Goal: Task Accomplishment & Management: Use online tool/utility

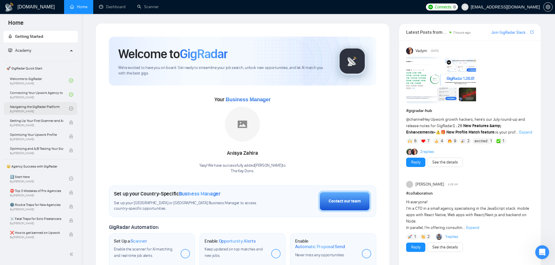
click at [33, 106] on link "Navigating the GigRadar Platform By [PERSON_NAME]" at bounding box center [39, 108] width 59 height 13
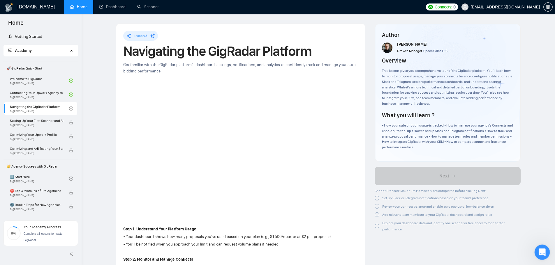
click at [539, 256] on div "Open Intercom Messenger" at bounding box center [540, 251] width 19 height 19
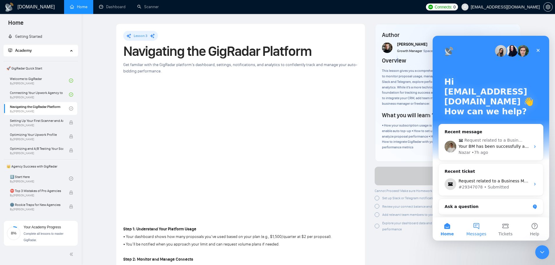
click at [478, 229] on button "Messages" at bounding box center [476, 229] width 29 height 23
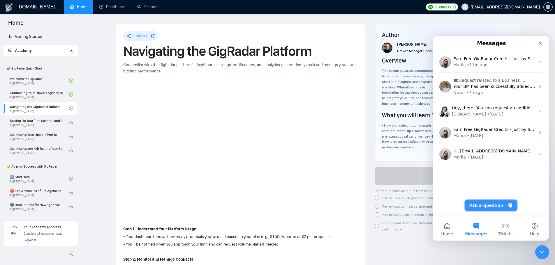
click at [487, 209] on button "Ask a question" at bounding box center [490, 206] width 53 height 12
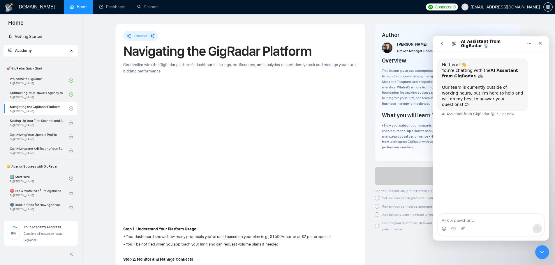
click at [481, 223] on textarea "Ask a question…" at bounding box center [490, 219] width 107 height 10
type textarea "How do I create a new channel in slack for lead reply notifications"
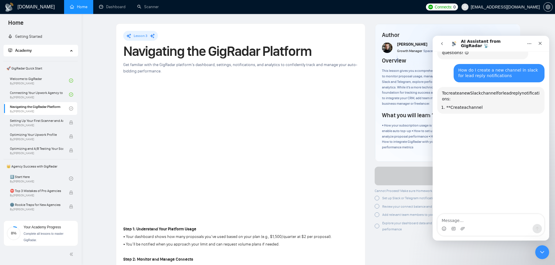
scroll to position [60, 0]
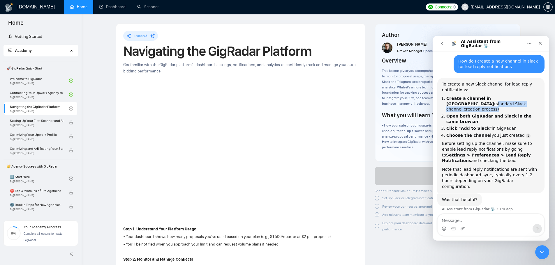
drag, startPoint x: 494, startPoint y: 92, endPoint x: 476, endPoint y: 98, distance: 19.4
click at [476, 98] on li "Create a channel in Slack (standard Slack channel creation process)" at bounding box center [492, 104] width 93 height 16
copy li "standard Slack channel creation process"
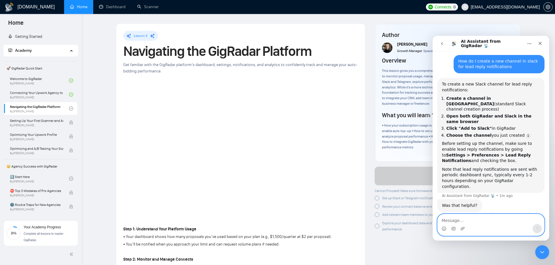
click at [466, 219] on textarea "Message…" at bounding box center [490, 219] width 107 height 10
paste textarea "standard Slack channel creation process"
type textarea "What is the standard Slack channel creation process?"
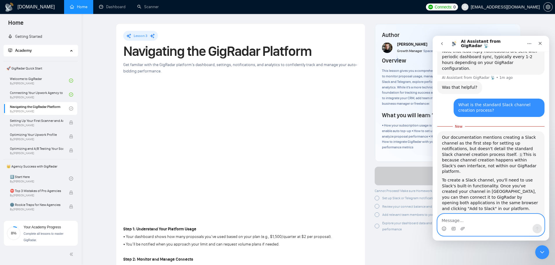
scroll to position [184, 0]
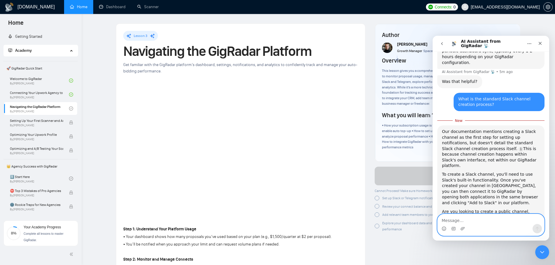
click at [477, 221] on textarea "Message…" at bounding box center [490, 219] width 107 height 10
type textarea "Private channel"
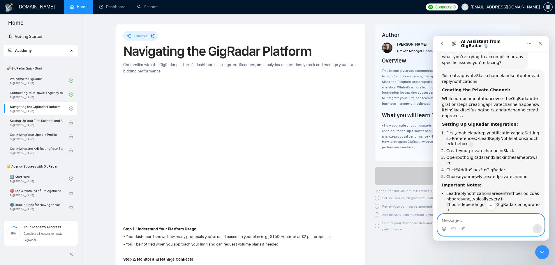
scroll to position [411, 0]
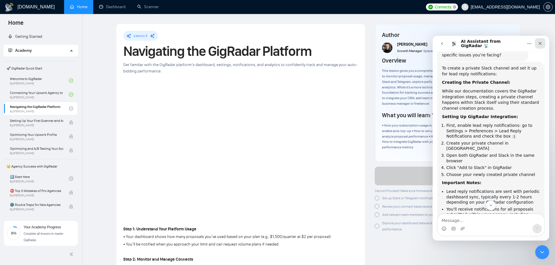
click at [535, 44] on div "Close" at bounding box center [540, 43] width 10 height 10
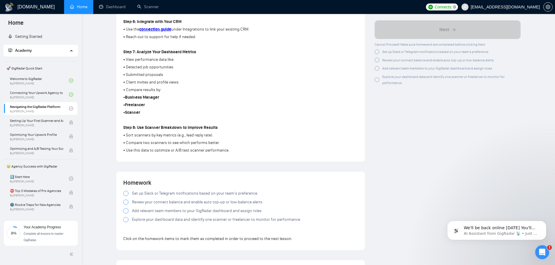
scroll to position [437, 0]
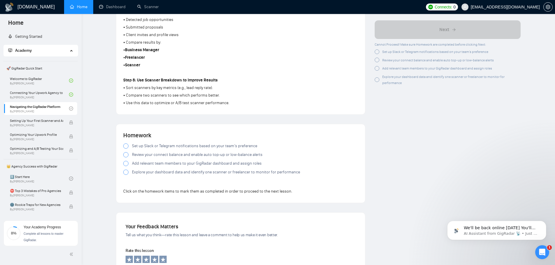
click at [168, 146] on span "Set up Slack or Telegram notifications based on your team’s preference" at bounding box center [194, 146] width 125 height 6
click at [154, 156] on span "Review your connect balance and enable auto top-up or low-balance alerts" at bounding box center [197, 155] width 130 height 6
click at [157, 161] on span "Add relevant team members to your GigRadar dashboard and assign roles" at bounding box center [197, 163] width 130 height 6
click at [149, 173] on span "Explore your dashboard data and identify one scanner or freelancer to monitor f…" at bounding box center [216, 172] width 168 height 6
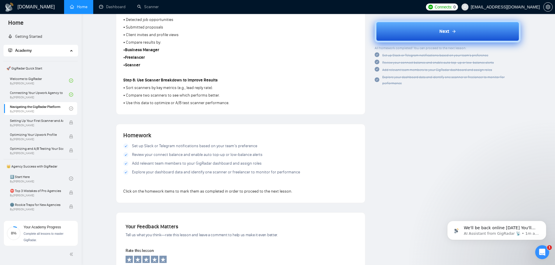
click at [454, 27] on button "Next" at bounding box center [448, 31] width 146 height 22
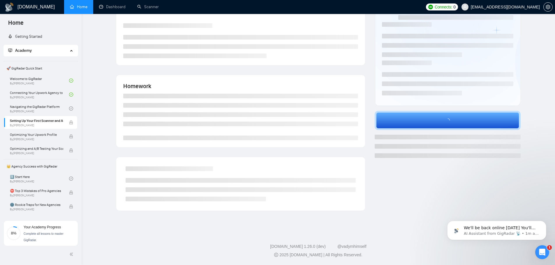
scroll to position [52, 0]
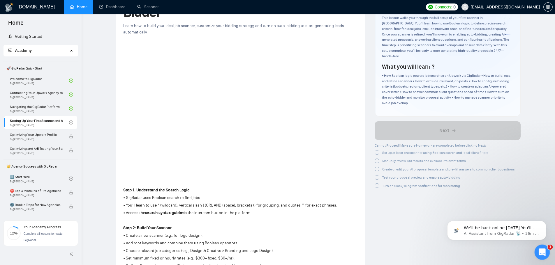
click at [543, 252] on icon "Open Intercom Messenger" at bounding box center [541, 252] width 10 height 10
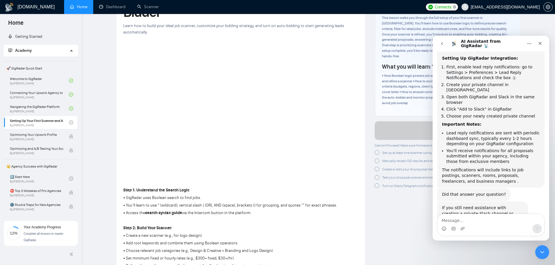
scroll to position [467, 0]
click at [438, 45] on button "go back" at bounding box center [441, 43] width 11 height 11
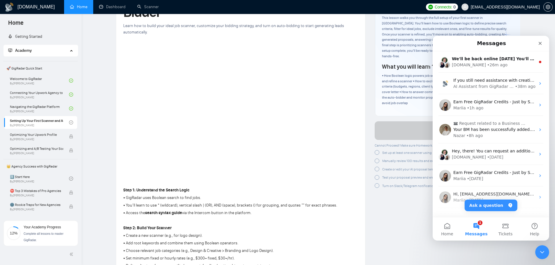
scroll to position [0, 0]
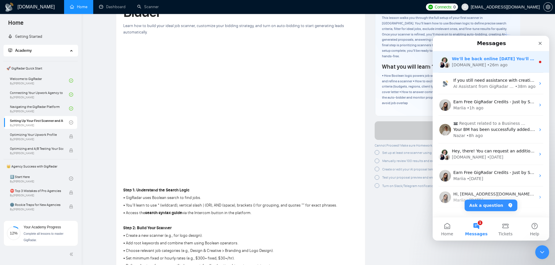
click at [462, 66] on div "[DOMAIN_NAME]" at bounding box center [469, 65] width 34 height 6
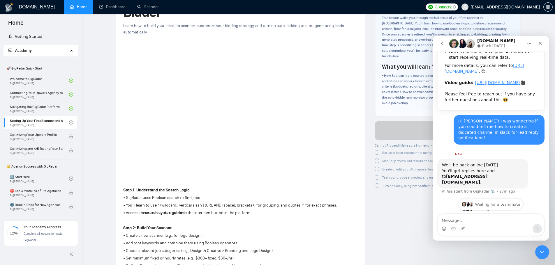
scroll to position [142, 0]
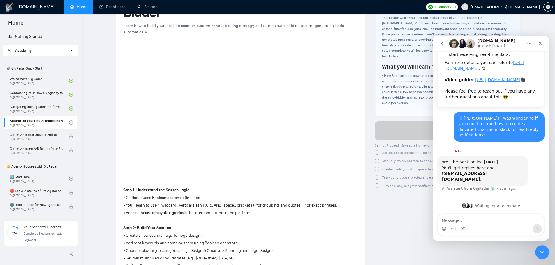
click at [461, 43] on img "Intercom messenger" at bounding box center [461, 43] width 9 height 9
click at [446, 43] on button "go back" at bounding box center [441, 43] width 11 height 11
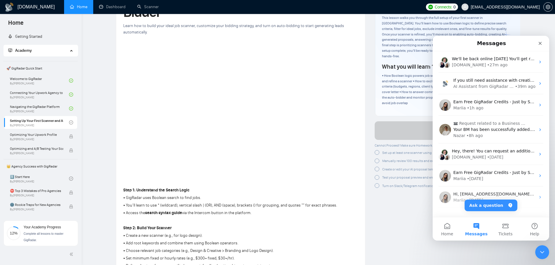
click at [542, 45] on icon "Close" at bounding box center [540, 43] width 5 height 5
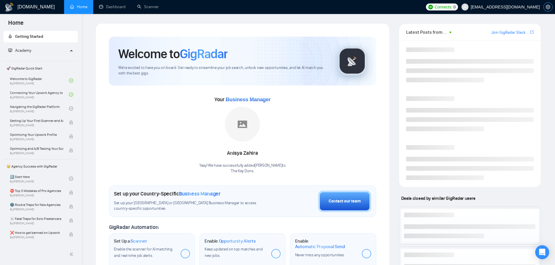
click at [546, 9] on icon "setting" at bounding box center [547, 7] width 5 height 5
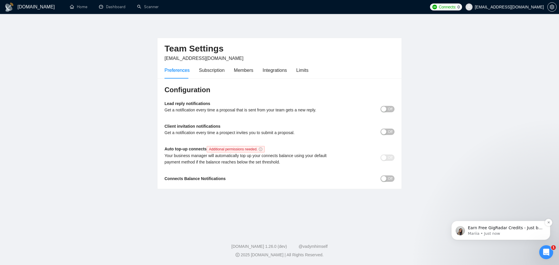
click at [517, 230] on p "Earn Free GigRadar Credits - Just by Sharing Your Story! 💬 Want more credits fo…" at bounding box center [505, 228] width 75 height 6
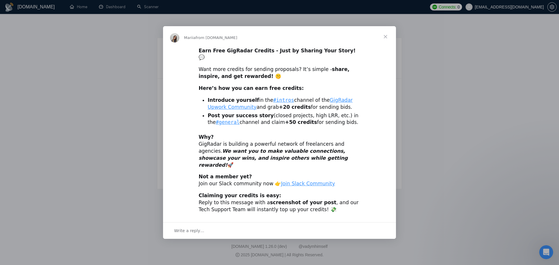
click at [383, 43] on span "Close" at bounding box center [385, 36] width 21 height 21
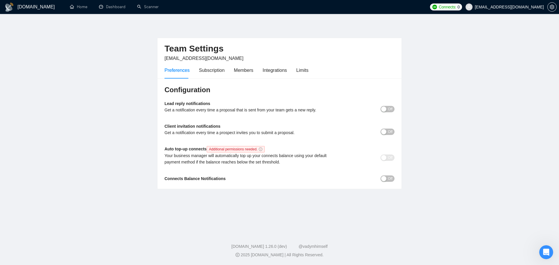
click at [381, 111] on div "button" at bounding box center [383, 109] width 5 height 5
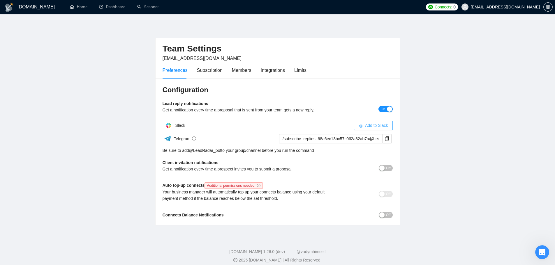
click at [362, 124] on icon "slack" at bounding box center [360, 126] width 4 height 4
click at [388, 124] on icon "close" at bounding box center [388, 125] width 3 height 3
click at [389, 126] on button "Add to Slack" at bounding box center [373, 125] width 39 height 9
click at [383, 218] on button "Off" at bounding box center [386, 215] width 14 height 6
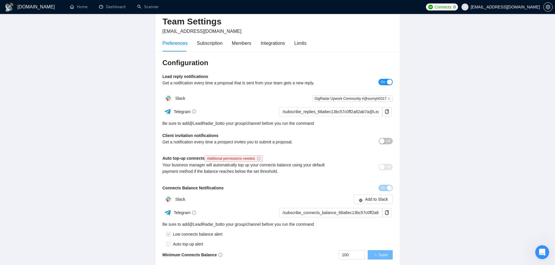
scroll to position [74, 0]
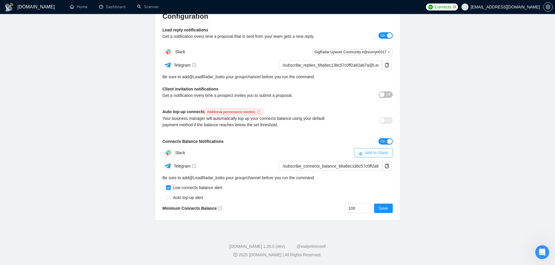
click at [384, 156] on span "Add to Slack" at bounding box center [376, 153] width 23 height 6
click at [391, 151] on span at bounding box center [389, 153] width 7 height 7
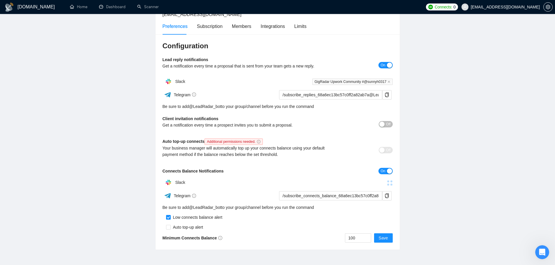
scroll to position [15, 0]
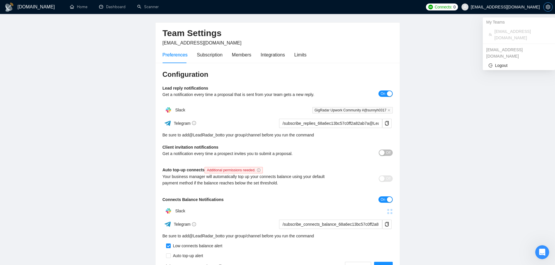
click at [547, 5] on icon "setting" at bounding box center [547, 7] width 5 height 5
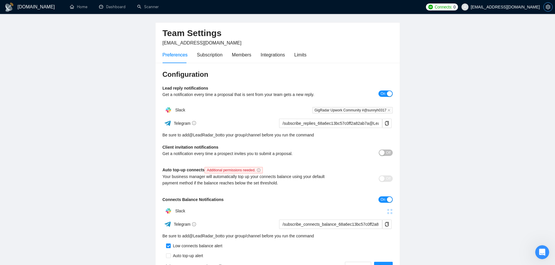
click at [547, 8] on icon "setting" at bounding box center [547, 7] width 5 height 5
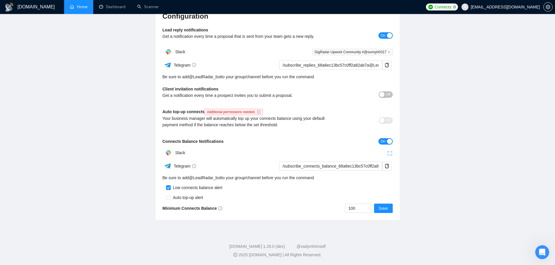
click at [87, 9] on link "Home" at bounding box center [78, 6] width 17 height 5
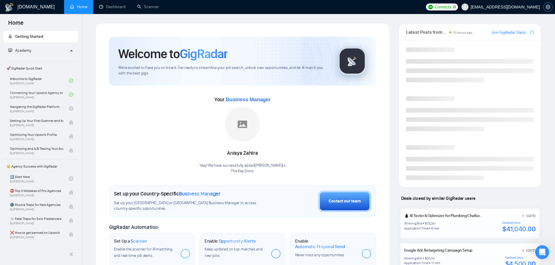
click at [548, 8] on icon "setting" at bounding box center [547, 7] width 5 height 5
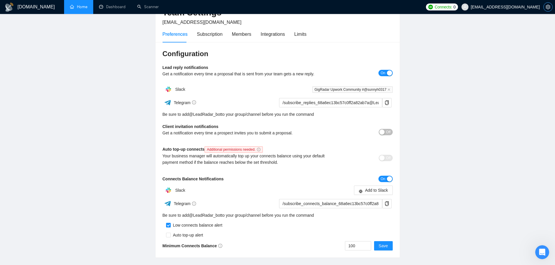
scroll to position [74, 0]
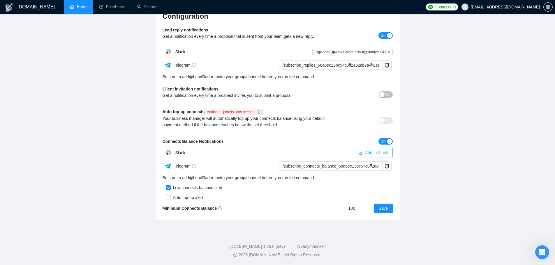
click at [377, 154] on span "Add to Slack" at bounding box center [376, 153] width 23 height 6
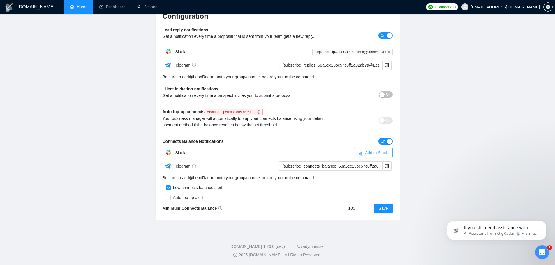
click at [385, 153] on span "Add to Slack" at bounding box center [376, 153] width 23 height 6
click at [388, 140] on div "button" at bounding box center [389, 141] width 5 height 5
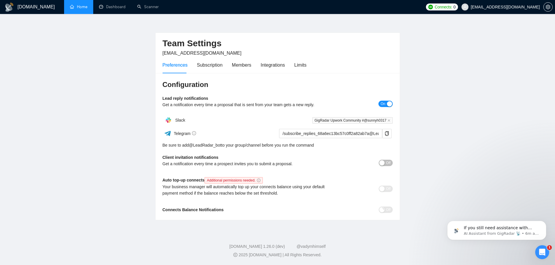
scroll to position [5, 0]
click at [208, 61] on div "Subscription" at bounding box center [210, 65] width 26 height 17
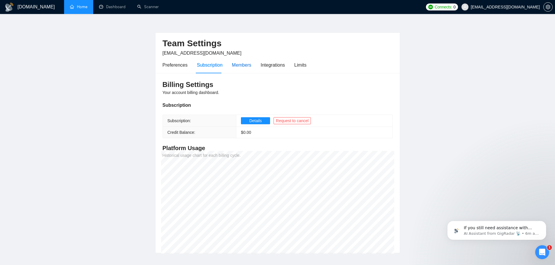
click at [239, 68] on div "Members" at bounding box center [242, 64] width 20 height 7
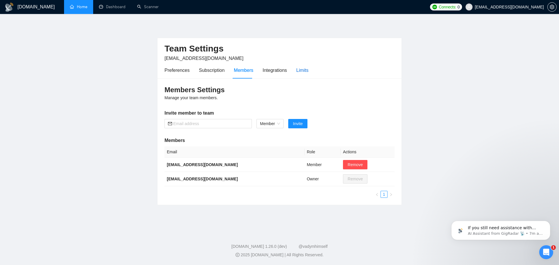
click at [305, 72] on div "Limits" at bounding box center [302, 70] width 12 height 7
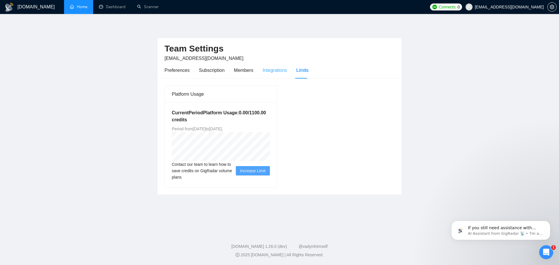
click at [269, 66] on div "Integrations" at bounding box center [275, 70] width 24 height 17
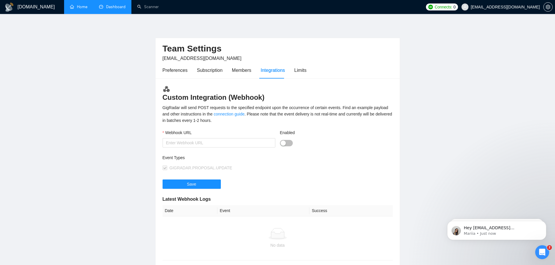
click at [107, 4] on link "Dashboard" at bounding box center [112, 6] width 27 height 5
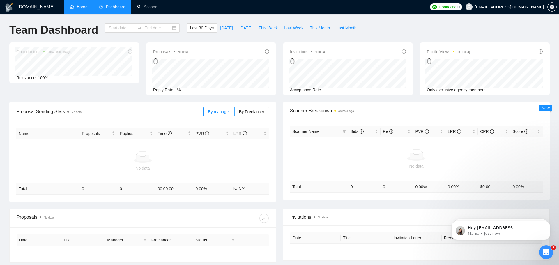
type input "[DATE]"
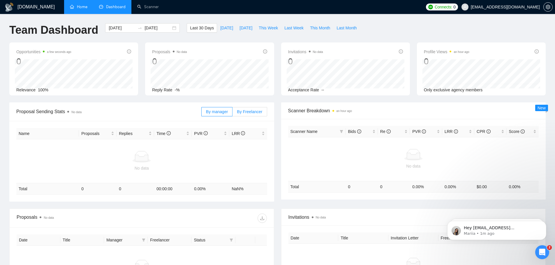
click at [253, 114] on span "By Freelancer" at bounding box center [249, 111] width 25 height 5
click at [232, 113] on input "By Freelancer" at bounding box center [232, 113] width 0 height 0
click at [211, 113] on span "By manager" at bounding box center [217, 111] width 22 height 5
click at [202, 113] on input "By manager" at bounding box center [202, 113] width 0 height 0
click at [538, 247] on div "Open Intercom Messenger" at bounding box center [540, 251] width 19 height 19
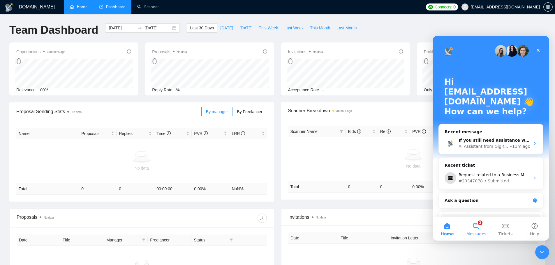
click at [483, 231] on button "2 Messages" at bounding box center [476, 229] width 29 height 23
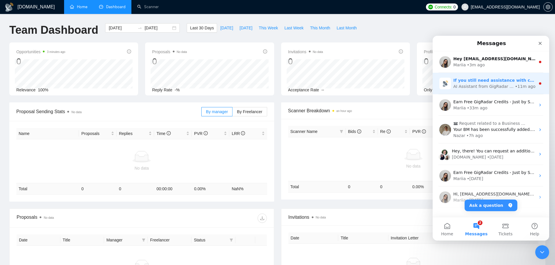
click at [475, 86] on div "AI Assistant from GigRadar 📡" at bounding box center [483, 87] width 61 height 6
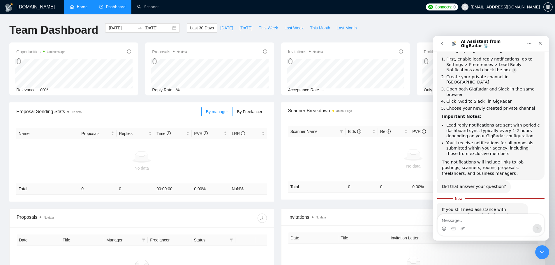
scroll to position [476, 0]
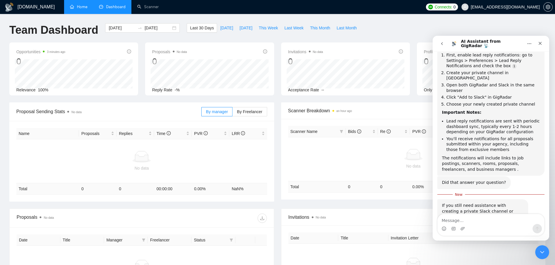
click at [438, 42] on button "go back" at bounding box center [441, 43] width 11 height 11
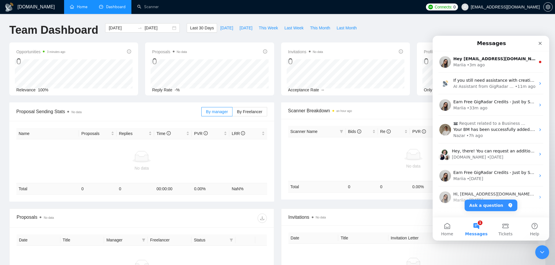
scroll to position [0, 0]
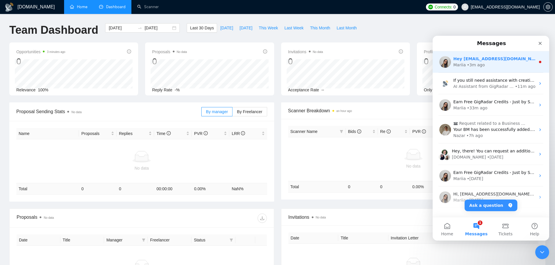
click at [467, 67] on div "• 3m ago" at bounding box center [476, 65] width 18 height 6
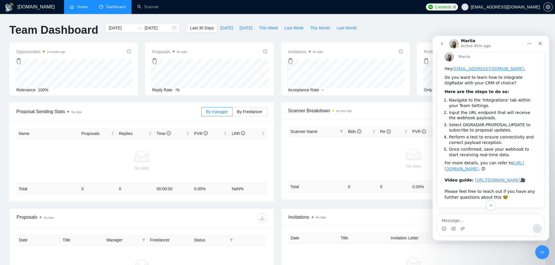
scroll to position [53, 0]
click at [471, 223] on textarea "Message…" at bounding box center [490, 219] width 107 height 10
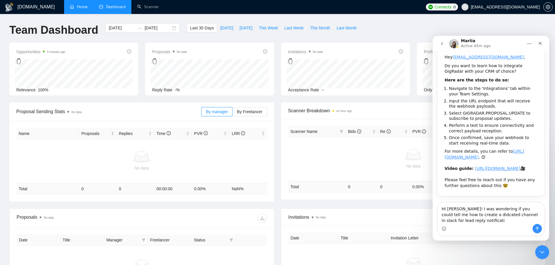
scroll to position [65, 0]
type textarea "Hi [PERSON_NAME]! I was wondering if you could tell me how to create a didcated…"
click at [538, 229] on icon "Send a message…" at bounding box center [537, 229] width 3 height 4
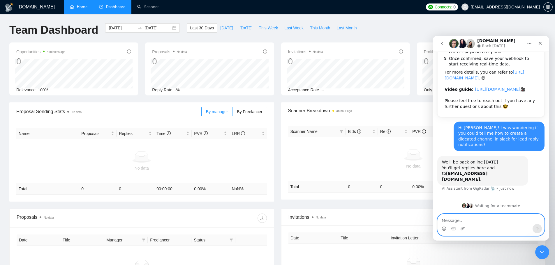
scroll to position [133, 0]
click at [539, 43] on icon "Close" at bounding box center [539, 43] width 3 height 3
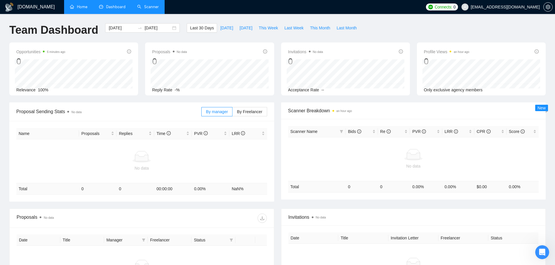
click at [158, 9] on link "Scanner" at bounding box center [148, 6] width 22 height 5
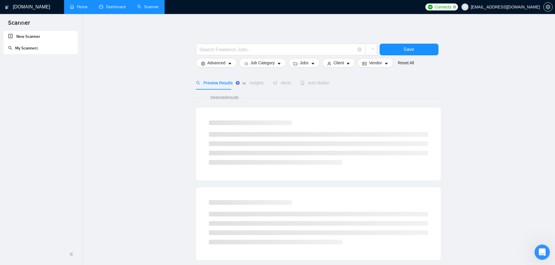
drag, startPoint x: 1082, startPoint y: 501, endPoint x: 547, endPoint y: 253, distance: 590.0
click at [547, 253] on div "Open Intercom Messenger" at bounding box center [540, 251] width 19 height 19
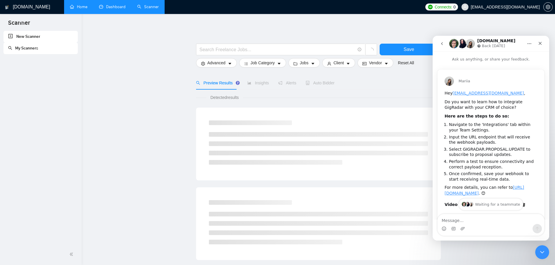
click at [445, 44] on button "go back" at bounding box center [441, 43] width 11 height 11
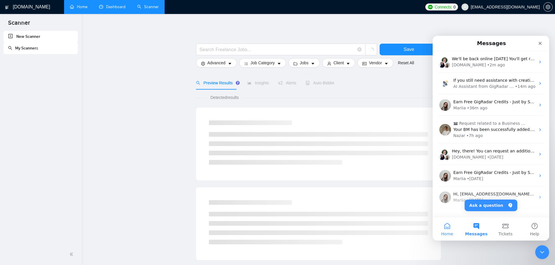
click at [454, 231] on button "Home" at bounding box center [446, 229] width 29 height 23
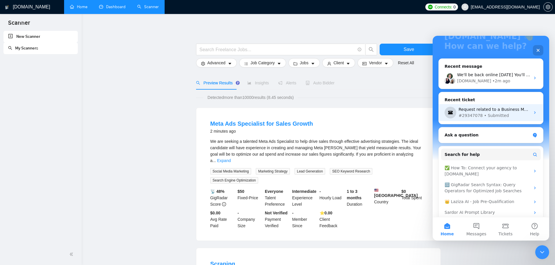
scroll to position [72, 0]
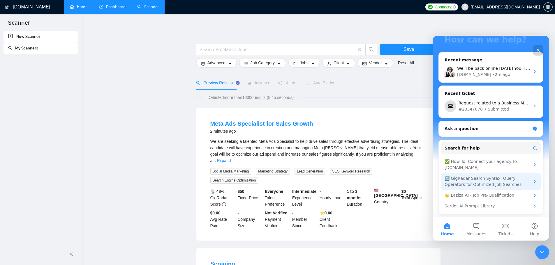
click at [473, 186] on div "🔠 GigRadar Search Syntax: Query Operators for Optimized Job Searches" at bounding box center [487, 182] width 86 height 12
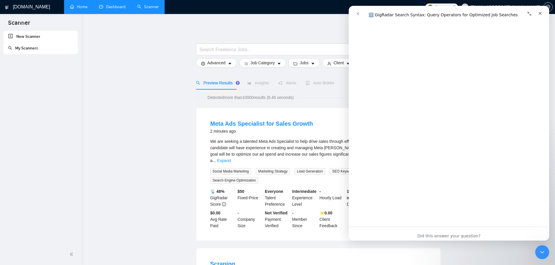
scroll to position [2075, 0]
click at [210, 110] on div "Meta Ads Specialist for Sales Growth 2 minutes ago We are seeking a talented Me…" at bounding box center [318, 174] width 244 height 133
click at [543, 11] on div "Close" at bounding box center [540, 13] width 10 height 10
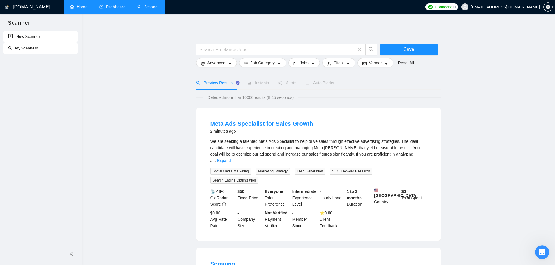
click at [243, 51] on input "text" at bounding box center [277, 49] width 156 height 7
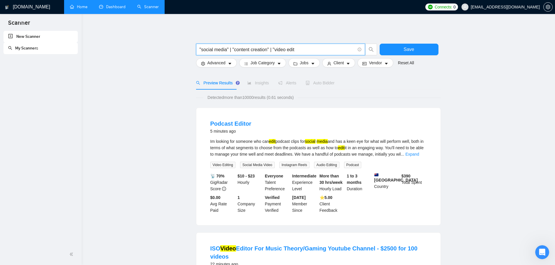
click at [274, 50] on input ""social media" | "content creation" | "video edit" at bounding box center [277, 49] width 156 height 7
click at [301, 52] on input ""social media" | "content creation" | "video edit" at bounding box center [277, 49] width 156 height 7
click at [295, 50] on input ""social media" | "content creation" | "video edit"" at bounding box center [277, 49] width 156 height 7
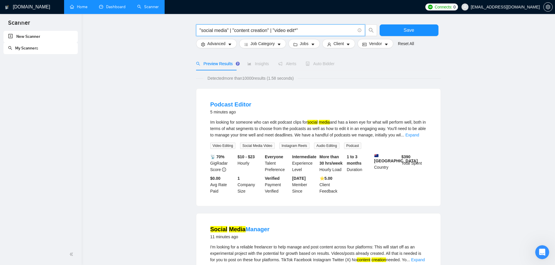
scroll to position [0, 0]
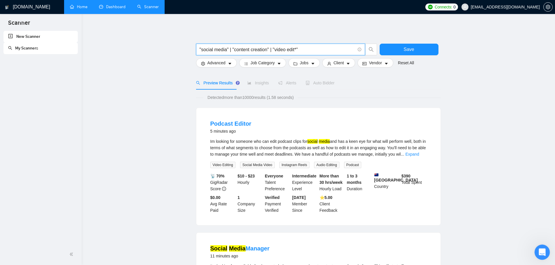
drag, startPoint x: 1076, startPoint y: 505, endPoint x: 540, endPoint y: 255, distance: 591.5
click at [540, 255] on div "Open Intercom Messenger" at bounding box center [540, 251] width 19 height 19
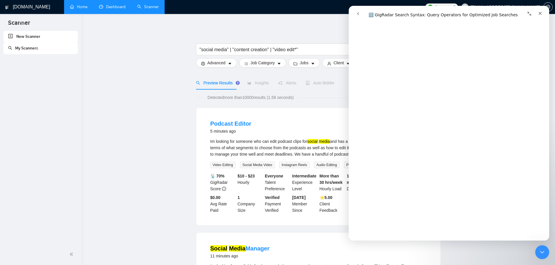
scroll to position [1427, 0]
click at [222, 49] on input ""social media" | "content creation" | "video edit*"" at bounding box center [277, 49] width 156 height 7
click at [246, 48] on input ""social media" | "content creation" | "video edit*"" at bounding box center [277, 49] width 156 height 7
click at [538, 14] on icon "Close" at bounding box center [540, 13] width 5 height 5
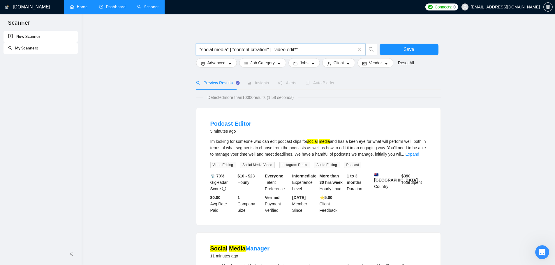
click at [254, 52] on input ""social media" | "content creation" | "video edit*"" at bounding box center [277, 49] width 156 height 7
click at [261, 50] on input ""social media" | "content creation" | "video edit*"" at bounding box center [277, 49] width 156 height 7
drag, startPoint x: 261, startPoint y: 50, endPoint x: 267, endPoint y: 53, distance: 6.7
click at [267, 53] on input ""social media" | "content creation" | "video edit*"" at bounding box center [277, 49] width 156 height 7
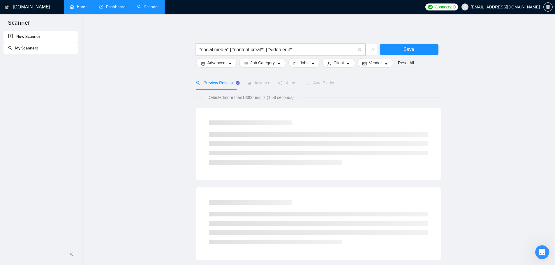
click at [260, 50] on input ""social media" | "content creat*" | "video edit*"" at bounding box center [277, 49] width 156 height 7
click at [261, 50] on input ""social media" | "content creat*" | "video edit*"" at bounding box center [277, 49] width 156 height 7
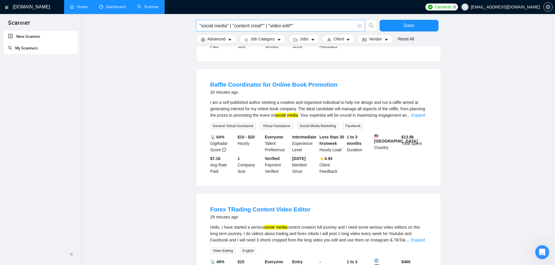
scroll to position [417, 0]
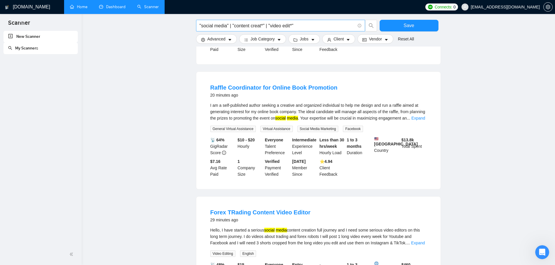
click at [262, 25] on input ""social media" | "content creat*" | "video edit*"" at bounding box center [277, 25] width 156 height 7
click at [263, 27] on input ""social media" | "content creat*" | "video edit*"" at bounding box center [277, 25] width 156 height 7
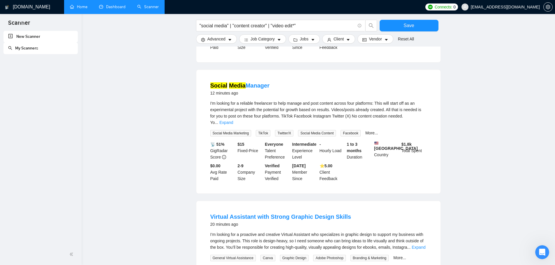
scroll to position [116, 0]
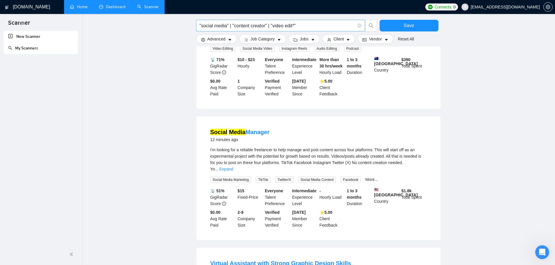
click at [264, 26] on input ""social media" | "content creator" | "video edit*"" at bounding box center [277, 25] width 156 height 7
click at [171, 86] on main ""social media" | "content creater" | "video edit*" Save Advanced Job Category J…" at bounding box center [318, 268] width 455 height 723
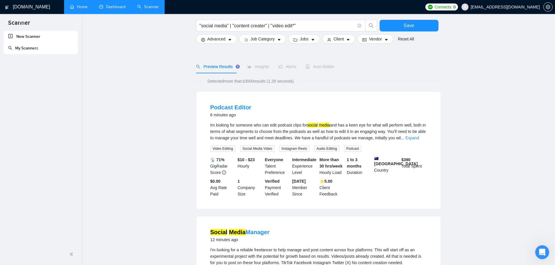
scroll to position [0, 0]
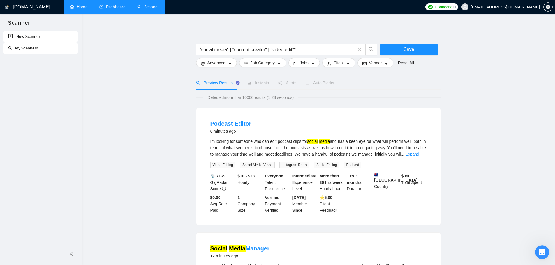
drag, startPoint x: 294, startPoint y: 50, endPoint x: 297, endPoint y: 52, distance: 3.2
click at [294, 50] on input ""social media" | "content creater" | "video edit*"" at bounding box center [277, 49] width 156 height 7
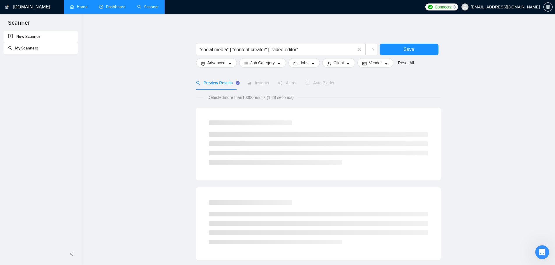
click at [486, 118] on main ""social media" | "content creater" | "video editor" Save Advanced Job Category …" at bounding box center [318, 268] width 455 height 490
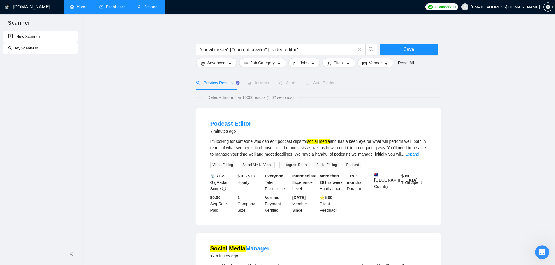
click at [252, 50] on input ""social media" | "content creater" | "video editor"" at bounding box center [277, 49] width 156 height 7
click at [280, 50] on input ""social media" | "content creater" | "video editor"" at bounding box center [277, 49] width 156 height 7
click at [258, 50] on input ""social media" | "content creater" | "video editor"" at bounding box center [277, 49] width 156 height 7
click at [374, 49] on span "search" at bounding box center [370, 49] width 11 height 5
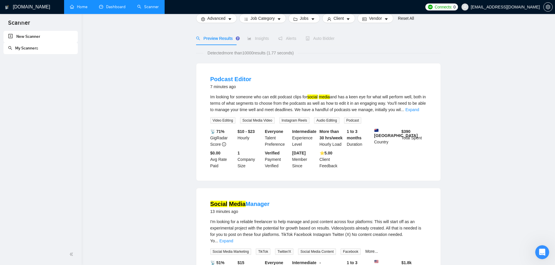
scroll to position [18, 0]
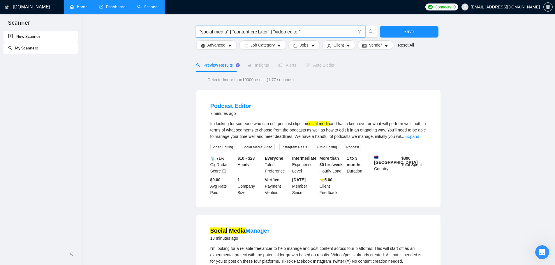
click at [261, 31] on input ""social media" | "content cre1ater" | "video editor"" at bounding box center [277, 31] width 156 height 7
click at [259, 32] on input ""social media" | "content cre1ater" | "video editor"" at bounding box center [277, 31] width 156 height 7
click at [263, 32] on input ""social media" | "content creater" | "video editor"" at bounding box center [277, 31] width 156 height 7
type input ""social media" | "content creator" | "video editor""
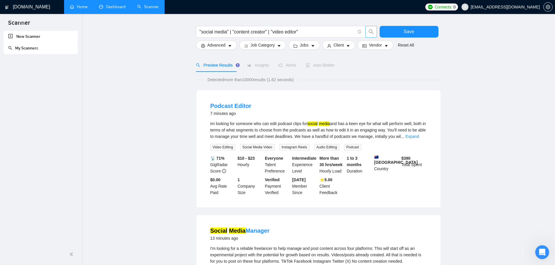
click at [426, 137] on div "Im looking for someone who can edit podcast clips for social media and has a ke…" at bounding box center [318, 130] width 216 height 19
click at [419, 137] on link "Expand" at bounding box center [412, 136] width 14 height 5
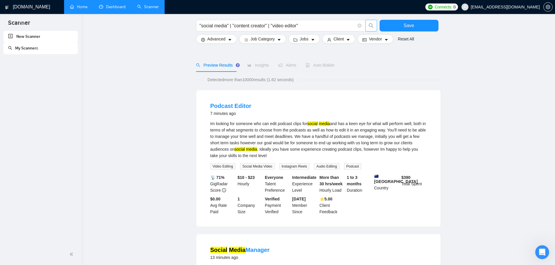
scroll to position [163, 0]
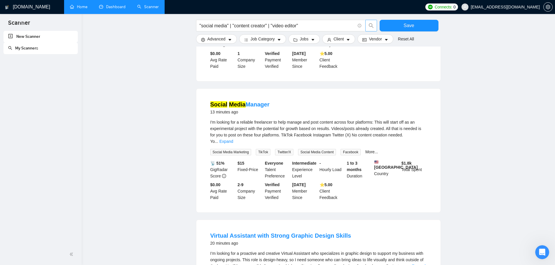
click at [416, 142] on div "I'm looking for a reliable freelancer to help manage and post content across fo…" at bounding box center [318, 132] width 216 height 26
click at [233, 139] on link "Expand" at bounding box center [226, 141] width 14 height 5
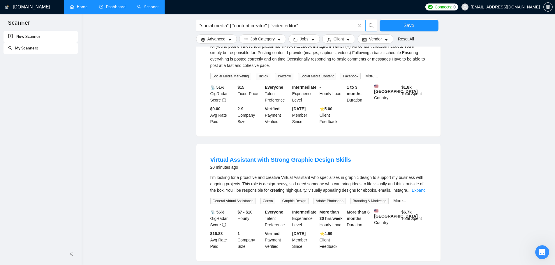
scroll to position [309, 0]
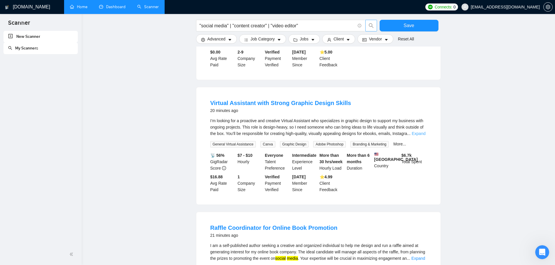
click at [423, 136] on link "Expand" at bounding box center [418, 133] width 14 height 5
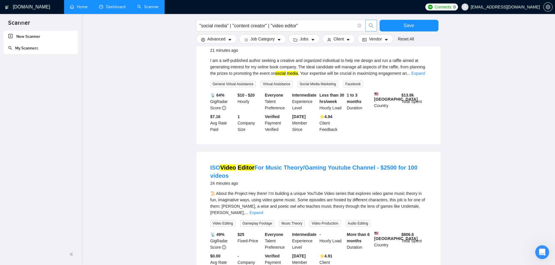
scroll to position [629, 0]
click at [418, 75] on link "Expand" at bounding box center [418, 72] width 14 height 5
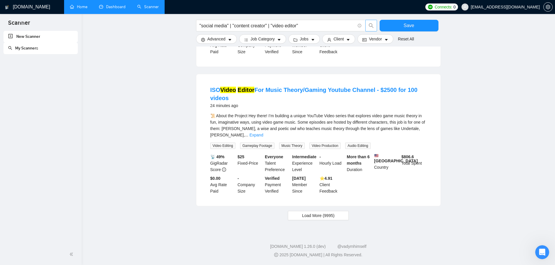
scroll to position [721, 0]
click at [263, 134] on link "Expand" at bounding box center [256, 135] width 14 height 5
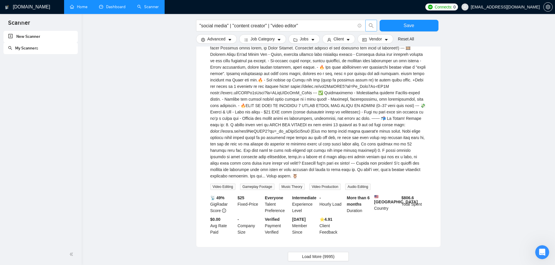
scroll to position [888, 0]
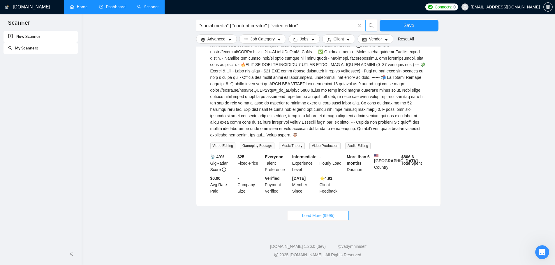
click at [333, 213] on span "Load More (9995)" at bounding box center [318, 216] width 32 height 6
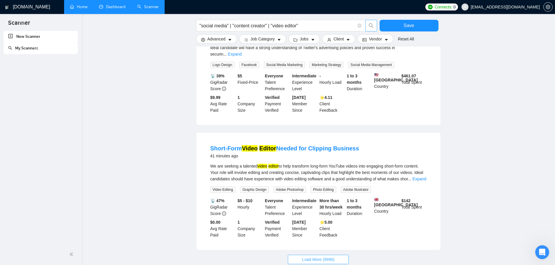
scroll to position [1523, 0]
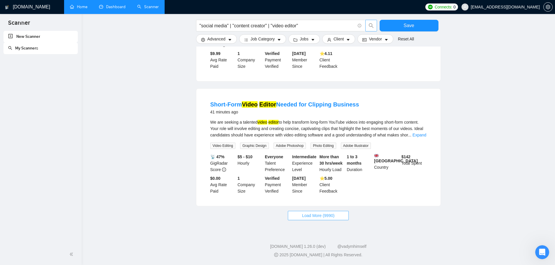
click at [330, 213] on span "Load More (9990)" at bounding box center [318, 216] width 32 height 6
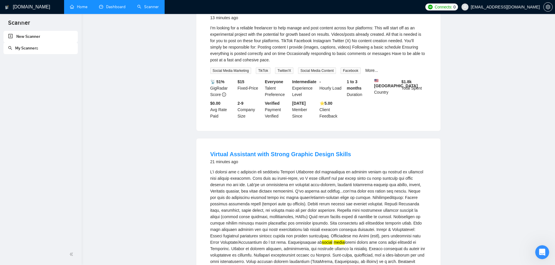
scroll to position [0, 0]
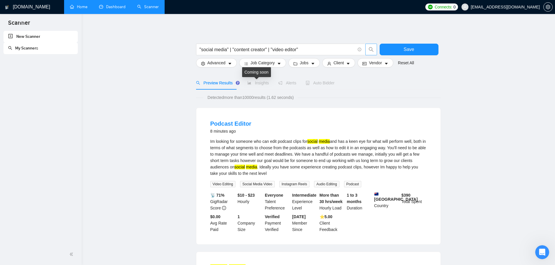
click at [257, 82] on span "Insights" at bounding box center [258, 83] width 22 height 5
click at [427, 53] on button "Save" at bounding box center [408, 50] width 59 height 12
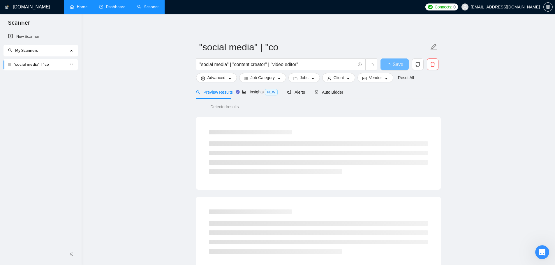
click at [50, 65] on link ""social media" | "co" at bounding box center [41, 65] width 56 height 12
drag, startPoint x: 44, startPoint y: 64, endPoint x: 38, endPoint y: 64, distance: 6.1
click at [38, 64] on link ""social media" | "co" at bounding box center [41, 65] width 56 height 12
click at [261, 91] on span "Insights NEW" at bounding box center [265, 92] width 36 height 5
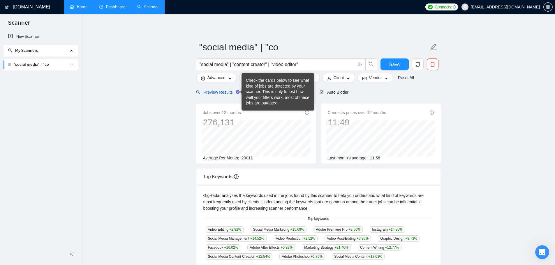
click at [225, 91] on span "Preview Results" at bounding box center [217, 92] width 42 height 5
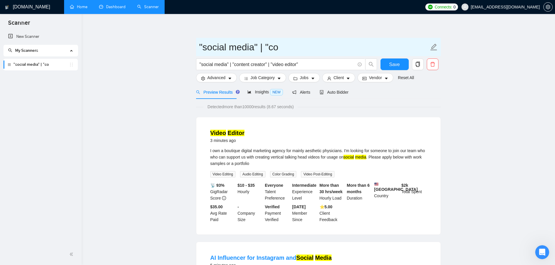
click at [436, 47] on icon "edit" at bounding box center [434, 47] width 8 height 8
click at [431, 47] on icon "edit" at bounding box center [434, 47] width 8 height 8
click at [300, 41] on input ""social media" | "co" at bounding box center [313, 47] width 229 height 15
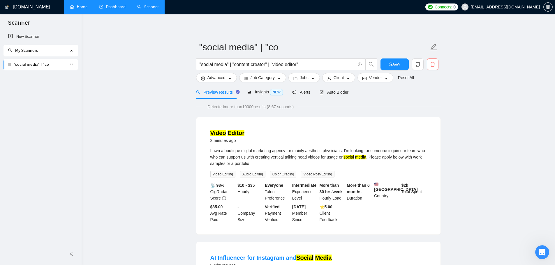
click at [433, 66] on icon "delete" at bounding box center [432, 64] width 5 height 5
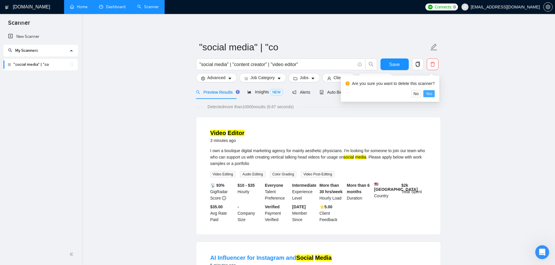
click at [426, 93] on span "Yes" at bounding box center [428, 94] width 7 height 6
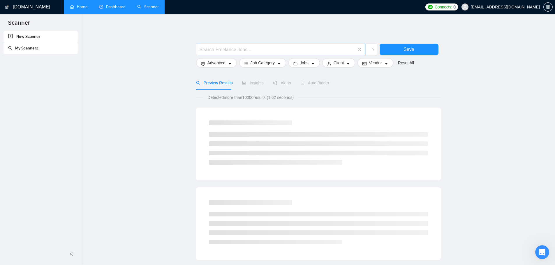
click at [264, 51] on input "text" at bounding box center [277, 49] width 156 height 7
click at [200, 53] on input "social media"" at bounding box center [277, 49] width 156 height 7
click at [250, 49] on input ""social media"" at bounding box center [277, 49] width 156 height 7
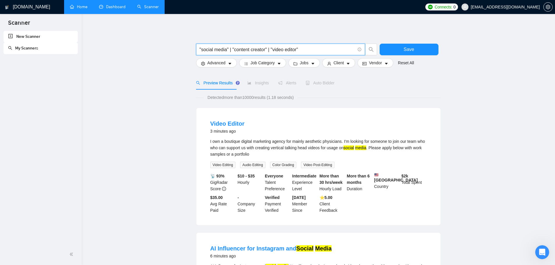
click at [302, 51] on input ""social media" | "content creator" | "video editor"" at bounding box center [277, 49] width 156 height 7
click at [273, 51] on input ""social media" | "content creator" | "video editor" | "video editing"" at bounding box center [277, 49] width 156 height 7
drag, startPoint x: 283, startPoint y: 50, endPoint x: 339, endPoint y: 52, distance: 55.9
click at [339, 52] on input ""social media" | "content creator" | video editor" | "video editing"" at bounding box center [277, 49] width 156 height 7
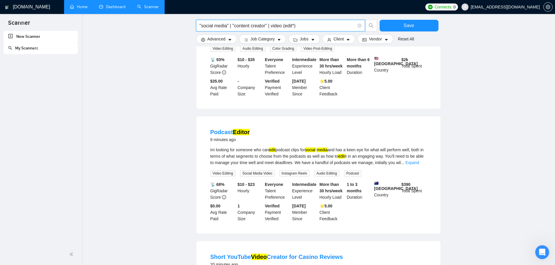
scroll to position [233, 0]
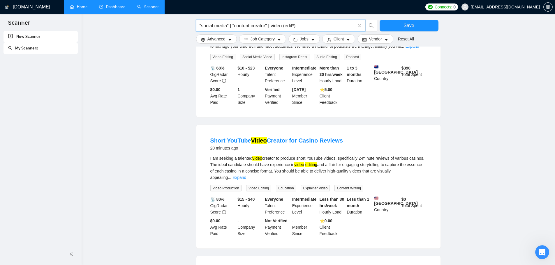
click at [284, 26] on input ""social media" | "content creator" | video (edit*)" at bounding box center [277, 25] width 156 height 7
click at [538, 247] on div "Open Intercom Messenger" at bounding box center [540, 251] width 19 height 19
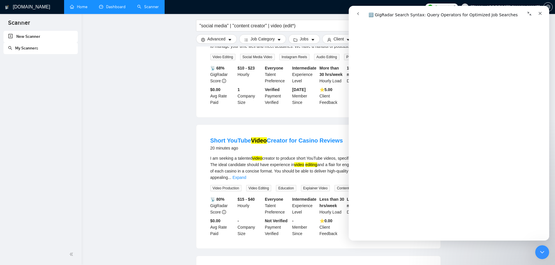
scroll to position [641, 0]
click at [175, 120] on main ""social media" | "content creator" | video (edit*) Save Advanced Job Category J…" at bounding box center [318, 151] width 455 height 723
click at [540, 13] on icon "Close" at bounding box center [539, 13] width 3 height 3
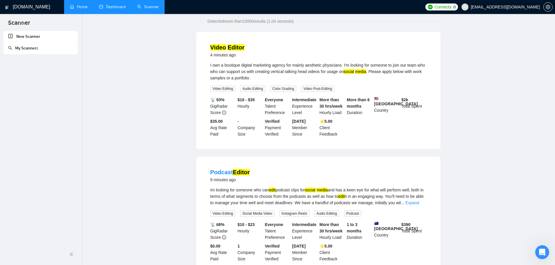
scroll to position [0, 0]
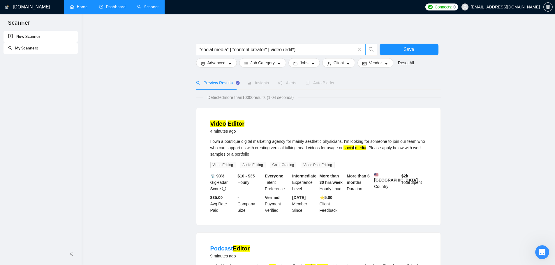
click at [374, 49] on span "search" at bounding box center [370, 49] width 11 height 5
click at [373, 49] on icon "search" at bounding box center [370, 49] width 5 height 5
click at [318, 50] on input ""social media" | "content creator" | video (edit*)" at bounding box center [277, 49] width 156 height 7
click at [370, 50] on icon "search" at bounding box center [370, 49] width 5 height 5
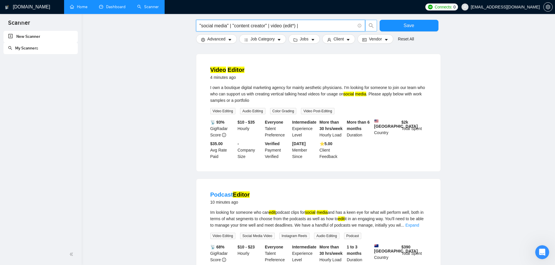
scroll to position [146, 0]
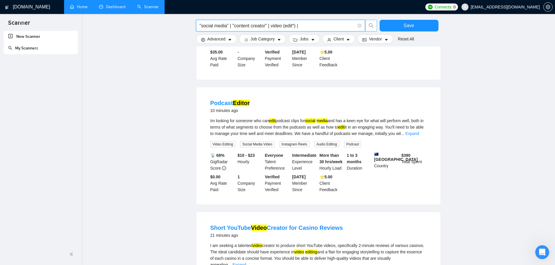
click at [271, 27] on input ""social media" | "content creator" | video (edit*) |" at bounding box center [277, 25] width 156 height 7
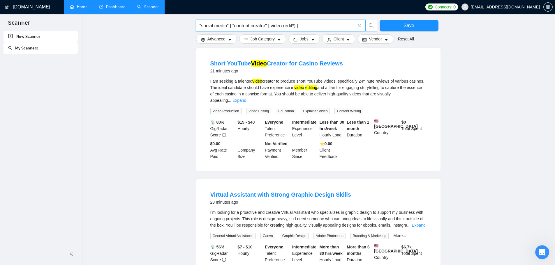
scroll to position [320, 0]
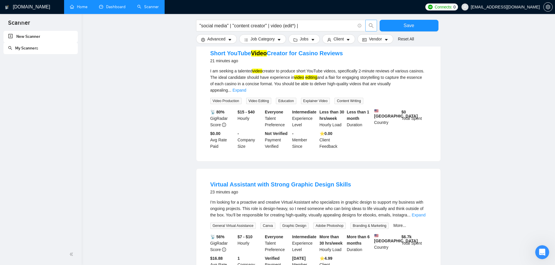
click at [246, 89] on link "Expand" at bounding box center [239, 90] width 14 height 5
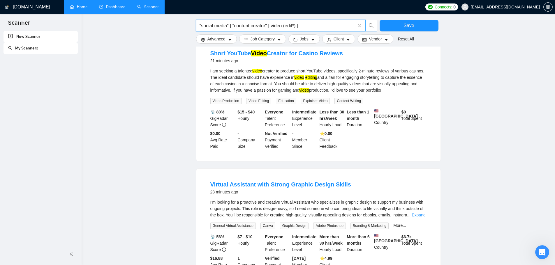
click at [308, 28] on input ""social media" | "content creator" | video (edit*) |" at bounding box center [277, 25] width 156 height 7
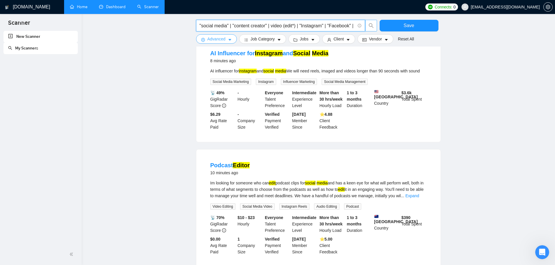
click at [228, 36] on button "Advanced" at bounding box center [216, 38] width 41 height 9
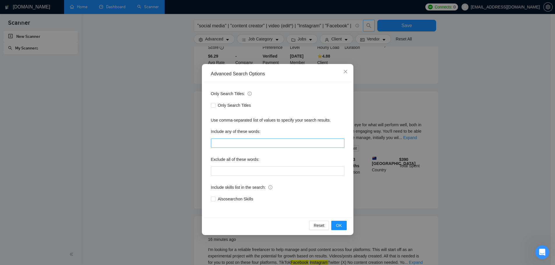
scroll to position [262, 0]
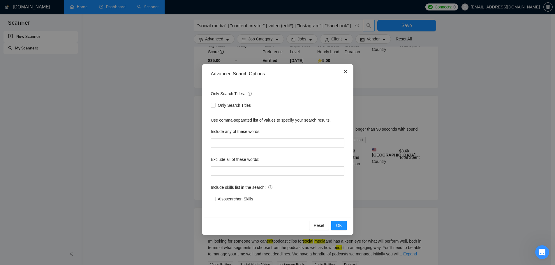
click at [347, 73] on icon "close" at bounding box center [345, 71] width 5 height 5
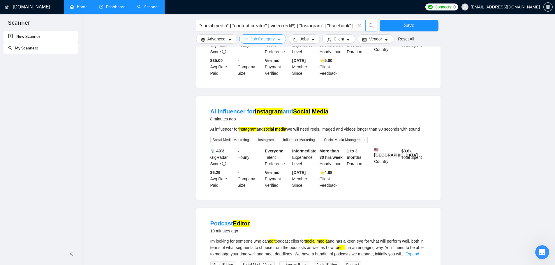
click at [256, 40] on span "Job Category" at bounding box center [262, 39] width 24 height 6
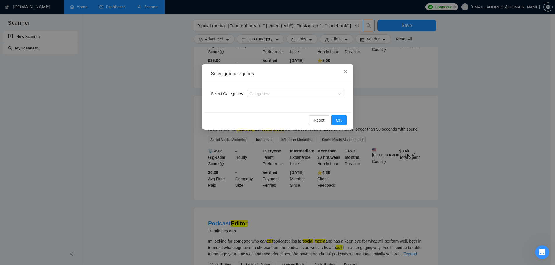
click at [268, 97] on div "Categories" at bounding box center [295, 93] width 97 height 9
click at [269, 94] on div at bounding box center [292, 93] width 89 height 5
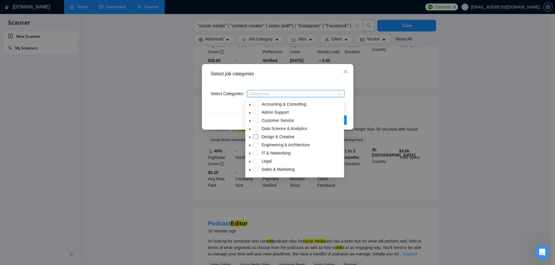
click at [255, 138] on span at bounding box center [255, 137] width 5 height 5
click at [253, 170] on span at bounding box center [255, 169] width 5 height 5
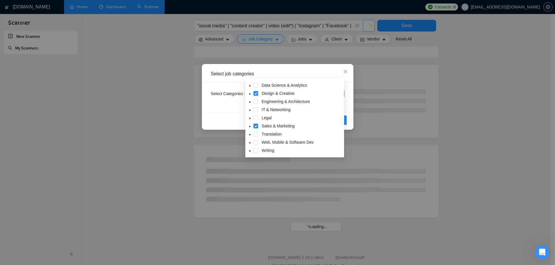
scroll to position [291, 0]
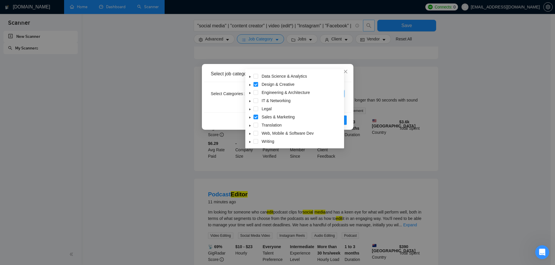
click at [250, 143] on icon "caret-down" at bounding box center [249, 142] width 1 height 2
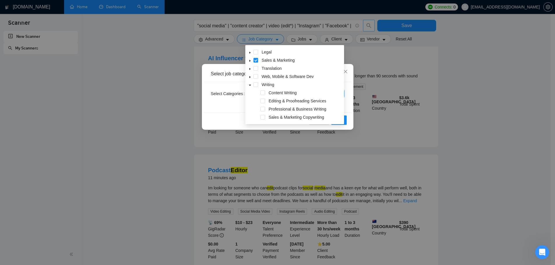
scroll to position [349, 0]
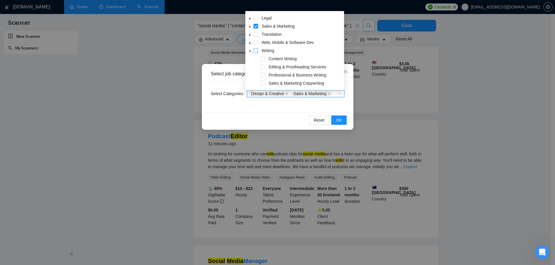
click at [255, 51] on span at bounding box center [255, 50] width 5 height 5
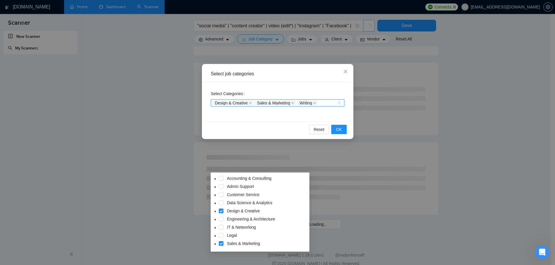
scroll to position [293, 0]
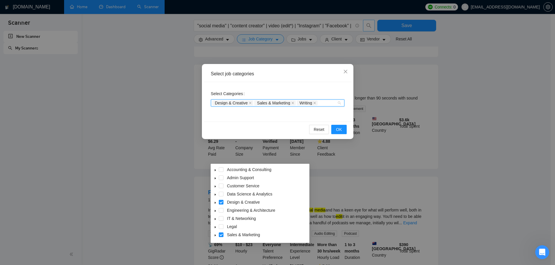
click at [214, 194] on icon "caret-down" at bounding box center [215, 194] width 3 height 3
click at [220, 194] on span at bounding box center [221, 194] width 5 height 5
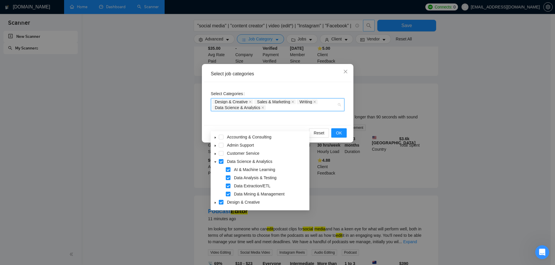
scroll to position [264, 0]
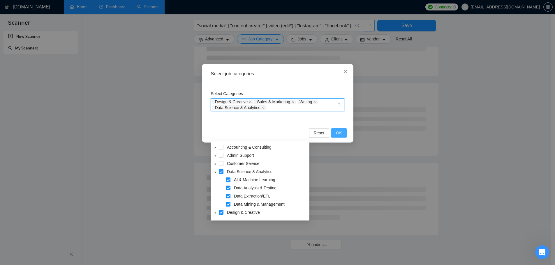
click at [339, 132] on span "OK" at bounding box center [339, 133] width 6 height 6
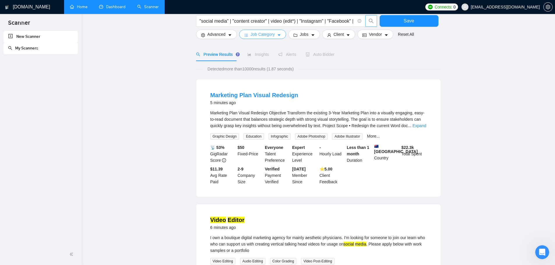
scroll to position [0, 0]
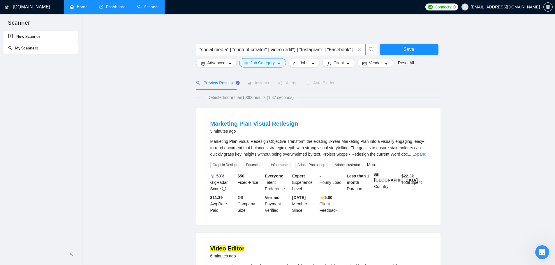
click at [354, 52] on input ""social media" | "content creator" | video (edit*) | "Instagram" | "Facebook" |" at bounding box center [277, 49] width 156 height 7
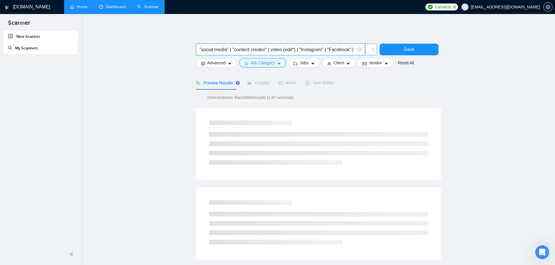
drag, startPoint x: 243, startPoint y: 50, endPoint x: 259, endPoint y: 54, distance: 16.8
click at [259, 55] on span ""social media" | "content creator" | video (edit*) | "Instagram" | "Facebook" |…" at bounding box center [280, 50] width 169 height 12
click at [260, 52] on input ""social media" | "content creator" | video (edit*) | "Instagram" | "Facebook" |…" at bounding box center [277, 49] width 156 height 7
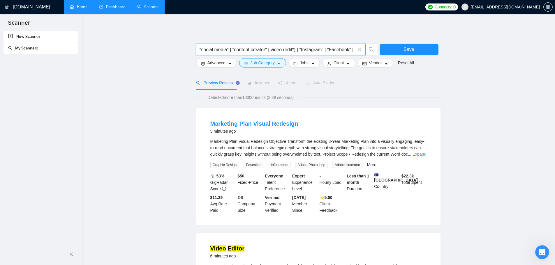
click at [233, 51] on input ""social media" | "content creator" | video (edit*) | "Instagram" | "Facebook" |…" at bounding box center [277, 49] width 156 height 7
click at [235, 51] on input ""social media" | "content creator" | video (edit*) | "Instagram" | "Facebook" |…" at bounding box center [277, 49] width 156 height 7
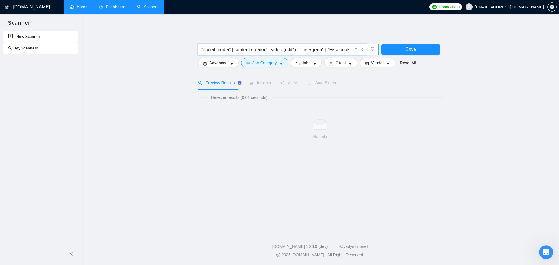
drag, startPoint x: 264, startPoint y: 50, endPoint x: 260, endPoint y: 50, distance: 4.4
click at [260, 50] on input ""social media" | content creator" | video (edit*) | "Instagram" | "Facebook" | …" at bounding box center [280, 49] width 156 height 7
click at [252, 51] on input ""social media" | content creator" | video (edit*) | "Instagram" | "Facebook" | …" at bounding box center [280, 49] width 156 height 7
click at [251, 52] on input ""social media" | content creator" | video (edit*) | "Instagram" | "Facebook" | …" at bounding box center [280, 49] width 156 height 7
click at [267, 50] on input ""social media" | content (creator" | video (edit*) | "Instagram" | "Facebook" |…" at bounding box center [280, 49] width 156 height 7
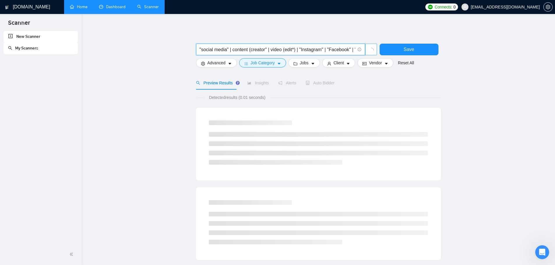
click at [269, 50] on input ""social media" | content (creator" | video (edit*) | "Instagram" | "Facebook" |…" at bounding box center [277, 49] width 156 height 7
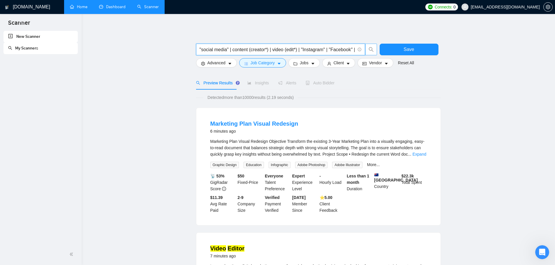
click at [264, 51] on input ""social media" | content (creator*) | video (edit*) | "Instagram" | "Facebook" …" at bounding box center [277, 49] width 156 height 7
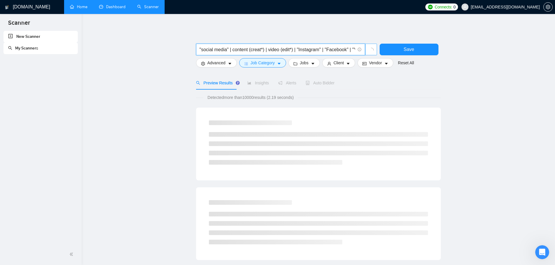
click at [178, 77] on main ""social media" | content (creat*) | video (edit*) | "Instagram" | "Facebook" | …" at bounding box center [318, 268] width 455 height 490
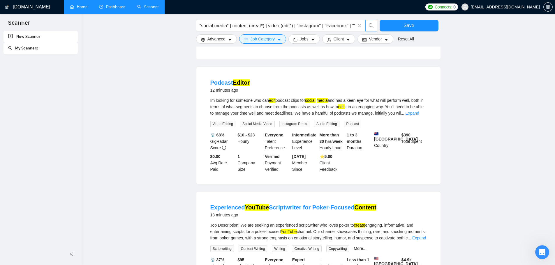
scroll to position [320, 0]
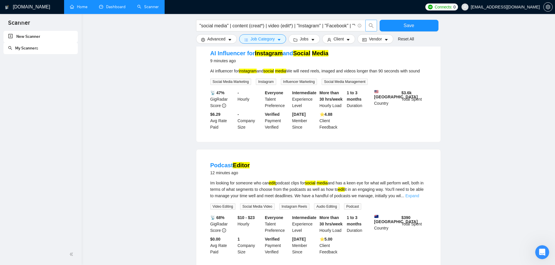
click at [415, 198] on link "Expand" at bounding box center [412, 196] width 14 height 5
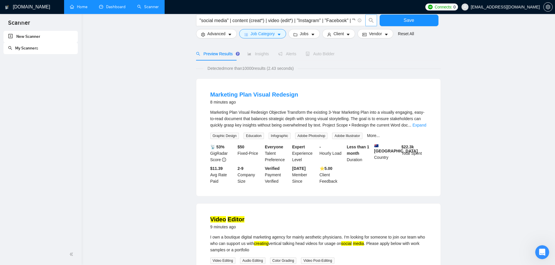
scroll to position [0, 0]
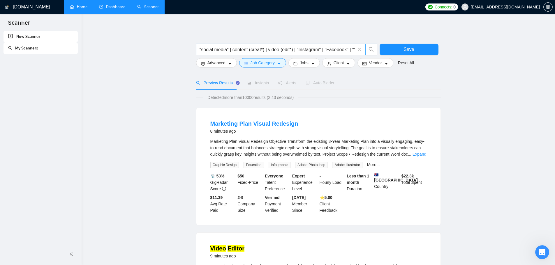
click at [281, 50] on input ""social media" | content (creat*) | video (edit*) | "Instagram" | "Facebook" | …" at bounding box center [277, 49] width 156 height 7
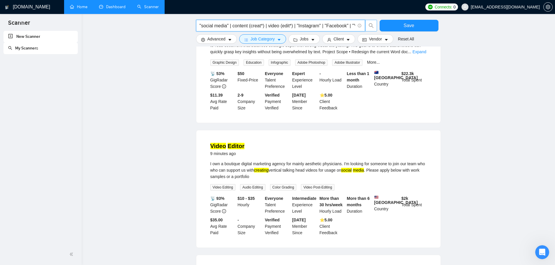
scroll to position [29, 0]
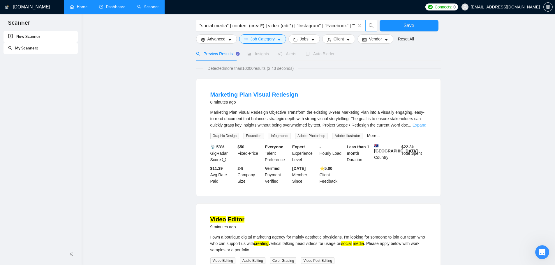
click at [422, 123] on link "Expand" at bounding box center [419, 125] width 14 height 5
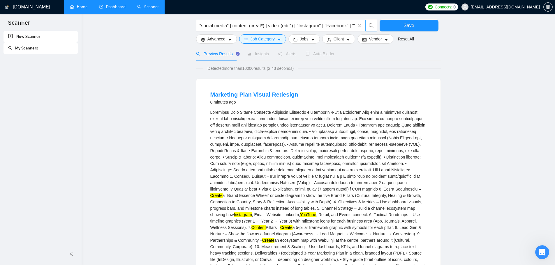
scroll to position [87, 0]
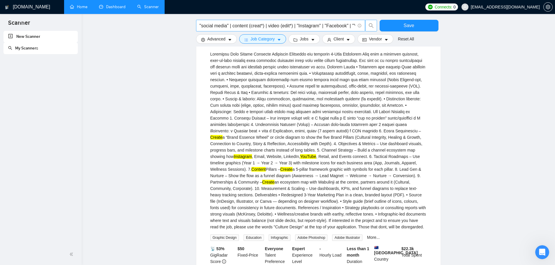
click at [264, 25] on input ""social media" | content (creat*) | video (edit*) | "Instagram" | "Facebook" | …" at bounding box center [277, 25] width 156 height 7
click at [251, 26] on input ""social media" | content (creator" | video (edit*) | "Instagram" | "Facebook" |…" at bounding box center [277, 25] width 156 height 7
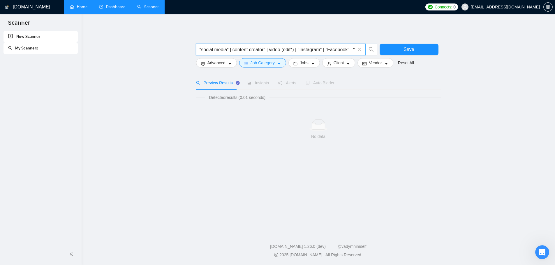
scroll to position [0, 0]
click at [285, 50] on input ""social media" | content creator" | video (edit*) | "Instagram" | "Facebook" | …" at bounding box center [280, 49] width 156 height 7
click at [294, 50] on input ""social media" | content creator" | video edit*) | "Instagram" | "Facebook" | "…" at bounding box center [280, 49] width 156 height 7
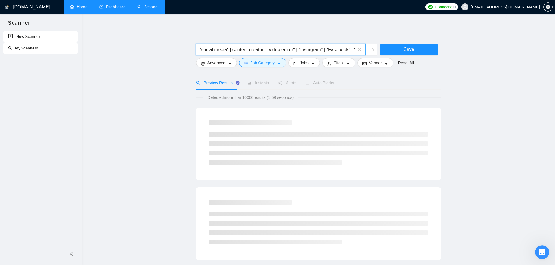
click at [269, 50] on input ""social media" | content creator" | video editor" | "Instagram" | "Facebook" | …" at bounding box center [277, 49] width 156 height 7
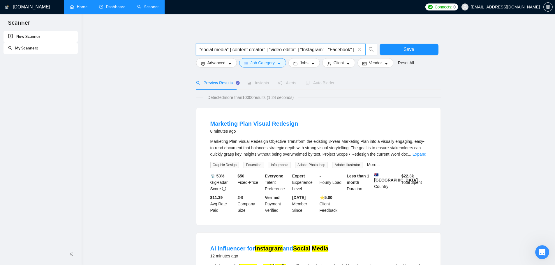
click at [266, 50] on input ""social media" | content creator" | "video editor" | "Instagram" | "Facebook" |…" at bounding box center [277, 49] width 156 height 7
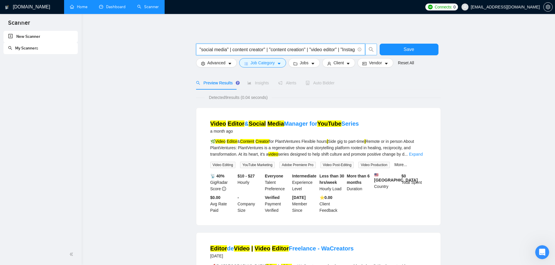
click at [284, 50] on input ""social media" | content creator" | "content creation" | "video editor" | "Inst…" at bounding box center [277, 49] width 156 height 7
drag, startPoint x: 290, startPoint y: 50, endPoint x: 274, endPoint y: 49, distance: 16.3
click at [275, 50] on input ""social media" | content creator" | "content creation" | "video editor" | "Inst…" at bounding box center [277, 49] width 156 height 7
click at [264, 48] on input ""social media" | content creator" | "content creation" | "video editor" | "Inst…" at bounding box center [277, 49] width 156 height 7
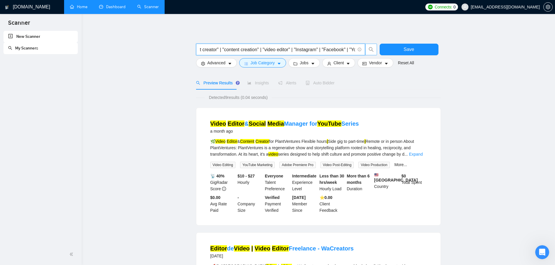
click at [292, 51] on input ""social media" | content creator" | "content creation" | "video editor" | "Inst…" at bounding box center [277, 49] width 156 height 7
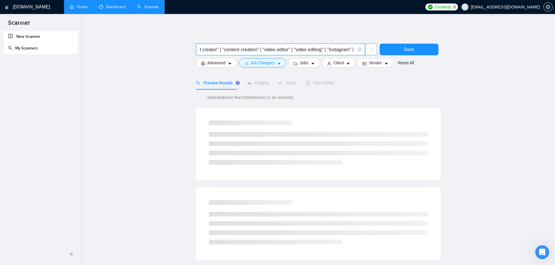
click at [327, 50] on input ""social media" | content creator" | "content creation" | "video editor" | "vide…" at bounding box center [277, 49] width 156 height 7
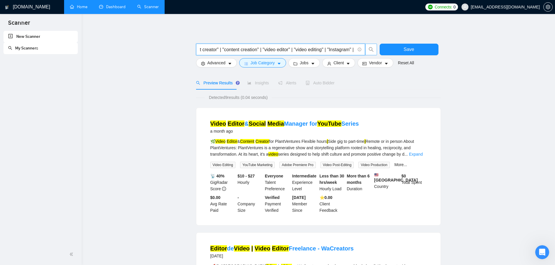
scroll to position [0, 0]
drag, startPoint x: 239, startPoint y: 49, endPoint x: 283, endPoint y: 46, distance: 43.8
click at [284, 46] on input ""social media" | content creator" | "content creation" | "video editor" | "vide…" at bounding box center [277, 49] width 156 height 7
click at [259, 48] on input ""social media" | content creator" | "content creation" | "video editor" | "vide…" at bounding box center [277, 49] width 156 height 7
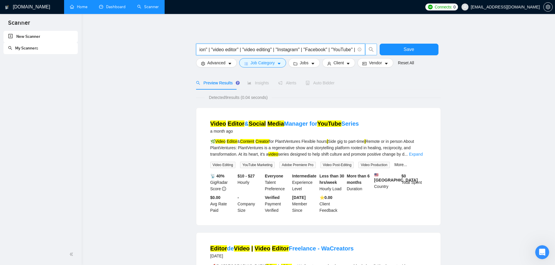
drag, startPoint x: 288, startPoint y: 49, endPoint x: 240, endPoint y: 51, distance: 48.1
click at [240, 51] on input ""social media" | content creator" | "content creation" | "video editor" | "vide…" at bounding box center [277, 49] width 156 height 7
click at [259, 47] on input ""social media" | content creator" | "content creation" | "video editor" | "vide…" at bounding box center [277, 49] width 156 height 7
click at [294, 52] on input ""social media" | content creator" | "content creation" | "video editor" | "vide…" at bounding box center [277, 49] width 156 height 7
click at [316, 50] on input ""social media" | content creator" | "content creation" | "video editor" | "vide…" at bounding box center [277, 49] width 156 height 7
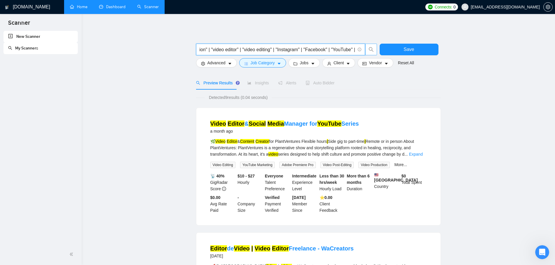
drag, startPoint x: 339, startPoint y: 49, endPoint x: 390, endPoint y: 59, distance: 52.5
click at [390, 59] on form ""social media" | content creator" | "content creation" | "video editor" | "vide…" at bounding box center [318, 54] width 245 height 33
click at [354, 51] on input ""social media" | content creator" | "content creation" | "video editor" | "vide…" at bounding box center [277, 49] width 156 height 7
drag, startPoint x: 354, startPoint y: 51, endPoint x: 378, endPoint y: 56, distance: 24.7
click at [378, 56] on div ""social media" | content creator" | "content creation" | "video editor" | "vide…" at bounding box center [317, 51] width 245 height 15
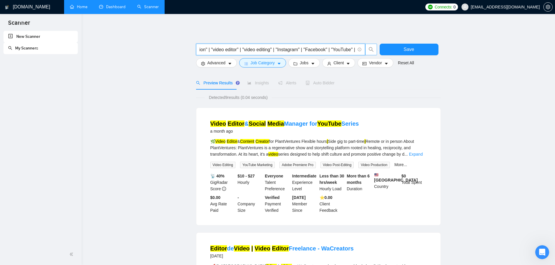
click at [354, 50] on input ""social media" | content creator" | "content creation" | "video editor" | "vide…" at bounding box center [277, 49] width 156 height 7
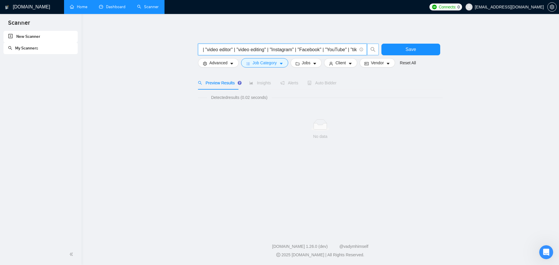
scroll to position [0, 108]
drag, startPoint x: 352, startPoint y: 50, endPoint x: 371, endPoint y: 54, distance: 19.5
click at [371, 54] on span ""social media" | content creator" | "content creation" | "video editor" | "vide…" at bounding box center [288, 50] width 181 height 12
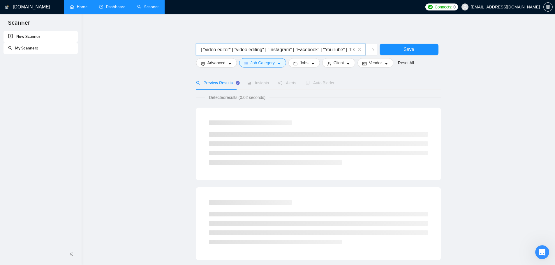
click at [353, 50] on input ""social media" | content creator" | "content creation" | "video editor" | "vide…" at bounding box center [277, 49] width 156 height 7
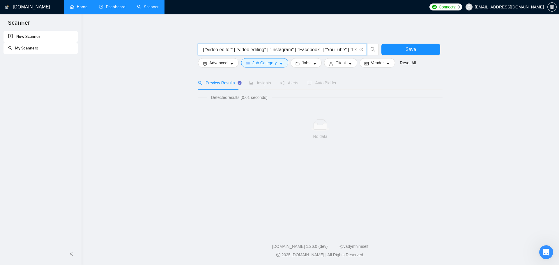
click at [354, 50] on input ""social media" | content creator" | "content creation" | "video editor" | "vide…" at bounding box center [280, 49] width 156 height 7
click at [508, 89] on main ""social media" | content creator" | "content creation" | "video editor" | "vide…" at bounding box center [320, 121] width 459 height 197
drag, startPoint x: 317, startPoint y: 53, endPoint x: 378, endPoint y: 57, distance: 61.3
click at [378, 57] on div ""social media" | content creator" | "content creation" | "video editor" | "vide…" at bounding box center [288, 51] width 183 height 15
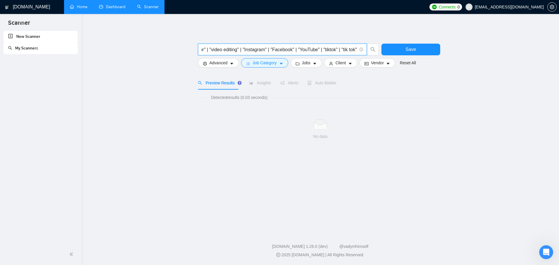
click at [354, 49] on input ""social media" | content creator" | "content creation" | "video editor" | "vide…" at bounding box center [280, 49] width 156 height 7
click at [349, 52] on input ""social media" | content creator" | "content creation" | "video editor" | "vide…" at bounding box center [280, 49] width 156 height 7
click at [356, 52] on input ""social media" | content creator" | "content creation" | "video editor" | "vide…" at bounding box center [280, 49] width 156 height 7
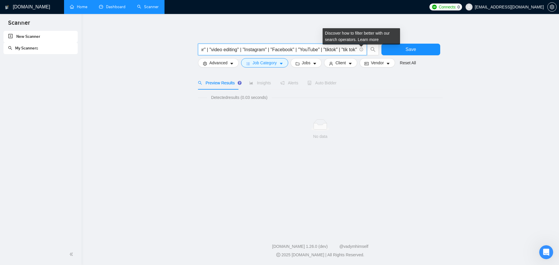
click at [361, 50] on icon "info-circle" at bounding box center [362, 50] width 4 height 4
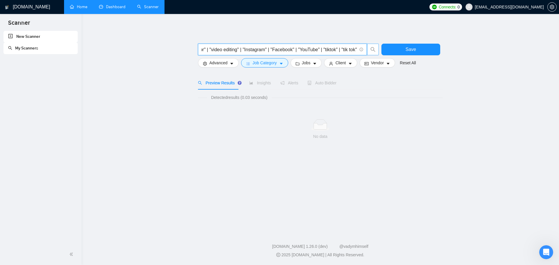
drag, startPoint x: 327, startPoint y: 48, endPoint x: 377, endPoint y: 51, distance: 49.9
click at [389, 55] on div ""social media" | content creator" | "content creation" | "video editor" | "vide…" at bounding box center [319, 51] width 245 height 15
click at [377, 51] on span "search" at bounding box center [373, 49] width 11 height 5
click at [373, 50] on icon "search" at bounding box center [372, 49] width 5 height 5
click at [340, 49] on input ""social media" | content creator" | "content creation" | "video editor" | "vide…" at bounding box center [280, 49] width 156 height 7
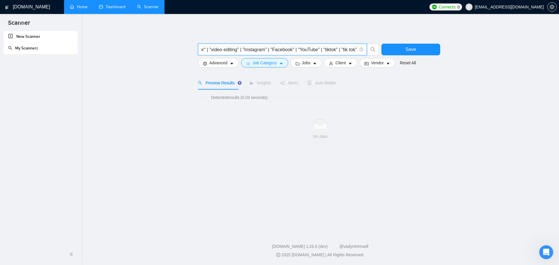
click at [349, 50] on input ""social media" | content creator" | "content creation" | "video editor" | "vide…" at bounding box center [280, 49] width 156 height 7
click at [340, 50] on input ""social media" | content creator" | "content creation" | "video editor" | "vide…" at bounding box center [280, 49] width 156 height 7
click at [334, 52] on input ""social media" | content creator" | "content creation" | "video editor" | "vide…" at bounding box center [280, 49] width 156 height 7
drag, startPoint x: 321, startPoint y: 50, endPoint x: 325, endPoint y: 50, distance: 3.6
click at [322, 50] on input ""social media" | content creator" | "content creation" | "video editor" | "vide…" at bounding box center [280, 49] width 156 height 7
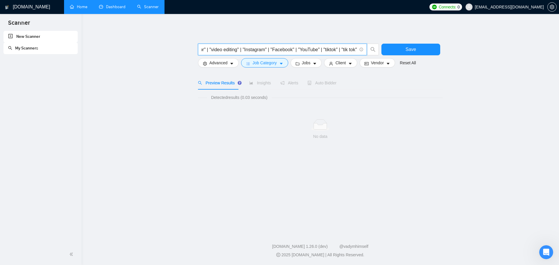
click at [346, 50] on input ""social media" | content creator" | "content creation" | "video editor" | "vide…" at bounding box center [280, 49] width 156 height 7
drag, startPoint x: 353, startPoint y: 51, endPoint x: 364, endPoint y: 51, distance: 10.8
click at [364, 51] on span ""social media" | content creator" | "content creation" | "video editor" | "vide…" at bounding box center [282, 50] width 169 height 12
click at [356, 52] on input ""social media" | content creator" | "content creation" | "video editor" | "vide…" at bounding box center [280, 49] width 156 height 7
click at [357, 52] on input ""social media" | content creator" | "content creation" | "video editor" | "vide…" at bounding box center [280, 49] width 156 height 7
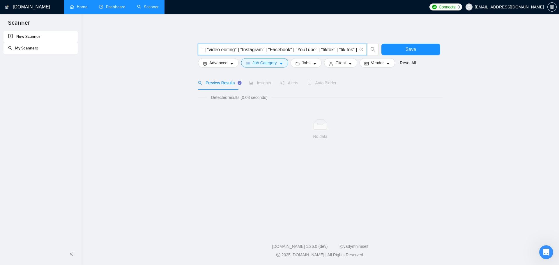
scroll to position [0, 141]
click at [375, 52] on icon "search" at bounding box center [372, 49] width 5 height 5
drag, startPoint x: 333, startPoint y: 51, endPoint x: 358, endPoint y: 55, distance: 24.8
click at [358, 55] on span ""social media" | content creator" | "content creation" | "video editor" | "vide…" at bounding box center [282, 50] width 169 height 12
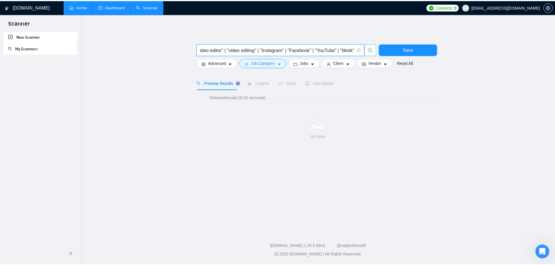
scroll to position [0, 117]
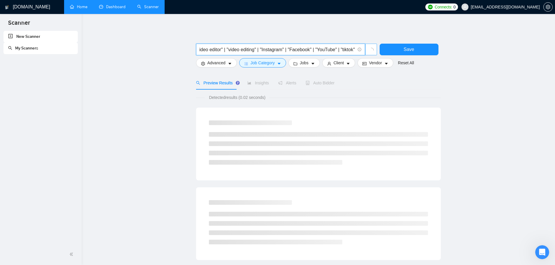
click at [372, 51] on icon "loading" at bounding box center [371, 50] width 7 height 7
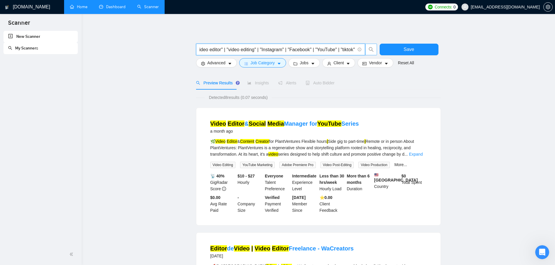
click at [355, 50] on span ""social media" | content creator" | "content creation" | "video editor" | "vide…" at bounding box center [280, 50] width 169 height 12
drag, startPoint x: 354, startPoint y: 51, endPoint x: 357, endPoint y: 52, distance: 3.3
click at [363, 51] on span ""social media" | content creator" | "content creation" | "video editor" | "vide…" at bounding box center [280, 50] width 169 height 12
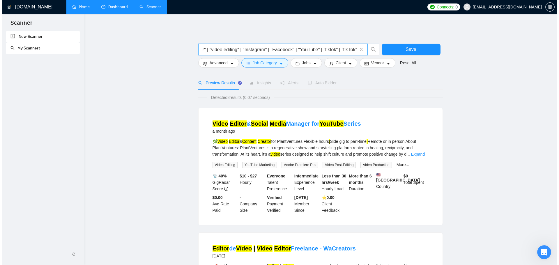
scroll to position [0, 0]
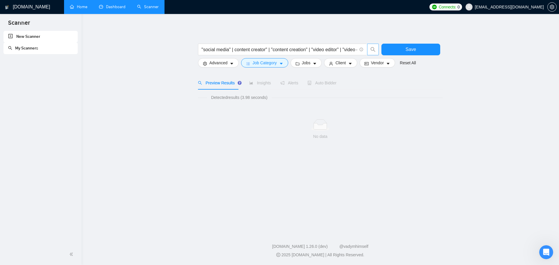
drag, startPoint x: 339, startPoint y: 53, endPoint x: 359, endPoint y: 56, distance: 19.7
click at [368, 57] on div ""social media" | content creator" | "content creation" | "video editor" | "vide…" at bounding box center [288, 51] width 183 height 15
drag, startPoint x: 338, startPoint y: 51, endPoint x: 447, endPoint y: 64, distance: 109.8
click at [447, 64] on main ""social media" | content creator" | "content creation" | "video editor" | "vide…" at bounding box center [320, 121] width 459 height 197
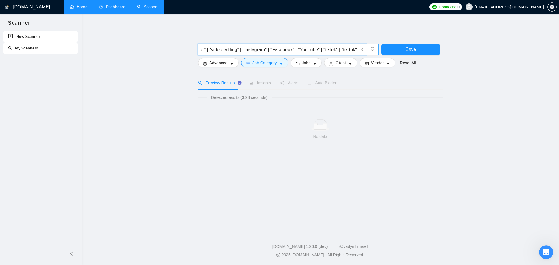
click at [343, 49] on input ""social media" | content creator" | "content creation" | "video editor" | "vide…" at bounding box center [280, 49] width 156 height 7
click at [357, 50] on input ""social media" | content creator" | "content creation" | "video editor" | "vide…" at bounding box center [280, 49] width 156 height 7
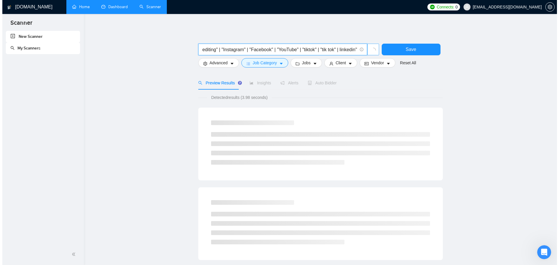
scroll to position [0, 159]
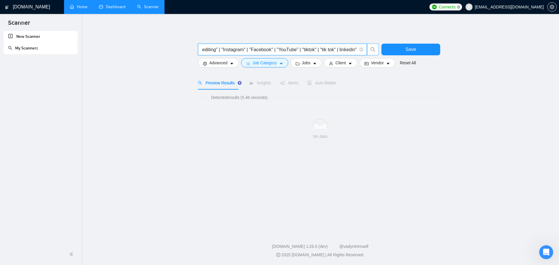
click at [337, 49] on input ""social media" | content creator" | "content creation" | "video editor" | "vide…" at bounding box center [280, 49] width 156 height 7
click at [360, 32] on div ""social media" | content creator" | "content creation" | "video editor" | "vide…" at bounding box center [320, 88] width 245 height 130
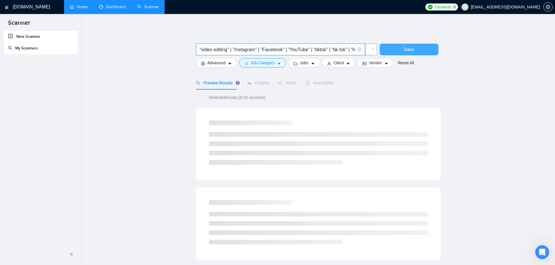
scroll to position [0, 160]
drag, startPoint x: 333, startPoint y: 49, endPoint x: 415, endPoint y: 54, distance: 82.3
click at [415, 54] on div ""social media" | content creator" | "content creation" | "video editor" | "vide…" at bounding box center [317, 51] width 245 height 15
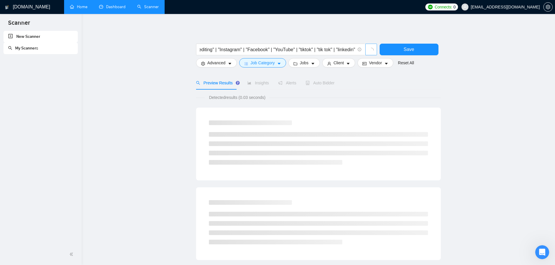
click at [455, 72] on main ""social media" | content creator" | "content creation" | "video editor" | "vide…" at bounding box center [318, 261] width 455 height 476
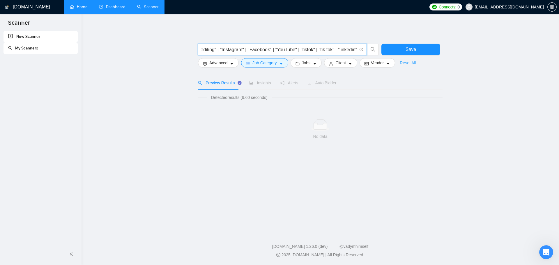
drag, startPoint x: 369, startPoint y: 52, endPoint x: 404, endPoint y: 60, distance: 36.0
click at [404, 60] on form ""social media" | content creator" | "content creation" | "video editor" | "vide…" at bounding box center [320, 54] width 245 height 33
click at [328, 51] on input ""social media" | content creator" | "content creation" | "video editor" | "vide…" at bounding box center [280, 49] width 156 height 7
drag, startPoint x: 315, startPoint y: 50, endPoint x: 336, endPoint y: 52, distance: 21.3
click at [336, 52] on input ""social media" | content creator" | "content creation" | "video editor" | "vide…" at bounding box center [280, 49] width 156 height 7
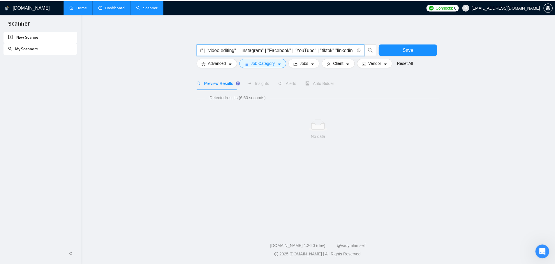
scroll to position [0, 138]
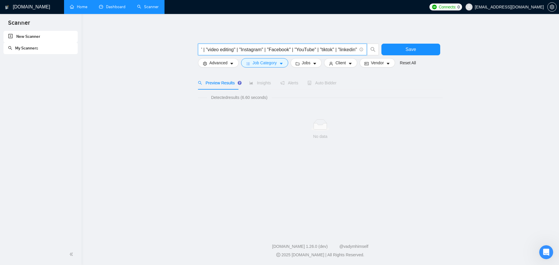
click at [340, 52] on input ""social media" | content creator" | "content creation" | "video editor" | "vide…" at bounding box center [280, 49] width 156 height 7
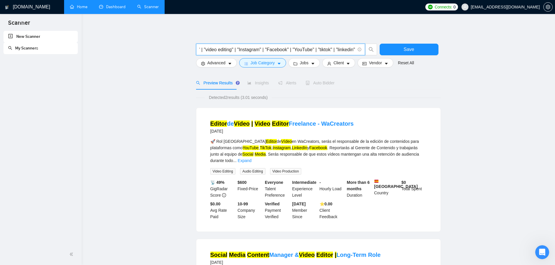
scroll to position [0, 140]
drag, startPoint x: 348, startPoint y: 51, endPoint x: 361, endPoint y: 54, distance: 13.3
click at [361, 54] on span ""social media" | content creator" | "content creation" | "video editor" | "vide…" at bounding box center [280, 50] width 169 height 12
click at [354, 51] on input ""social media" | content creator" | "content creation" | "video editor" | "vide…" at bounding box center [277, 49] width 156 height 7
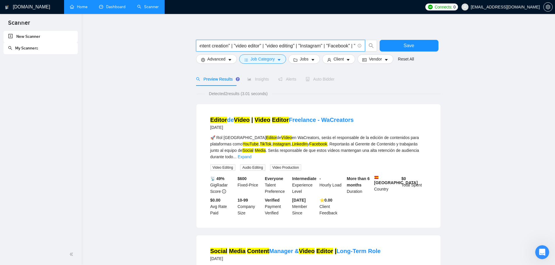
scroll to position [0, 0]
drag, startPoint x: 222, startPoint y: 46, endPoint x: 163, endPoint y: 45, distance: 59.1
click at [163, 45] on main ""social media" | content creator" | "content creation" | "video editor" | "vide…" at bounding box center [318, 194] width 455 height 349
click at [230, 46] on input ""social media" | content creator" | "content creation" | "video editor" | "vide…" at bounding box center [277, 45] width 156 height 7
click at [230, 47] on input ""social media" | content creator" | "content creation" | "video editor" | "vide…" at bounding box center [277, 45] width 156 height 7
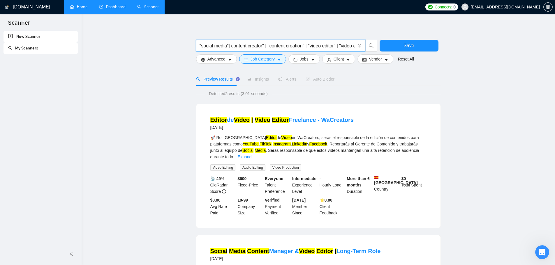
click at [231, 47] on input ""social media"| content creator" | "content creation" | "video editor" | "video…" at bounding box center [277, 45] width 156 height 7
click at [256, 29] on div ""social media"|content creator" | "content creation" | "video editor" | "video …" at bounding box center [318, 194] width 245 height 349
click at [264, 46] on input ""social media"|content creator" | "content creation" | "video editor" | "video …" at bounding box center [277, 45] width 156 height 7
click at [265, 47] on input ""social media"|content creator"| "content creation" | "video editor" | "video e…" at bounding box center [277, 45] width 156 height 7
click at [303, 46] on input ""social media"|content creator"|"content creation" | "video editor" | "video ed…" at bounding box center [277, 45] width 156 height 7
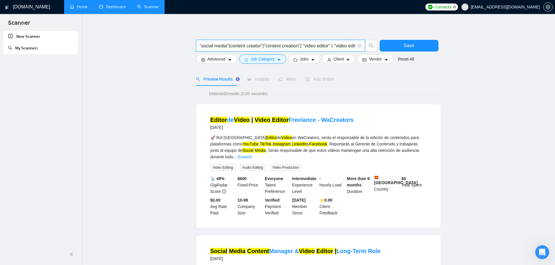
click at [303, 46] on input ""social media"|content creator"|"content creation"| "video editor" | "video edi…" at bounding box center [277, 45] width 156 height 7
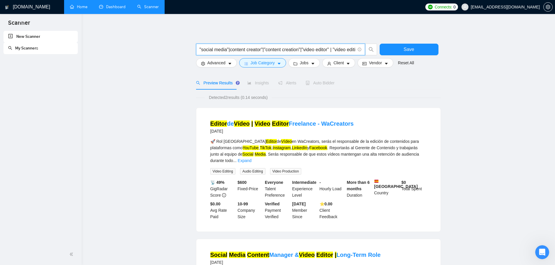
click at [332, 49] on input ""social media"|content creator"|"content creation"|"video editor" | "video edit…" at bounding box center [277, 49] width 156 height 7
click at [333, 51] on input ""social media"|content creator"|"content creation"|"video editor"| "video editi…" at bounding box center [277, 49] width 156 height 7
drag, startPoint x: 339, startPoint y: 51, endPoint x: 379, endPoint y: 56, distance: 40.4
click at [379, 56] on div ""social media"|content creator"|"content creation"|"video editor"|"video editin…" at bounding box center [317, 51] width 245 height 15
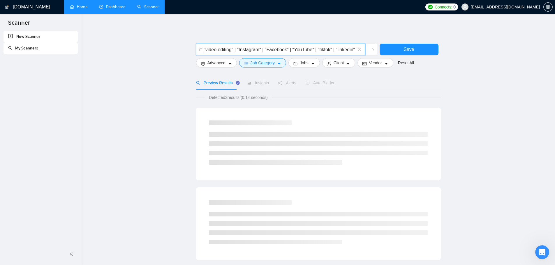
click at [336, 50] on input ""social media"|content creator"|"content creation"|"video editor"|"video editin…" at bounding box center [277, 49] width 156 height 7
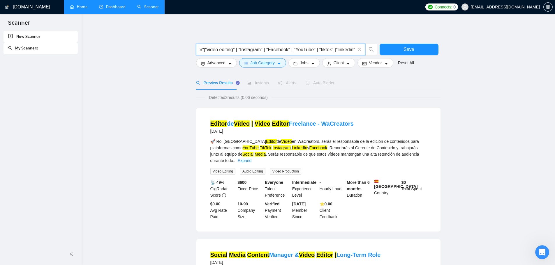
click at [334, 51] on input ""social media"|content creator"|"content creation"|"video editor"|"video editin…" at bounding box center [277, 49] width 156 height 7
click at [319, 52] on input ""social media"|content creator"|"content creation"|"video editor"|"video editin…" at bounding box center [277, 49] width 156 height 7
click at [317, 51] on input ""social media"|content creator"|"content creation"|"video editor"|"video editin…" at bounding box center [277, 49] width 156 height 7
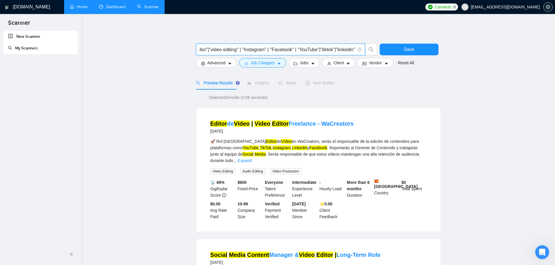
click at [296, 50] on input ""social media"|content creator"|"content creation"|"video editor"|"video editin…" at bounding box center [277, 49] width 156 height 7
click at [294, 50] on input ""social media"|content creator"|"content creation"|"video editor"|"video editin…" at bounding box center [277, 49] width 156 height 7
click at [272, 50] on input ""social media"|content creator"|"content creation"|"video editor"|"video editin…" at bounding box center [277, 49] width 156 height 7
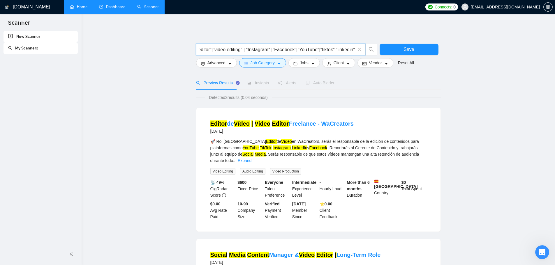
scroll to position [0, 121]
click at [270, 50] on input ""social media"|content creator"|"content creation"|"video editor"|"video editin…" at bounding box center [277, 49] width 156 height 7
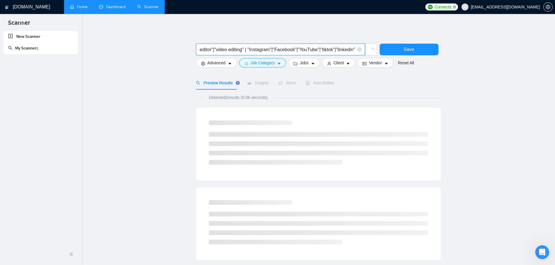
click at [246, 50] on input ""social media"|content creator"|"content creation"|"video editor"|"video editin…" at bounding box center [277, 49] width 156 height 7
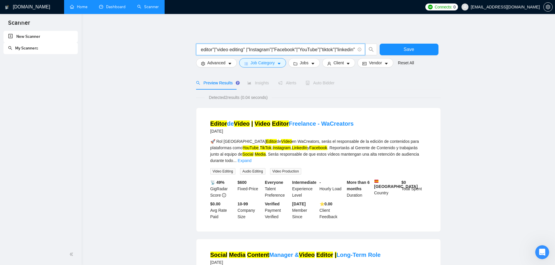
scroll to position [0, 119]
click at [245, 50] on input ""social media"|content creator"|"content creation"|"video editor"|"video editin…" at bounding box center [277, 49] width 156 height 7
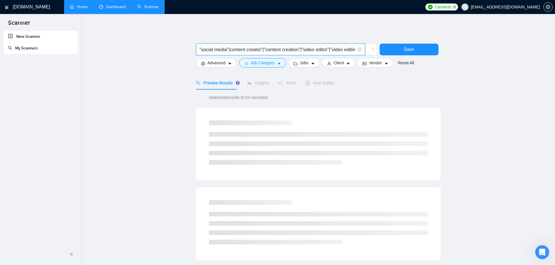
drag, startPoint x: 229, startPoint y: 49, endPoint x: 187, endPoint y: 45, distance: 42.4
click at [187, 45] on main ""social media"|content creator"|"content creation"|"video editor"|"video editin…" at bounding box center [318, 149] width 455 height 253
click at [243, 36] on div ""social media"|content creator"|"content creation"|"video editor"|"video editin…" at bounding box center [318, 149] width 245 height 253
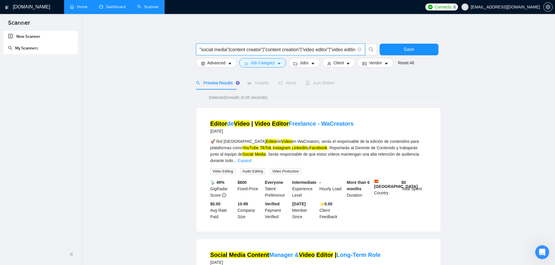
click at [229, 50] on input ""social media"|content creator"|"content creation"|"video editor"|"video editin…" at bounding box center [277, 49] width 156 height 7
click at [232, 51] on input ""social media" |content creator"|"content creation"|"video editor"|"video editi…" at bounding box center [277, 49] width 156 height 7
click at [264, 50] on input ""social media" | content creator"|"content creation"|"video editor"|"video edit…" at bounding box center [277, 49] width 156 height 7
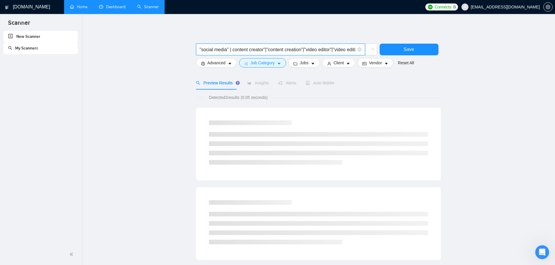
click at [266, 51] on input ""social media" | content creator"|"content creation"|"video editor"|"video edit…" at bounding box center [277, 49] width 156 height 7
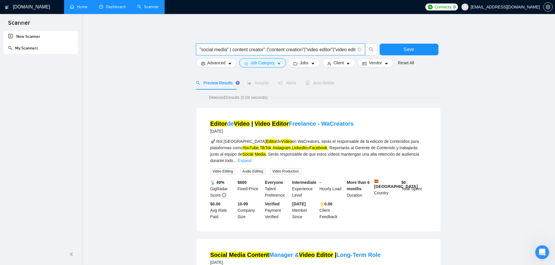
click at [269, 50] on input ""social media" | content creator" |"content creation"|"video editor"|"video edi…" at bounding box center [277, 49] width 156 height 7
click at [305, 50] on input ""social media" | content creator" | "content creation"|"video editor"|"video ed…" at bounding box center [277, 49] width 156 height 7
click at [306, 51] on input ""social media" | content creator" | "content creation"|"video editor"|"video ed…" at bounding box center [277, 49] width 156 height 7
click at [309, 51] on input ""social media" | content creator" | "content creation" |"video editor"|"video e…" at bounding box center [277, 49] width 156 height 7
click at [339, 52] on input ""social media" | content creator" | "content creation" | "video editor"|"video …" at bounding box center [277, 49] width 156 height 7
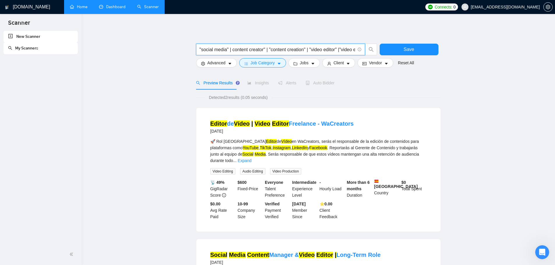
click at [342, 51] on input ""social media" | content creator" | "content creation" | "video editor" |"video…" at bounding box center [277, 49] width 156 height 7
drag, startPoint x: 339, startPoint y: 51, endPoint x: 334, endPoint y: 54, distance: 6.1
click at [364, 54] on span ""social media" | content creator" | "content creation" | "video editor" | "vide…" at bounding box center [280, 50] width 169 height 12
click at [245, 50] on input ""social media" | content creator" | "content creation" | "video editor" | "vide…" at bounding box center [277, 49] width 156 height 7
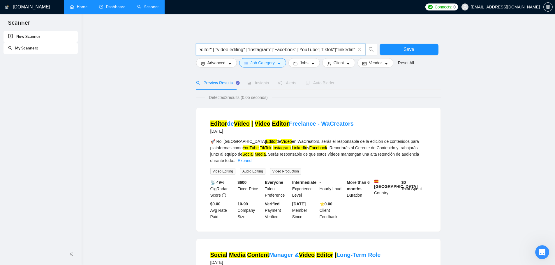
click at [248, 51] on input ""social media" | content creator" | "content creation" | "video editor" | "vide…" at bounding box center [277, 49] width 156 height 7
click at [273, 50] on input ""social media" | content creator" | "content creation" | "video editor" | "vide…" at bounding box center [277, 49] width 156 height 7
click at [275, 50] on input ""social media" | content creator" | "content creation" | "video editor" | "vide…" at bounding box center [277, 49] width 156 height 7
click at [300, 51] on input ""social media" | content creator" | "content creation" | "video editor" | "vide…" at bounding box center [277, 49] width 156 height 7
click at [299, 52] on input ""social media" | content creator" | "content creation" | "video editor" | "vide…" at bounding box center [277, 49] width 156 height 7
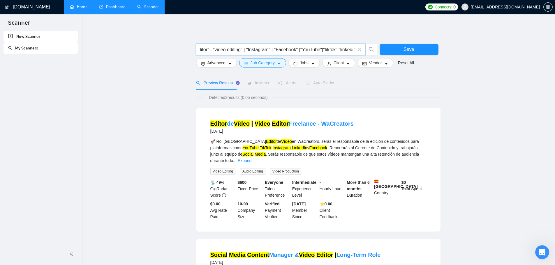
click at [303, 51] on input ""social media" | content creator" | "content creation" | "video editor" | "vide…" at bounding box center [277, 49] width 156 height 7
click at [324, 50] on input ""social media" | content creator" | "content creation" | "video editor" | "vide…" at bounding box center [277, 49] width 156 height 7
click at [327, 50] on input ""social media" | content creator" | "content creation" | "video editor" | "vide…" at bounding box center [277, 49] width 156 height 7
click at [344, 50] on input ""social media" | content creator" | "content creation" | "video editor" | "vide…" at bounding box center [277, 49] width 156 height 7
click at [347, 50] on input ""social media" | content creator" | "content creation" | "video editor" | "vide…" at bounding box center [277, 49] width 156 height 7
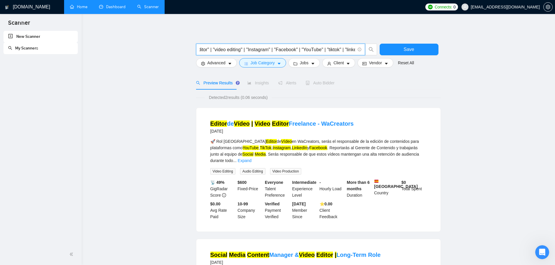
scroll to position [0, 140]
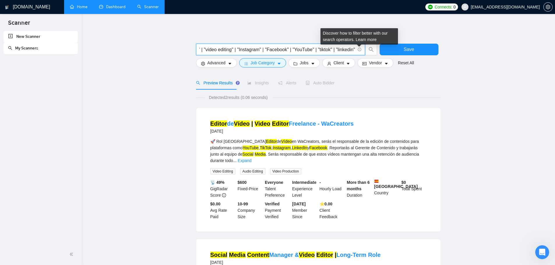
drag, startPoint x: 347, startPoint y: 50, endPoint x: 364, endPoint y: 50, distance: 17.5
click at [364, 50] on span ""social media" | content creator" | "content creation" | "video editor" | "vide…" at bounding box center [280, 50] width 169 height 12
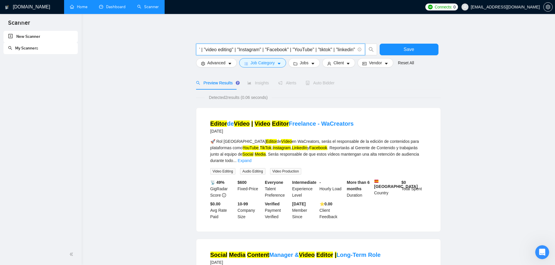
click at [347, 52] on input ""social media" | content creator" | "content creation" | "video editor" | "vide…" at bounding box center [277, 49] width 156 height 7
drag, startPoint x: 266, startPoint y: 49, endPoint x: 166, endPoint y: 47, distance: 100.2
click at [166, 47] on main ""social media" | content creator" | "content creation" | "video editor" | "vide…" at bounding box center [318, 197] width 455 height 349
click at [233, 51] on input ""social media" | content creator" | "content creation" | "video editor" | "vide…" at bounding box center [277, 49] width 156 height 7
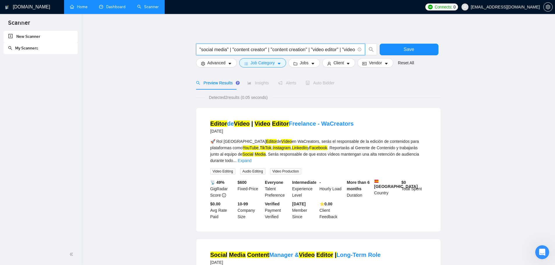
click at [196, 101] on div "Detected 2 results (0.05 seconds)" at bounding box center [318, 97] width 245 height 6
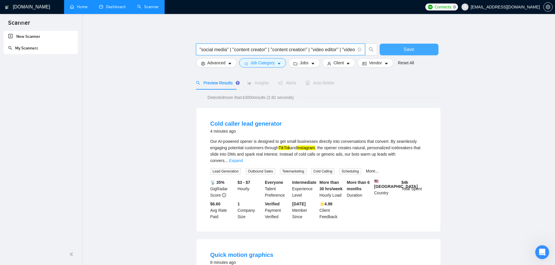
scroll to position [0, 142]
drag, startPoint x: 285, startPoint y: 48, endPoint x: 439, endPoint y: 53, distance: 153.5
click at [439, 53] on div ""social media" | "content creator" | "content creation" | "video editor" | "vid…" at bounding box center [317, 51] width 245 height 15
click at [338, 47] on input ""social media" | "content creator" | "content creation" | "video editor" | "vid…" at bounding box center [277, 49] width 156 height 7
click at [335, 50] on input ""social media" | "content creator" | "content creation" | "video editor" | "vid…" at bounding box center [277, 49] width 156 height 7
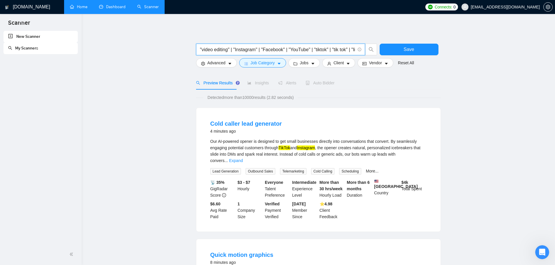
scroll to position [0, 143]
drag, startPoint x: 209, startPoint y: 49, endPoint x: 353, endPoint y: 58, distance: 143.9
click at [353, 59] on form ""social media" | "content creator" | "content creation" | "video editor" | "vid…" at bounding box center [318, 54] width 245 height 33
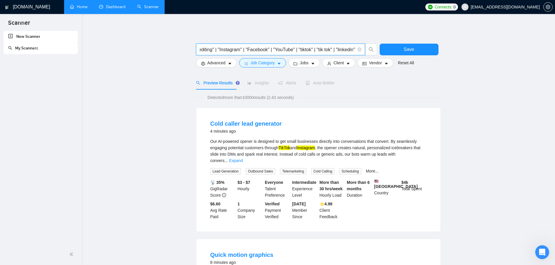
drag, startPoint x: 350, startPoint y: 47, endPoint x: 229, endPoint y: 47, distance: 121.1
click at [229, 47] on input ""social media" | "content creator" | "content creation" | "video editor" | "vid…" at bounding box center [277, 49] width 156 height 7
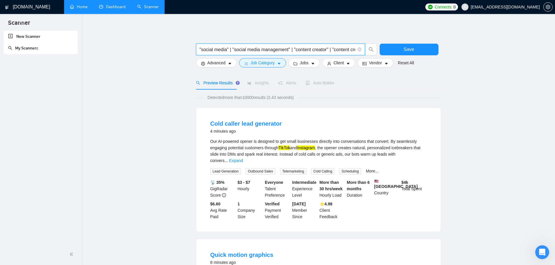
click at [284, 48] on input ""social media" | "social media management" | "content creator" | "content creat…" at bounding box center [277, 49] width 156 height 7
click at [290, 48] on input ""social media" | "social media management" | "content creator" | "content creat…" at bounding box center [277, 49] width 156 height 7
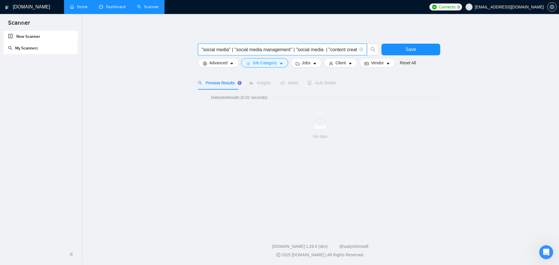
drag, startPoint x: 235, startPoint y: 49, endPoint x: 324, endPoint y: 55, distance: 89.0
click at [324, 55] on span ""social media" | "social media management" | "social media | "content creator" …" at bounding box center [282, 50] width 169 height 12
click at [322, 15] on div "[DOMAIN_NAME] Home Dashboard Scanner Connects: 0 [EMAIL_ADDRESS][DOMAIN_NAME] "…" at bounding box center [321, 132] width 478 height 265
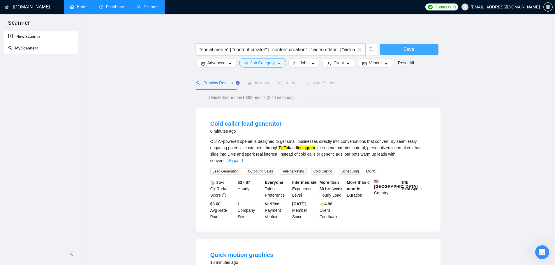
scroll to position [0, 163]
drag, startPoint x: 301, startPoint y: 47, endPoint x: 422, endPoint y: 55, distance: 121.1
click at [422, 55] on div ""social media" | "content creator" | "content creation" | "video editor" | "vid…" at bounding box center [317, 51] width 245 height 15
click at [220, 49] on input ""social media" | "content creator" | "content creation" | "video editor" | "vid…" at bounding box center [277, 49] width 156 height 7
click at [216, 50] on input ""social media" | "content creator" | "content creation" | "video editor" | "vid…" at bounding box center [277, 49] width 156 height 7
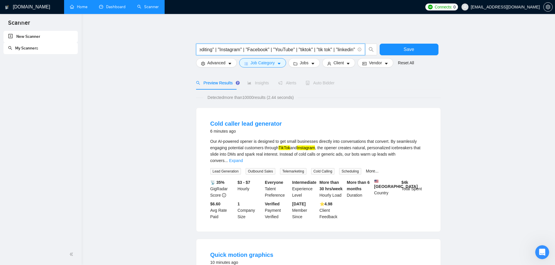
drag, startPoint x: 231, startPoint y: 49, endPoint x: 224, endPoint y: 51, distance: 7.0
click at [224, 51] on input ""social media" | "content creator" | "content creation" | "video editor" | "vid…" at bounding box center [277, 49] width 156 height 7
click at [215, 50] on input ""social media" | "content creator" | "content creation" | "video editor" | "vid…" at bounding box center [277, 49] width 156 height 7
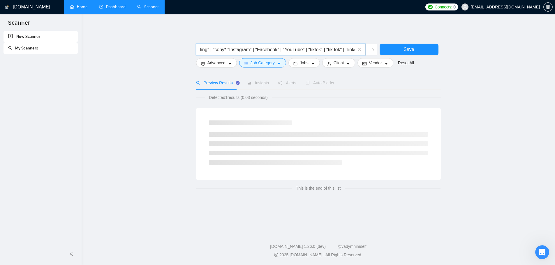
click at [218, 50] on input ""social media" | "content creator" | "content creation" | "video editor" | "vid…" at bounding box center [277, 49] width 156 height 7
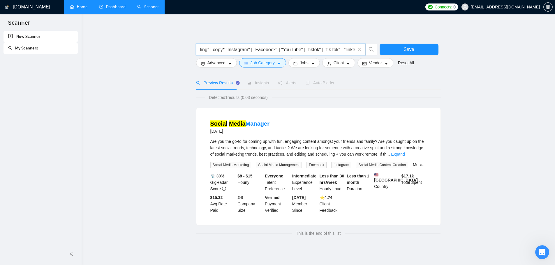
click at [228, 51] on input ""social media" | "content creator" | "content creation" | "video editor" | "vid…" at bounding box center [277, 49] width 156 height 7
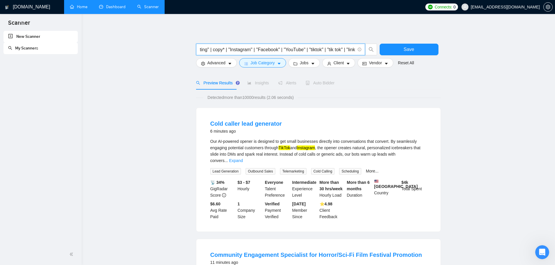
click at [228, 50] on input ""social media" | "content creator" | "content creation" | "video editor" | "vid…" at bounding box center [277, 49] width 156 height 7
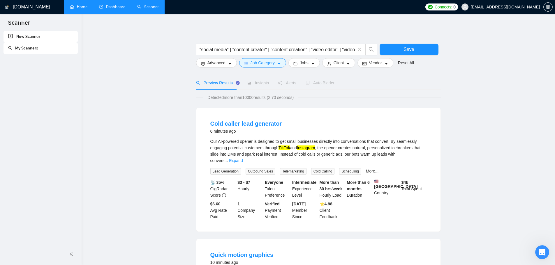
click at [423, 157] on div "Our AI-powered opener is designed to get small businesses directly into convers…" at bounding box center [318, 151] width 216 height 26
click at [243, 158] on link "Expand" at bounding box center [236, 160] width 14 height 5
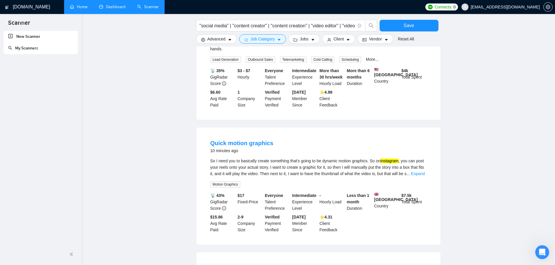
scroll to position [175, 0]
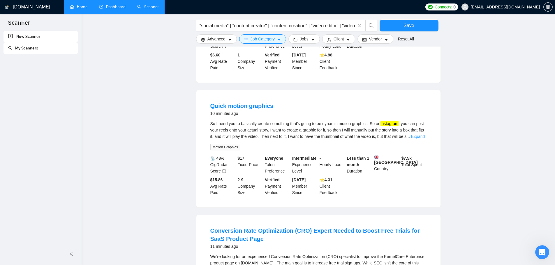
click at [415, 137] on link "Expand" at bounding box center [418, 136] width 14 height 5
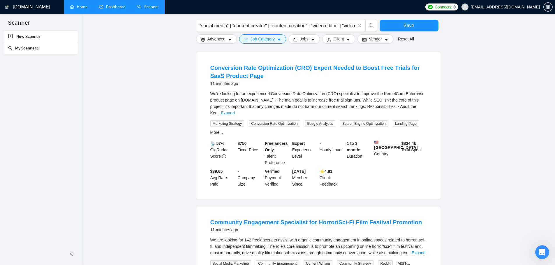
scroll to position [379, 0]
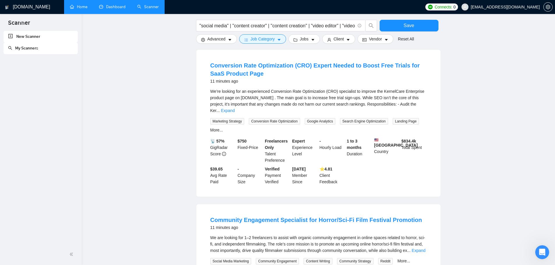
click at [418, 111] on div "We’re looking for an experienced Conversion Rate Optimization (CRO) specialist …" at bounding box center [318, 101] width 216 height 26
click at [234, 110] on link "Expand" at bounding box center [228, 110] width 14 height 5
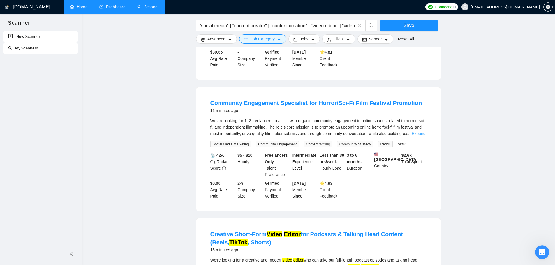
click at [415, 136] on link "Expand" at bounding box center [418, 133] width 14 height 5
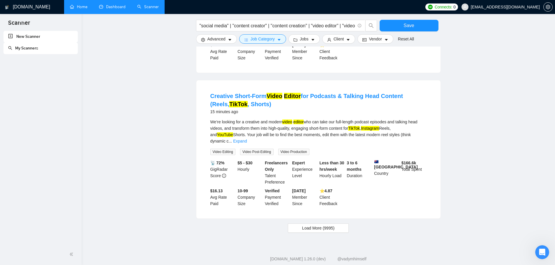
scroll to position [886, 0]
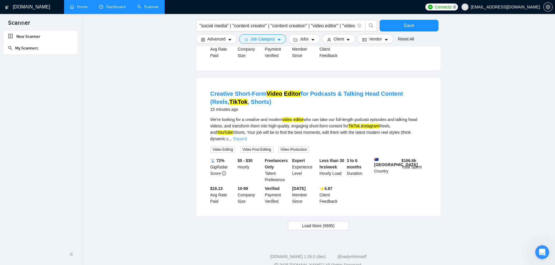
click at [247, 137] on link "Expand" at bounding box center [240, 139] width 14 height 5
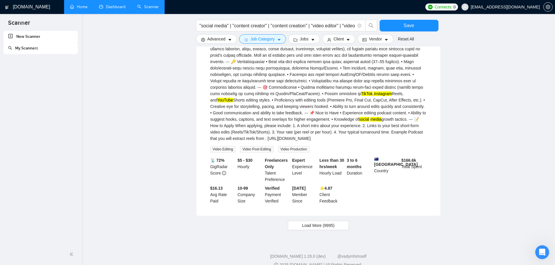
scroll to position [982, 0]
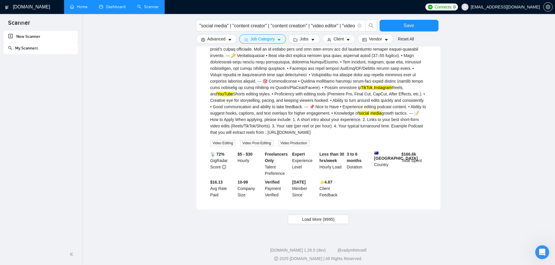
click at [324, 216] on span "Load More (9995)" at bounding box center [318, 219] width 32 height 6
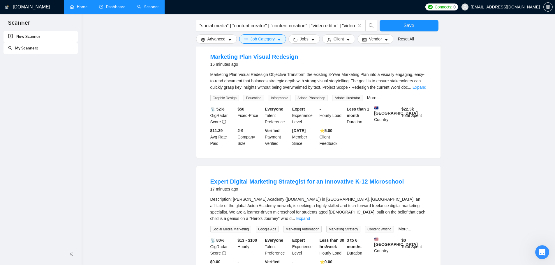
scroll to position [1274, 0]
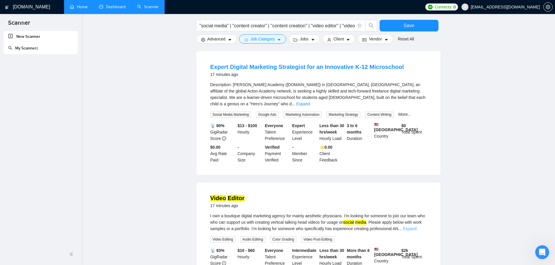
click at [414, 227] on link "Expand" at bounding box center [410, 229] width 14 height 5
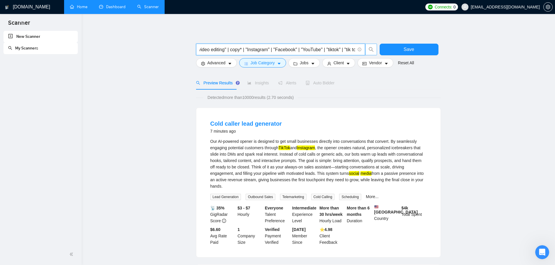
scroll to position [0, 178]
drag, startPoint x: 274, startPoint y: 50, endPoint x: 376, endPoint y: 52, distance: 101.9
click at [376, 52] on span ""social media" | "content creator" | "content creation" | "video editor" | "vid…" at bounding box center [286, 50] width 181 height 12
click at [333, 51] on input ""social media" | "content creator" | "content creation" | "video editor" | "vid…" at bounding box center [277, 49] width 156 height 7
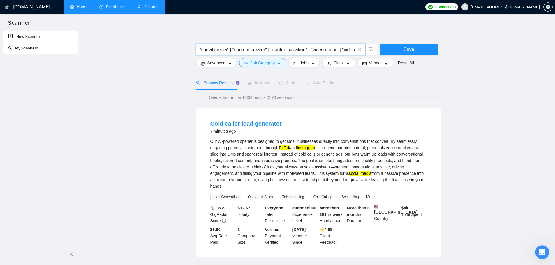
drag, startPoint x: 333, startPoint y: 51, endPoint x: 164, endPoint y: 48, distance: 169.5
click at [242, 47] on input ""social media" | "content creator" | "content creation" | "video editor" | "vid…" at bounding box center [277, 49] width 156 height 7
drag, startPoint x: 318, startPoint y: 48, endPoint x: 257, endPoint y: 48, distance: 60.9
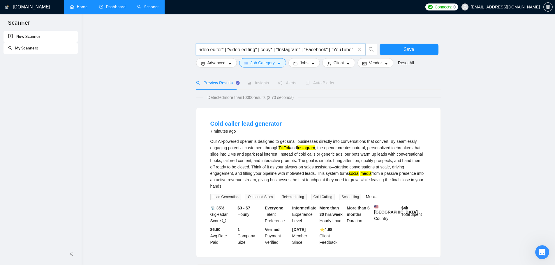
click at [224, 54] on span ""social media" | "content creator" | "content creation" | "video editor" | "vid…" at bounding box center [280, 50] width 169 height 12
click at [275, 49] on input ""social media" | "content creator" | "content creation" | "video editor" | "vid…" at bounding box center [277, 49] width 156 height 7
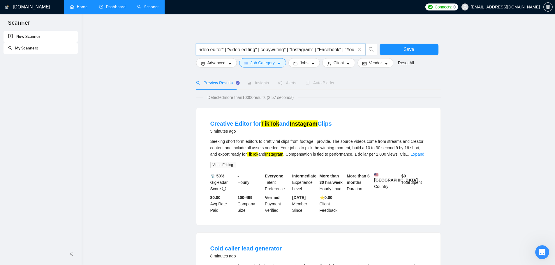
click at [265, 50] on input ""social media" | "content creator" | "content creation" | "video editor" | "vid…" at bounding box center [277, 49] width 156 height 7
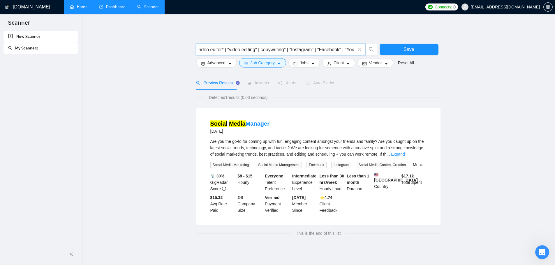
click at [264, 50] on input ""social media" | "content creator" | "content creation" | "video editor" | "vid…" at bounding box center [277, 49] width 156 height 7
click at [290, 49] on input ""social media" | "content creator" | "content creation" | "video editor" | "vid…" at bounding box center [277, 49] width 156 height 7
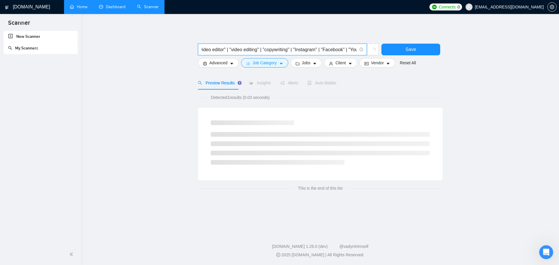
click at [292, 50] on input ""social media" | "content creator" | "content creation" | "video editor" | "vid…" at bounding box center [280, 49] width 156 height 7
click at [293, 50] on input ""social media" | "content creator" | "content creation" | "video editor" | "vid…" at bounding box center [280, 49] width 156 height 7
drag, startPoint x: 322, startPoint y: 50, endPoint x: 298, endPoint y: 51, distance: 23.6
click at [298, 51] on input ""social media" | "content creator" | "content creation" | "video editor" | "vid…" at bounding box center [280, 49] width 156 height 7
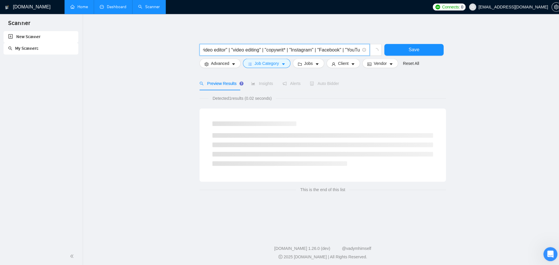
click at [265, 50] on input ""social media" | "content creator" | "content creation" | "video editor" | "vid…" at bounding box center [280, 49] width 156 height 7
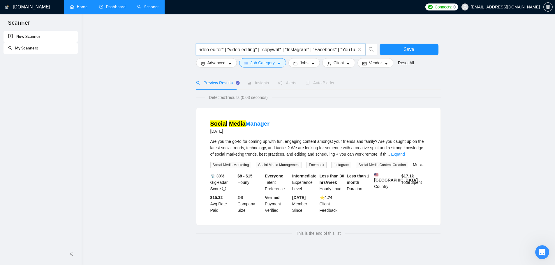
click at [266, 50] on input ""social media" | "content creator" | "content creation" | "video editor" | "vid…" at bounding box center [277, 49] width 156 height 7
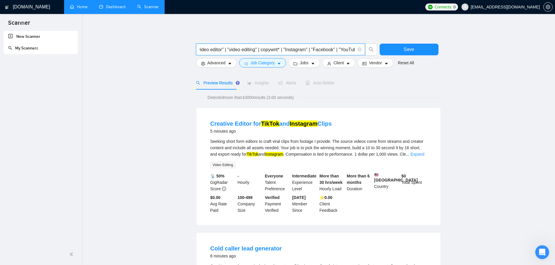
scroll to position [0, 186]
drag, startPoint x: 322, startPoint y: 49, endPoint x: 450, endPoint y: 61, distance: 128.6
drag, startPoint x: 330, startPoint y: 50, endPoint x: 296, endPoint y: 50, distance: 33.8
click at [296, 50] on input ""social media" | "content creator" | "content creation" | "video editor" | "vid…" at bounding box center [277, 49] width 156 height 7
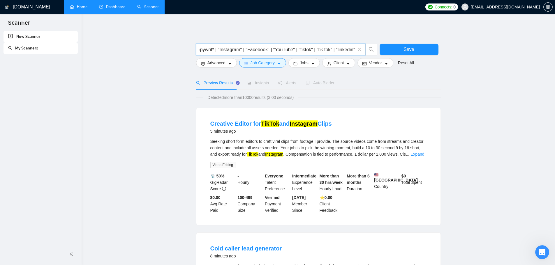
click at [288, 46] on input ""social media" | "content creator" | "content creation" | "video editor" | "vid…" at bounding box center [277, 49] width 156 height 7
click at [225, 48] on input ""social media" | "content creator" | "content creation" | "video editor" | "vid…" at bounding box center [277, 49] width 156 height 7
click at [218, 48] on input ""social media" | "content creator" | "content creation" | "video editor" | "vid…" at bounding box center [277, 49] width 156 height 7
click at [212, 49] on input ""social media" | "content creator" | "content creation" | "video editor" | "vid…" at bounding box center [277, 49] width 156 height 7
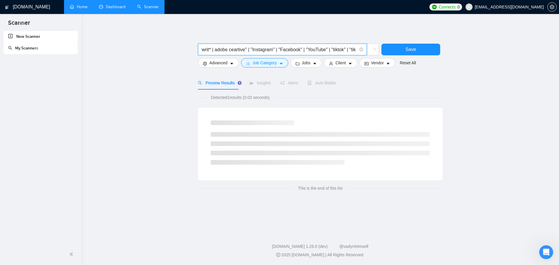
click at [218, 50] on input ""social media" | "content creator" | "content creation" | "video editor" | "vid…" at bounding box center [280, 49] width 156 height 7
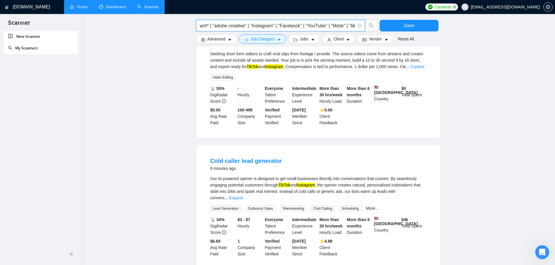
scroll to position [175, 0]
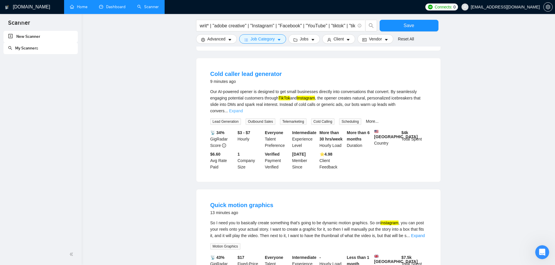
click at [243, 109] on link "Expand" at bounding box center [236, 111] width 14 height 5
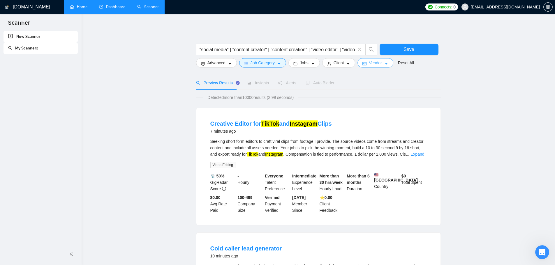
scroll to position [0, 223]
drag, startPoint x: 326, startPoint y: 50, endPoint x: 387, endPoint y: 60, distance: 61.3
click at [387, 60] on form ""social media" | "content creator" | "content creation" | "video editor" | "vid…" at bounding box center [318, 54] width 245 height 33
click at [213, 48] on input ""social media" | "content creator" | "content creation" | "video editor" | "vid…" at bounding box center [277, 49] width 156 height 7
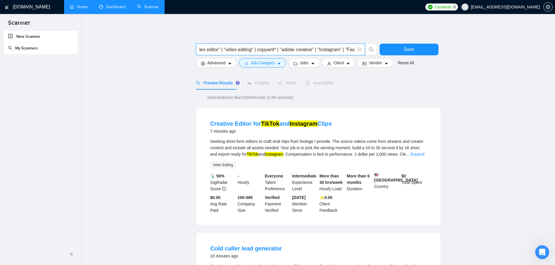
drag, startPoint x: 206, startPoint y: 48, endPoint x: 309, endPoint y: 52, distance: 102.6
click at [309, 52] on input ""social media" | "content creator" | "content creation" | "video editor" | "vid…" at bounding box center [277, 49] width 156 height 7
click at [292, 50] on input ""social media" | "content creator" | "content creation" | "video editor" | "vid…" at bounding box center [277, 49] width 156 height 7
click at [317, 50] on input ""social media" | "content creator" | "content creation" | "video editor" | "vid…" at bounding box center [277, 49] width 156 height 7
click at [322, 52] on input ""social media" | "content creator" | "content creation" | "video editor" | "vid…" at bounding box center [277, 49] width 156 height 7
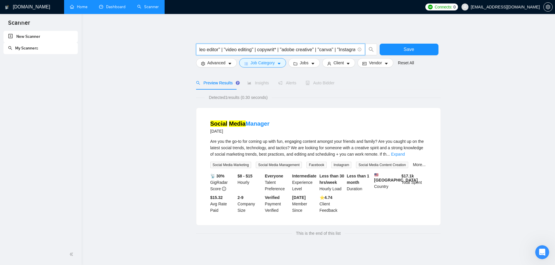
type input ""social media" | "content creator" | "content creation" | "video editor" | "vid…"
click at [337, 31] on div ""social media" | "content creator" | "content creation" | "video editor" | "vid…" at bounding box center [318, 132] width 245 height 218
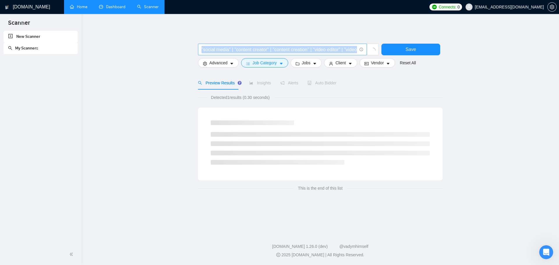
drag, startPoint x: 323, startPoint y: 45, endPoint x: 359, endPoint y: 50, distance: 36.4
click at [360, 50] on span ""social media" | "content creator" | "content creation" | "video editor" | "vid…" at bounding box center [282, 50] width 169 height 12
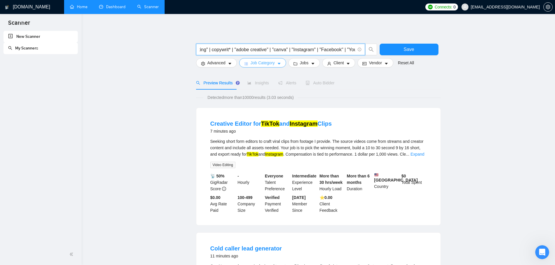
click at [273, 63] on span "Job Category" at bounding box center [262, 63] width 24 height 6
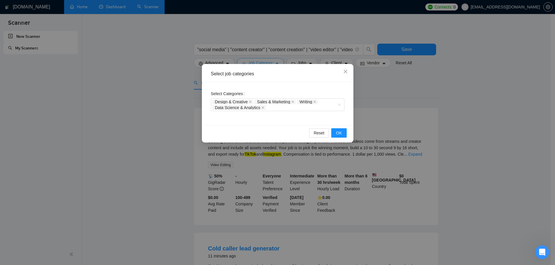
click at [273, 63] on div "Select job categories Select Categories Design & Creative Sales & Marketing Wri…" at bounding box center [277, 132] width 555 height 265
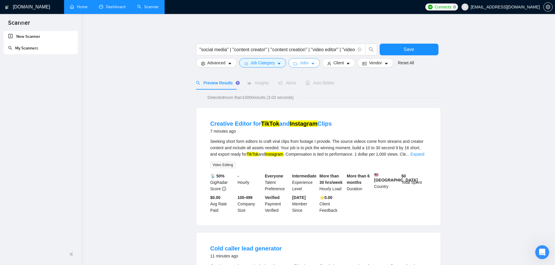
click at [311, 62] on icon "caret-down" at bounding box center [313, 64] width 4 height 4
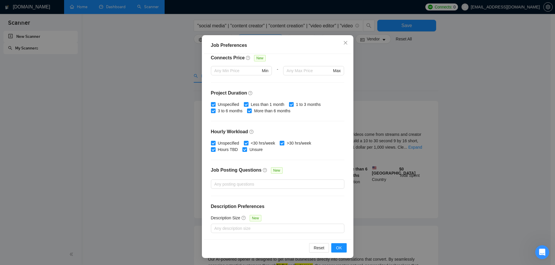
scroll to position [58, 0]
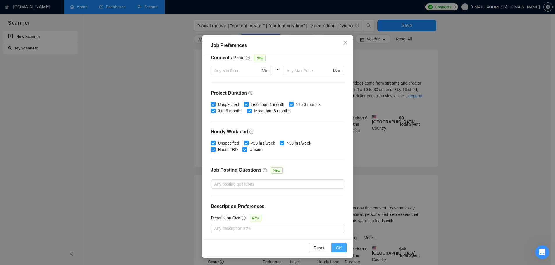
click at [338, 249] on span "OK" at bounding box center [339, 248] width 6 height 6
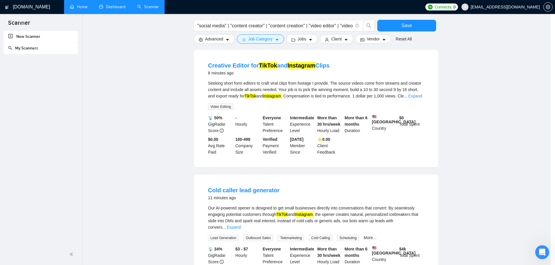
scroll to position [0, 0]
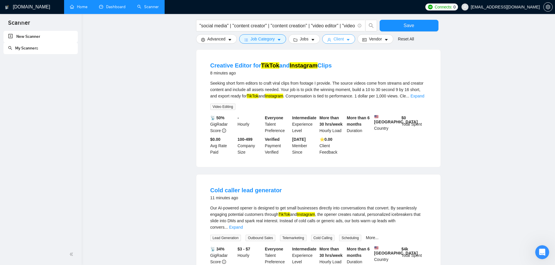
click at [340, 41] on span "Client" at bounding box center [338, 39] width 10 height 6
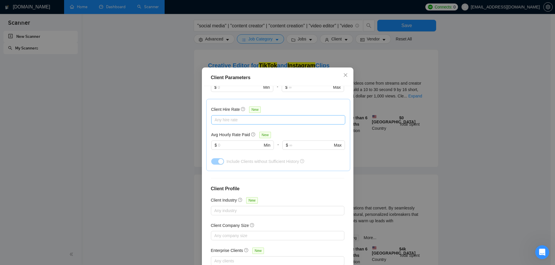
scroll to position [176, 0]
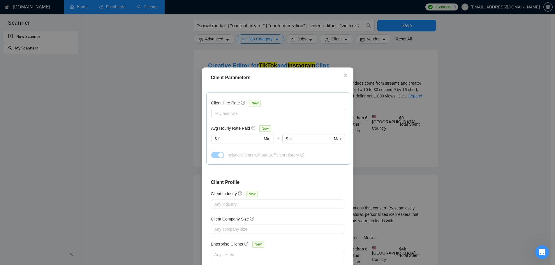
click at [344, 77] on icon "close" at bounding box center [345, 75] width 5 height 5
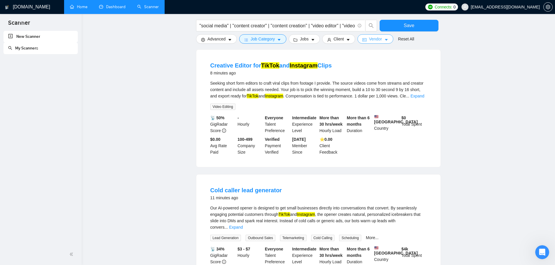
click at [372, 40] on span "Vendor" at bounding box center [375, 39] width 13 height 6
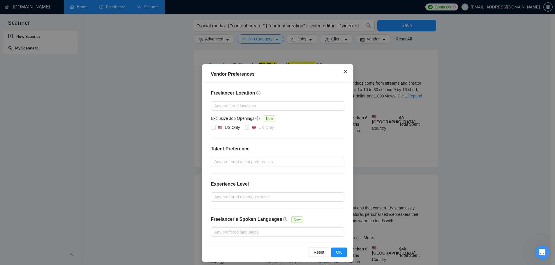
click at [343, 69] on span "Close" at bounding box center [346, 72] width 16 height 16
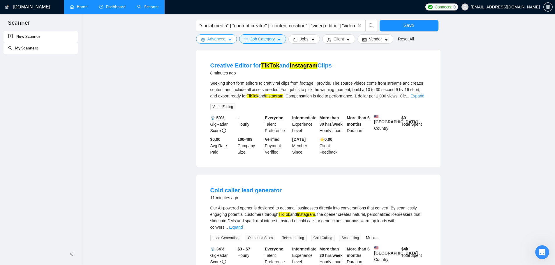
click at [229, 40] on icon "caret-down" at bounding box center [229, 40] width 3 height 2
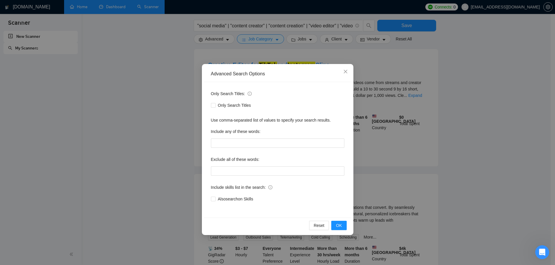
scroll to position [58, 0]
drag, startPoint x: 348, startPoint y: 72, endPoint x: 344, endPoint y: 72, distance: 3.8
click at [348, 72] on span "Close" at bounding box center [346, 72] width 16 height 16
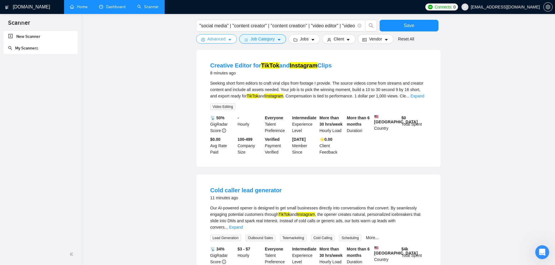
click at [208, 35] on button "Advanced" at bounding box center [216, 38] width 41 height 9
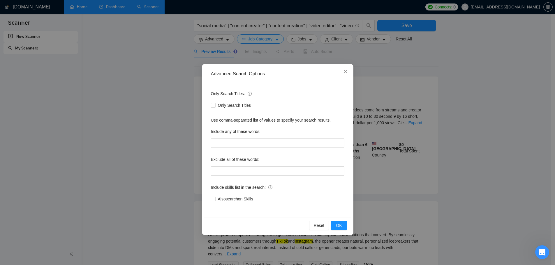
scroll to position [29, 0]
click at [300, 55] on div "Advanced Search Options Only Search Titles: Only Search Titles Use comma-separa…" at bounding box center [277, 132] width 555 height 265
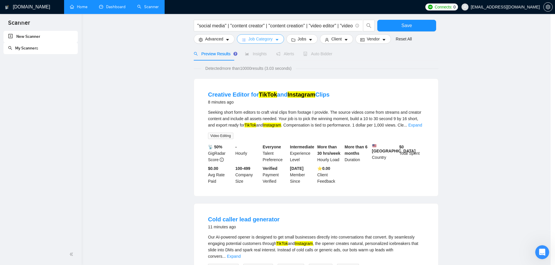
click at [259, 41] on span "Job Category" at bounding box center [260, 39] width 24 height 6
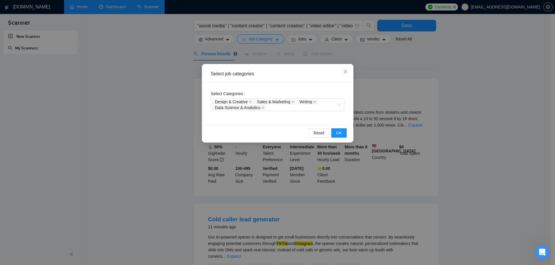
click at [297, 40] on div "Select job categories Select Categories Design & Creative Sales & Marketing Wri…" at bounding box center [277, 132] width 555 height 265
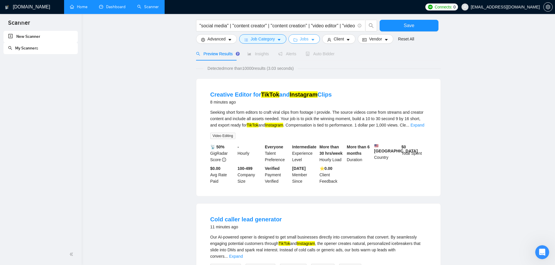
click at [300, 39] on span "Jobs" at bounding box center [304, 39] width 9 height 6
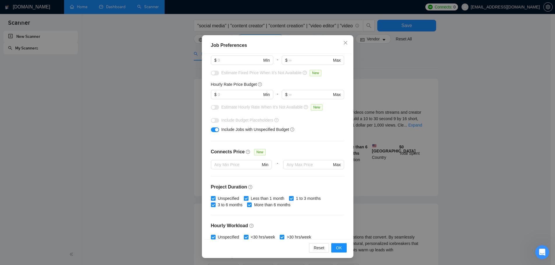
scroll to position [26, 0]
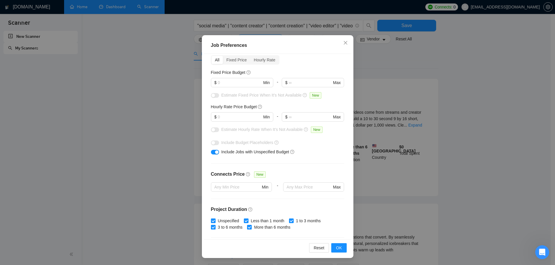
click at [165, 142] on div "Job Preferences Budget Project Type All Fixed Price Hourly Rate Fixed Price Bud…" at bounding box center [277, 132] width 555 height 265
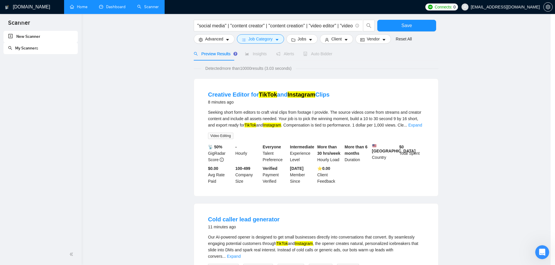
scroll to position [0, 0]
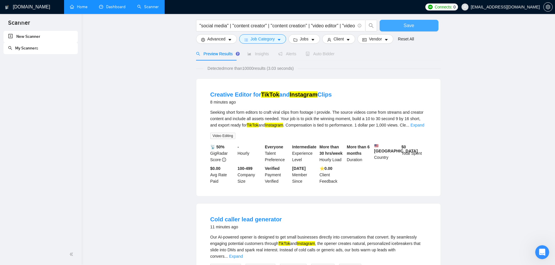
click at [405, 27] on span "Save" at bounding box center [408, 25] width 10 height 7
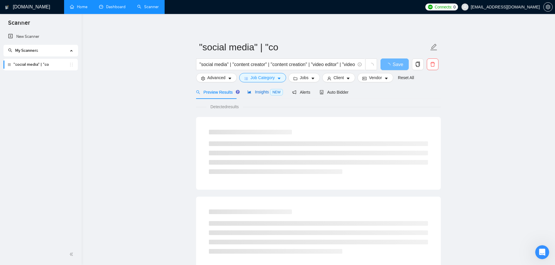
click at [255, 91] on span "Insights NEW" at bounding box center [265, 92] width 36 height 5
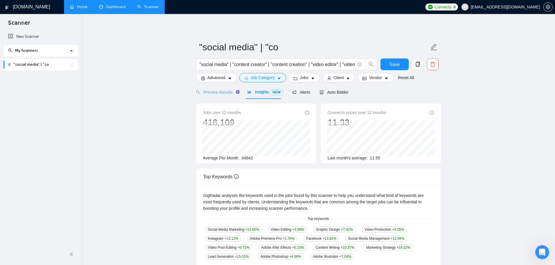
click at [218, 97] on div "Preview Results" at bounding box center [217, 92] width 42 height 14
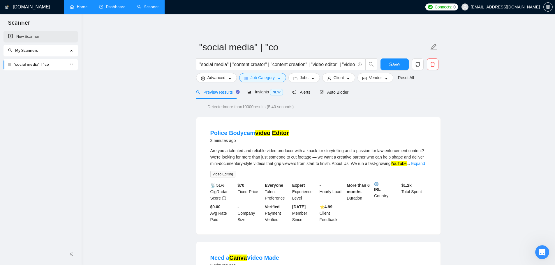
click at [24, 36] on link "New Scanner" at bounding box center [40, 37] width 65 height 12
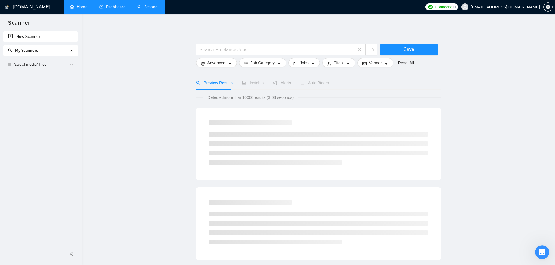
click at [245, 55] on span at bounding box center [280, 50] width 169 height 12
click at [199, 51] on input "social media"" at bounding box center [277, 49] width 156 height 7
type input ""social media""
click at [225, 65] on span "Advanced" at bounding box center [216, 63] width 18 height 6
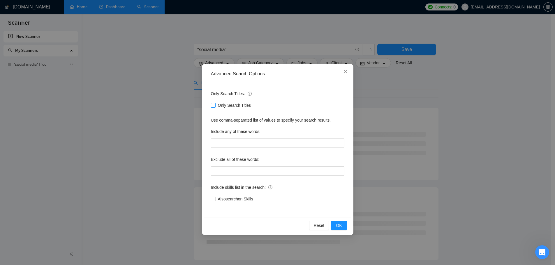
click at [234, 104] on span "Only Search Titles" at bounding box center [235, 105] width 38 height 6
click at [215, 104] on input "Only Search Titles" at bounding box center [213, 105] width 4 height 4
checkbox input "true"
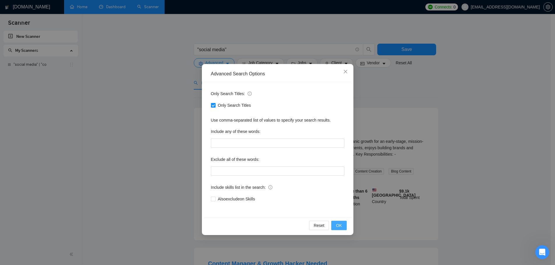
click at [338, 224] on span "OK" at bounding box center [339, 225] width 6 height 6
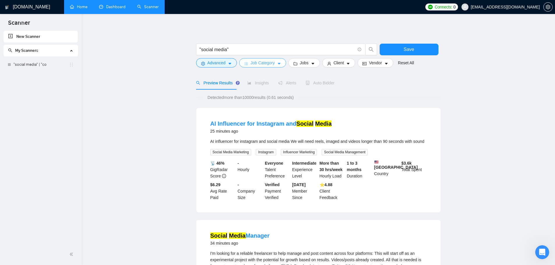
click at [266, 64] on span "Job Category" at bounding box center [262, 63] width 24 height 6
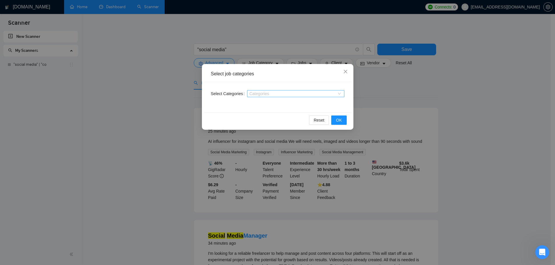
click at [264, 93] on div at bounding box center [292, 93] width 89 height 5
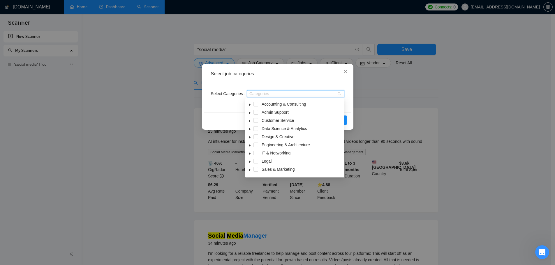
click at [249, 171] on icon "caret-down" at bounding box center [249, 170] width 1 height 2
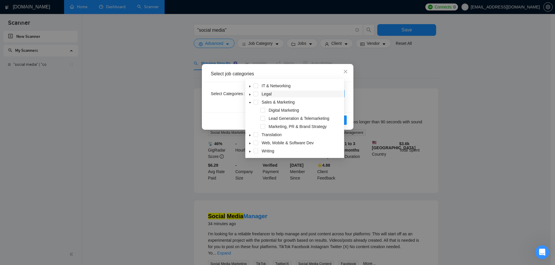
scroll to position [29, 0]
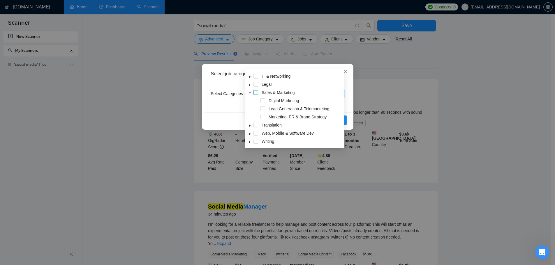
click at [257, 93] on span at bounding box center [255, 92] width 5 height 5
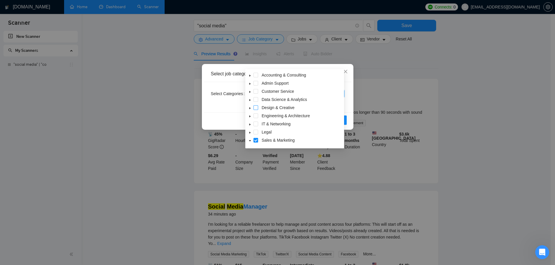
click at [254, 108] on span at bounding box center [255, 107] width 5 height 5
click at [228, 114] on div "Reset OK" at bounding box center [277, 119] width 147 height 15
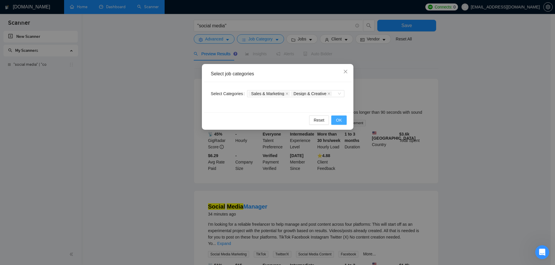
click at [337, 120] on span "OK" at bounding box center [339, 120] width 6 height 6
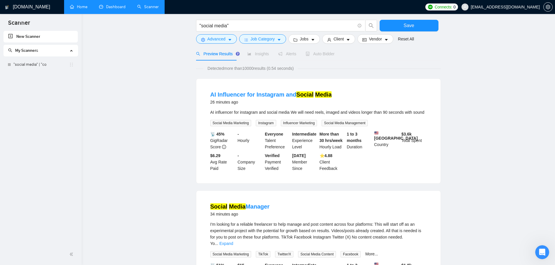
click at [255, 53] on span "Insights" at bounding box center [258, 54] width 22 height 5
click at [418, 26] on button "Save" at bounding box center [408, 26] width 59 height 12
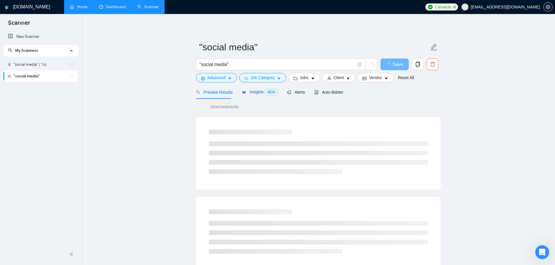
click at [256, 91] on span "Insights NEW" at bounding box center [260, 92] width 36 height 5
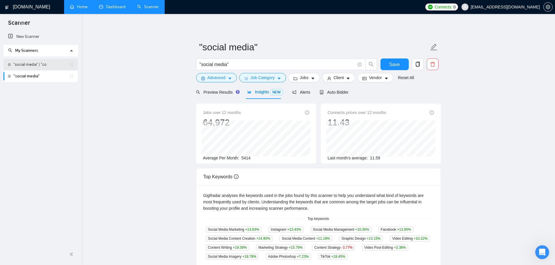
click at [46, 61] on link ""social media" | "co" at bounding box center [41, 65] width 56 height 12
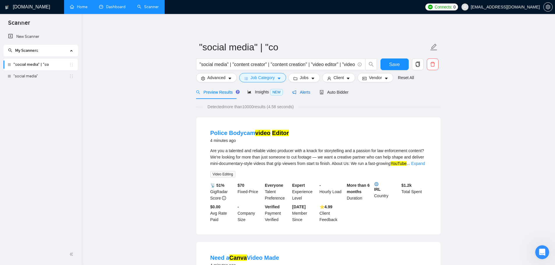
click at [298, 90] on span "Alerts" at bounding box center [301, 92] width 18 height 5
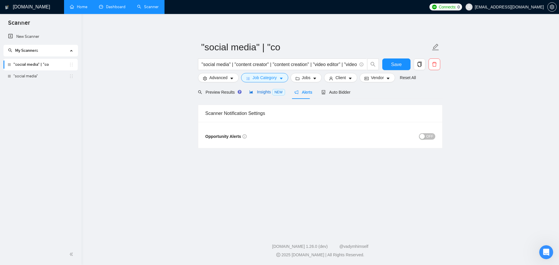
click at [258, 90] on span "Insights NEW" at bounding box center [267, 92] width 36 height 5
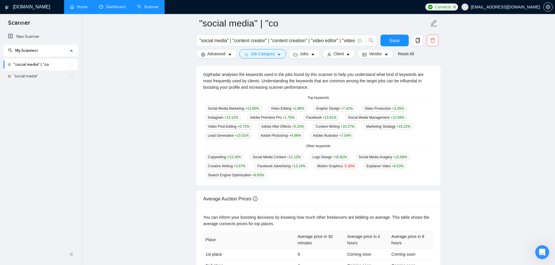
scroll to position [116, 0]
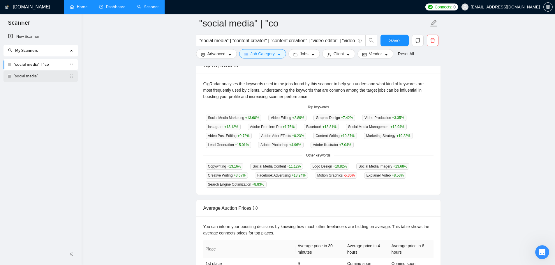
click at [33, 76] on link ""social media"" at bounding box center [41, 76] width 56 height 12
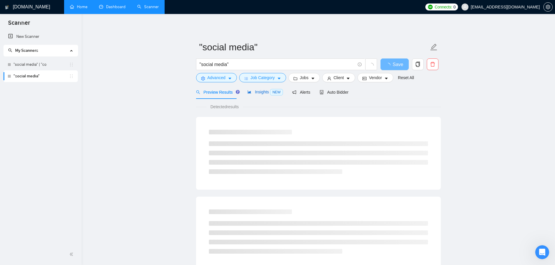
click at [265, 94] on span "Insights NEW" at bounding box center [265, 92] width 36 height 5
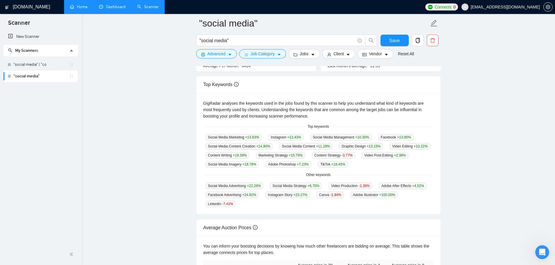
scroll to position [87, 0]
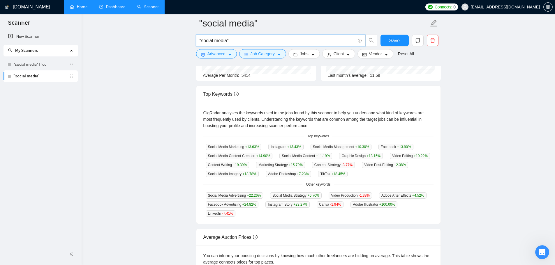
click at [244, 38] on input ""social media"" at bounding box center [277, 40] width 156 height 7
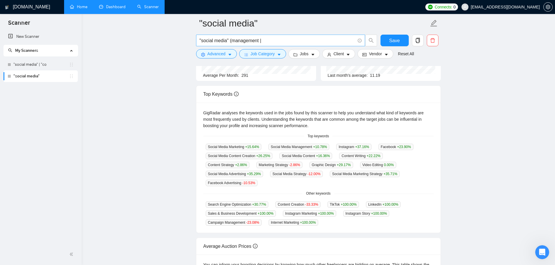
click at [258, 42] on input ""social media" (management |" at bounding box center [277, 40] width 156 height 7
click at [232, 41] on input ""social media" (management" |" at bounding box center [277, 40] width 156 height 7
click at [275, 40] on input ""social media" ("management" |" at bounding box center [277, 40] width 156 height 7
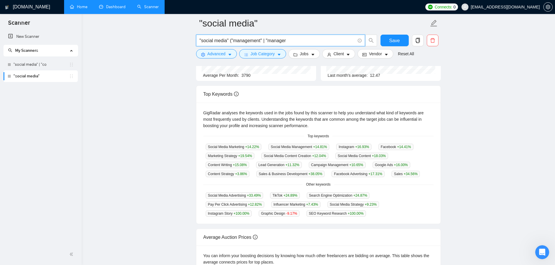
drag, startPoint x: 293, startPoint y: 42, endPoint x: 264, endPoint y: 43, distance: 28.8
click at [264, 43] on input ""social media" ("management" | "manager" at bounding box center [277, 40] width 156 height 7
click at [262, 42] on input ""social media" ("management")" at bounding box center [277, 40] width 156 height 7
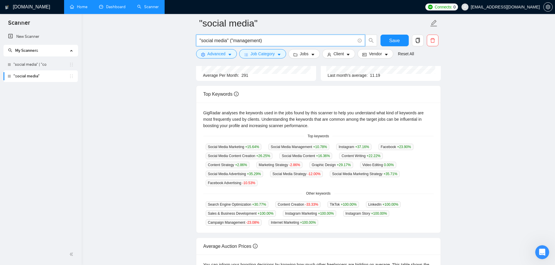
click at [233, 41] on input ""social media" ("management)" at bounding box center [277, 40] width 156 height 7
click at [258, 42] on input ""social media" (management)" at bounding box center [277, 40] width 156 height 7
click at [160, 91] on main ""social media" "social media" (management*) Save Advanced Job Category Jobs Cli…" at bounding box center [318, 142] width 455 height 413
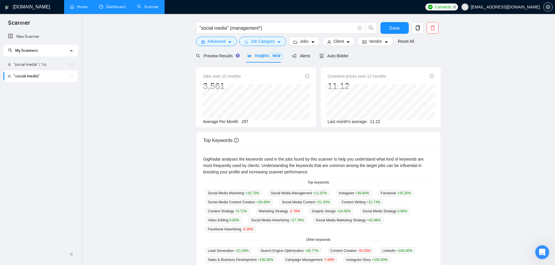
scroll to position [0, 0]
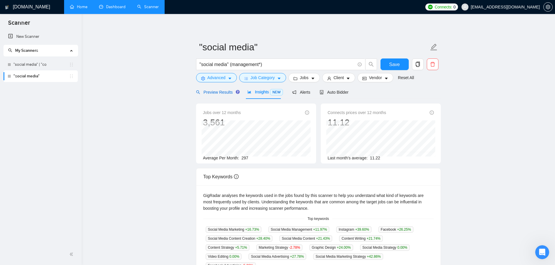
click at [218, 90] on span "Preview Results" at bounding box center [217, 92] width 42 height 5
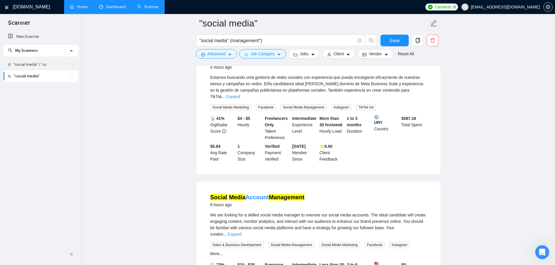
scroll to position [466, 0]
click at [258, 40] on input ""social media" (management*)" at bounding box center [277, 40] width 156 height 7
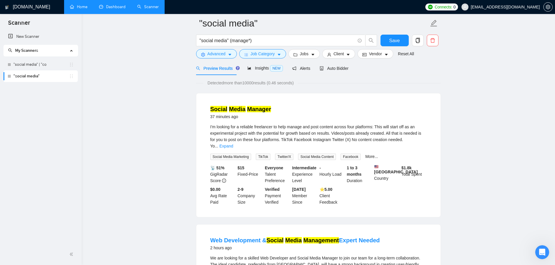
scroll to position [0, 0]
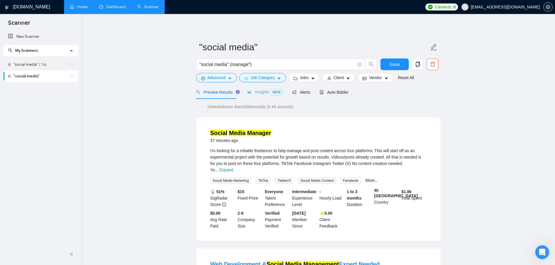
click at [258, 96] on div "Insights NEW" at bounding box center [265, 92] width 36 height 14
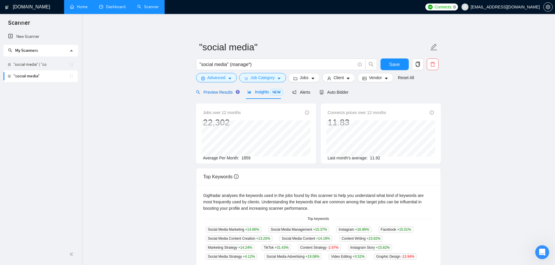
click at [226, 95] on span "Preview Results" at bounding box center [217, 92] width 42 height 5
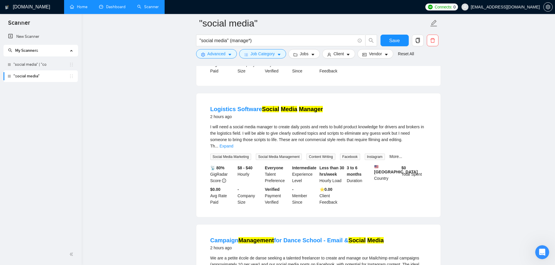
scroll to position [408, 0]
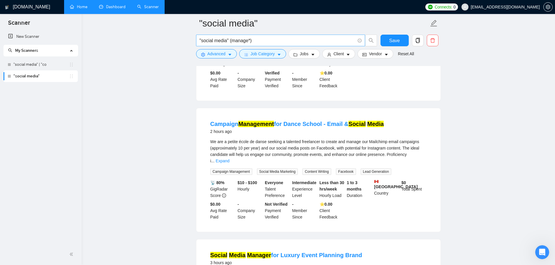
click at [231, 42] on input ""social media" (manage*)" at bounding box center [277, 40] width 156 height 7
click at [260, 40] on input ""social media" manage*)" at bounding box center [277, 40] width 156 height 7
type input ""social media" manage*"
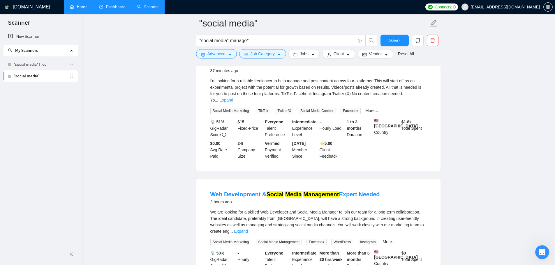
scroll to position [0, 0]
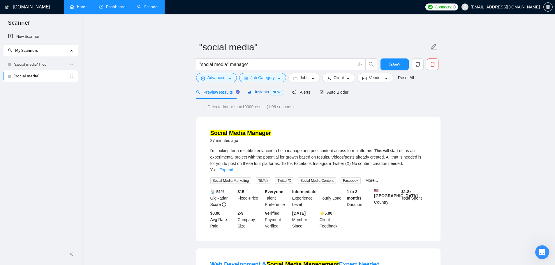
click at [256, 93] on span "Insights NEW" at bounding box center [265, 92] width 36 height 5
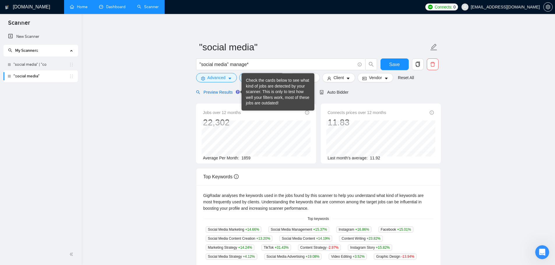
click at [230, 90] on span "Preview Results" at bounding box center [217, 92] width 42 height 5
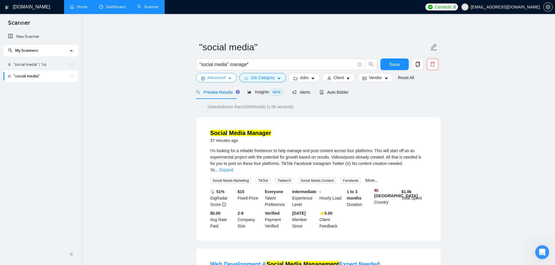
click at [225, 79] on button "Advanced" at bounding box center [216, 77] width 41 height 9
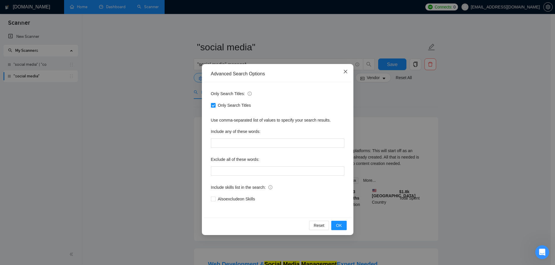
click at [345, 74] on icon "close" at bounding box center [345, 71] width 5 height 5
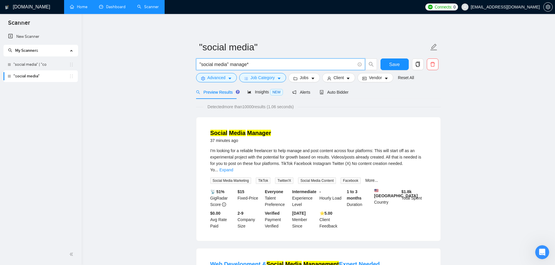
click at [290, 65] on input ""social media" manage*" at bounding box center [277, 64] width 156 height 7
click at [9, 76] on div at bounding box center [9, 76] width 3 height 3
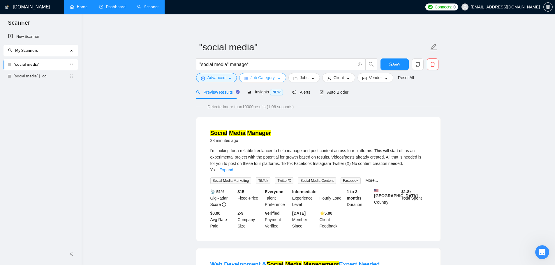
click at [270, 79] on span "Job Category" at bounding box center [262, 78] width 24 height 6
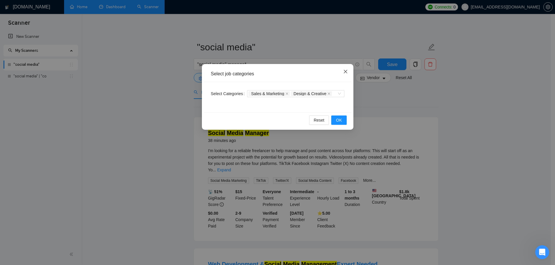
click at [343, 71] on icon "close" at bounding box center [345, 71] width 5 height 5
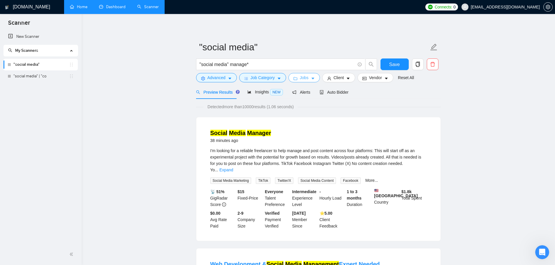
click at [305, 79] on span "Jobs" at bounding box center [304, 78] width 9 height 6
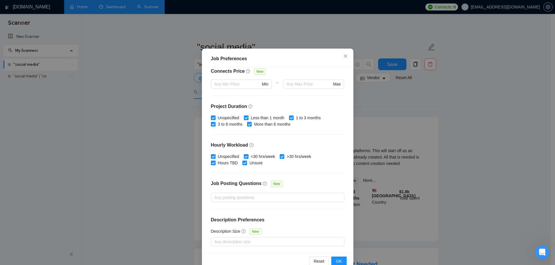
scroll to position [29, 0]
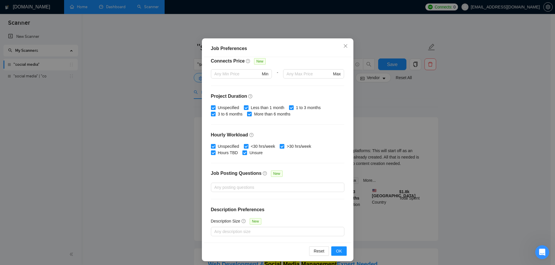
click at [256, 182] on div "Job Posting Questions New" at bounding box center [277, 176] width 133 height 13
click at [256, 185] on div at bounding box center [274, 187] width 125 height 7
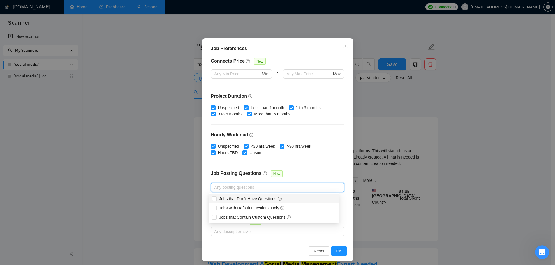
click at [256, 185] on div at bounding box center [274, 187] width 125 height 7
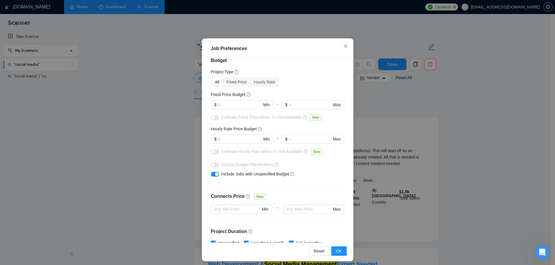
scroll to position [0, 0]
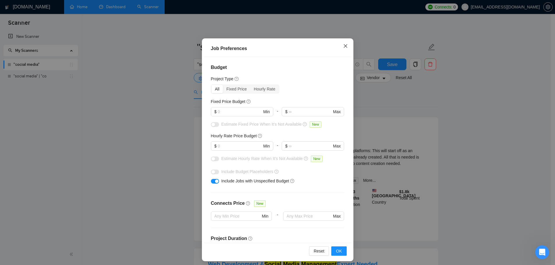
click at [339, 44] on span "Close" at bounding box center [346, 46] width 16 height 16
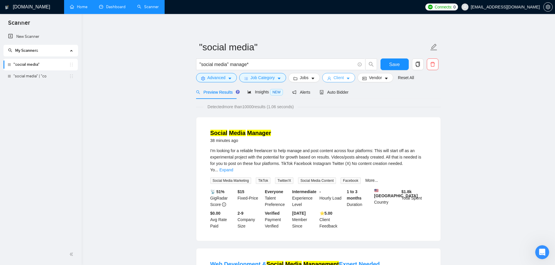
click at [333, 77] on span "Client" at bounding box center [338, 78] width 10 height 6
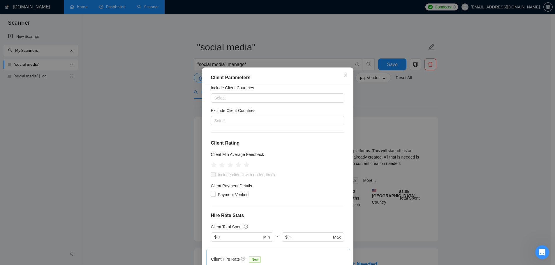
scroll to position [58, 0]
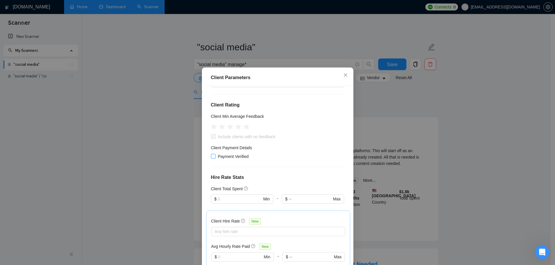
click at [234, 157] on span "Payment Verified" at bounding box center [234, 156] width 36 height 6
click at [215, 157] on input "Payment Verified" at bounding box center [213, 156] width 4 height 4
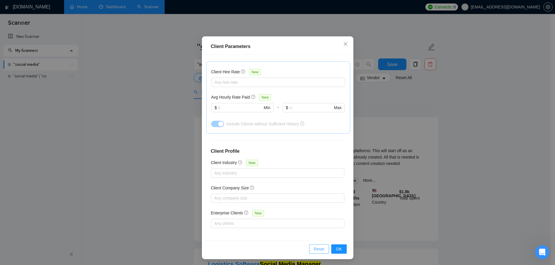
scroll to position [32, 0]
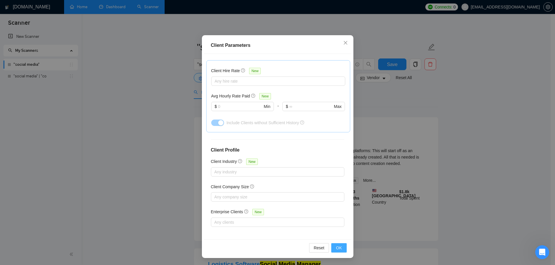
click at [336, 248] on span "OK" at bounding box center [339, 248] width 6 height 6
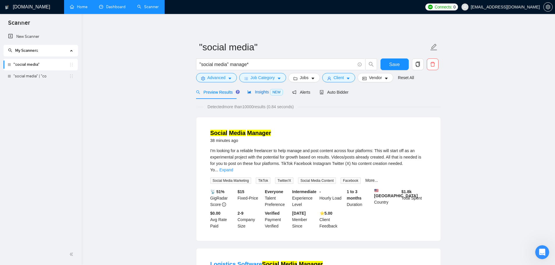
click at [264, 91] on span "Insights NEW" at bounding box center [265, 92] width 36 height 5
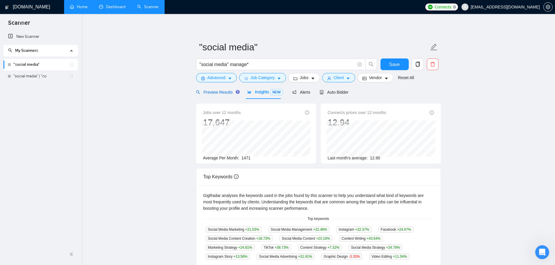
click at [214, 91] on span "Preview Results" at bounding box center [217, 92] width 42 height 5
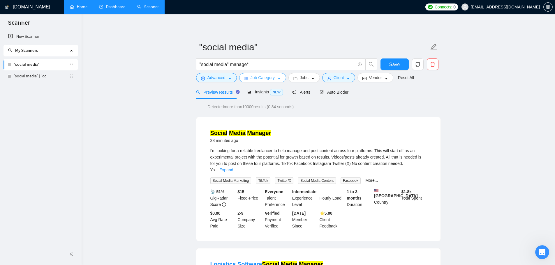
click at [271, 80] on span "Job Category" at bounding box center [262, 78] width 24 height 6
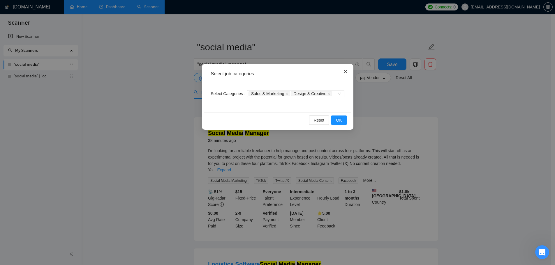
click at [342, 73] on span "Close" at bounding box center [346, 72] width 16 height 16
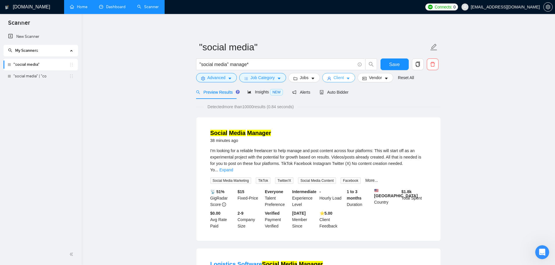
click at [333, 77] on span "Client" at bounding box center [338, 78] width 10 height 6
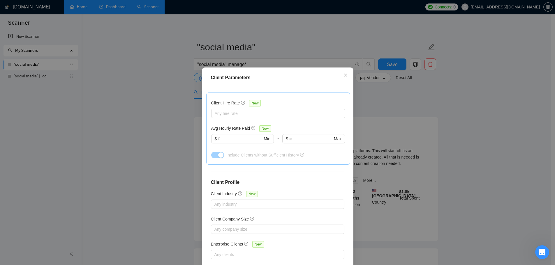
scroll to position [31, 0]
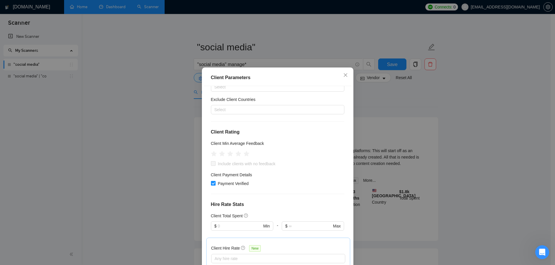
click at [228, 182] on span "Payment Verified" at bounding box center [234, 184] width 36 height 6
click at [215, 182] on input "Payment Verified" at bounding box center [213, 183] width 4 height 4
checkbox input "false"
click at [343, 75] on icon "close" at bounding box center [345, 75] width 5 height 5
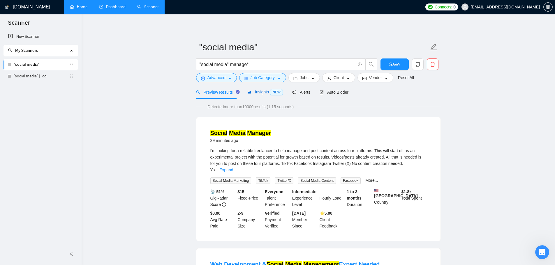
click at [263, 93] on span "Insights NEW" at bounding box center [265, 92] width 36 height 5
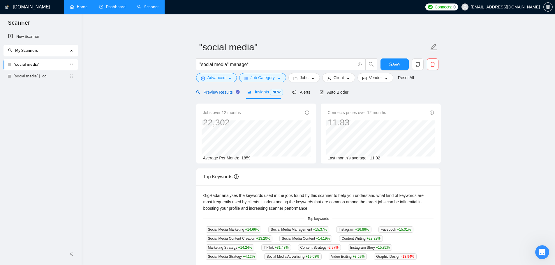
click at [210, 91] on span "Preview Results" at bounding box center [217, 92] width 42 height 5
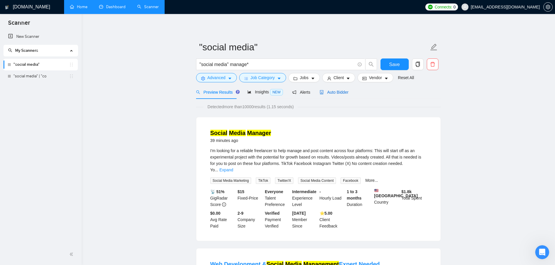
click at [331, 89] on div "Auto Bidder" at bounding box center [333, 92] width 29 height 6
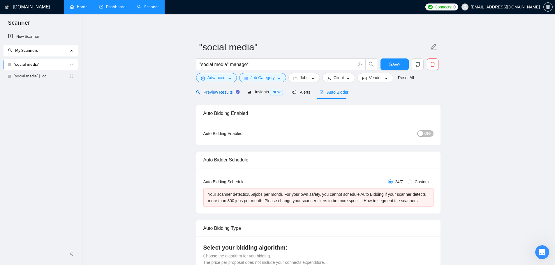
click at [221, 90] on span "Preview Results" at bounding box center [217, 92] width 42 height 5
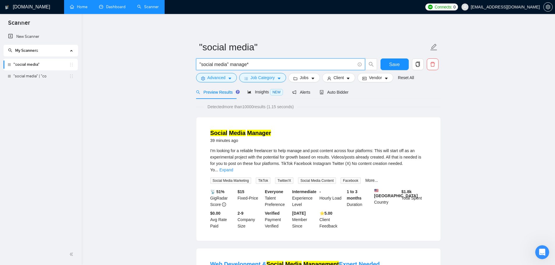
click at [255, 66] on input ""social media" manage*" at bounding box center [277, 64] width 156 height 7
click at [333, 77] on span "Client" at bounding box center [338, 78] width 10 height 6
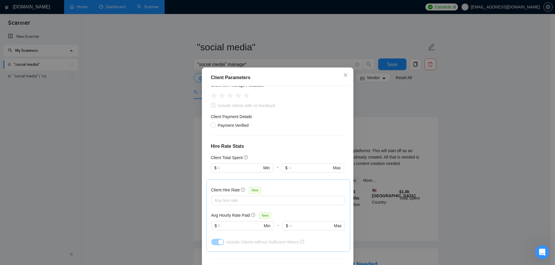
scroll to position [60, 0]
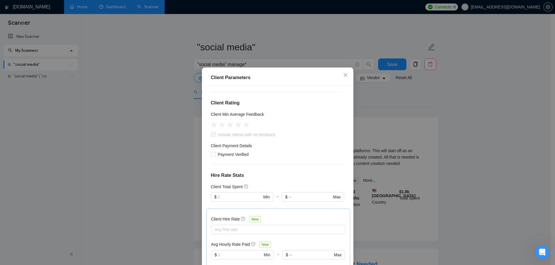
click at [221, 133] on span "Include clients with no feedback" at bounding box center [247, 135] width 62 height 6
click at [222, 155] on span "Payment Verified" at bounding box center [234, 154] width 36 height 6
click at [215, 155] on input "Payment Verified" at bounding box center [213, 154] width 4 height 4
checkbox input "true"
click at [212, 134] on span at bounding box center [213, 134] width 5 height 5
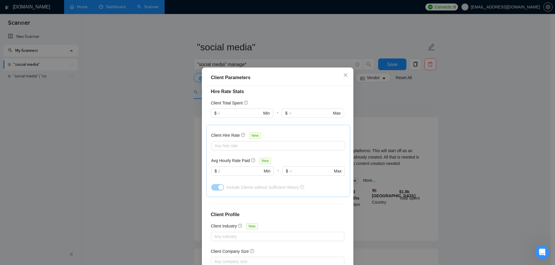
scroll to position [148, 0]
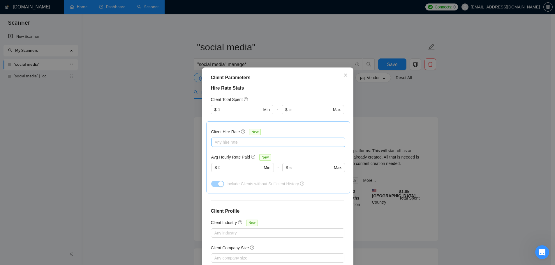
click at [226, 143] on div at bounding box center [275, 142] width 125 height 7
click at [225, 163] on span "Mid Rates" at bounding box center [228, 162] width 18 height 5
click at [216, 163] on input "Mid Rates" at bounding box center [214, 162] width 4 height 4
checkbox input "true"
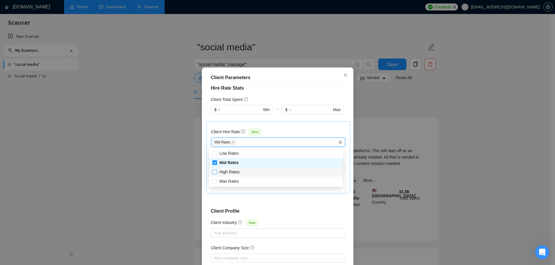
click at [224, 171] on span "High Rates" at bounding box center [229, 172] width 20 height 5
click at [216, 171] on input "High Rates" at bounding box center [214, 172] width 4 height 4
checkbox input "true"
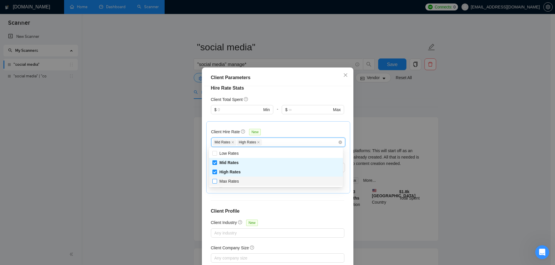
click at [222, 182] on span "Max Rates" at bounding box center [229, 181] width 20 height 5
click at [216, 182] on input "Max Rates" at bounding box center [214, 181] width 4 height 4
checkbox input "true"
click at [283, 128] on div "Client Hire Rate New Mid Rates High Rates Max Rates Avg Hourly Rate Paid New $ …" at bounding box center [278, 157] width 134 height 62
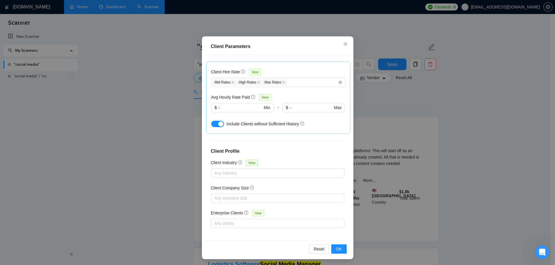
scroll to position [32, 0]
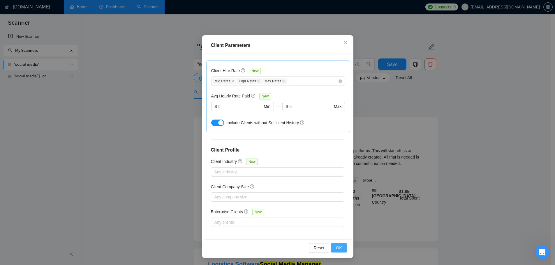
click at [336, 248] on span "OK" at bounding box center [339, 248] width 6 height 6
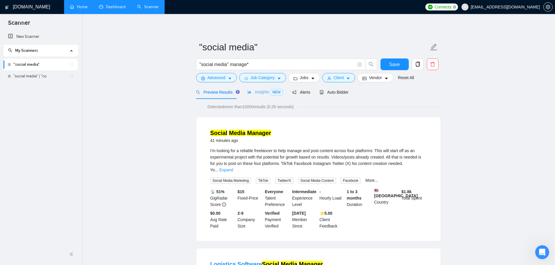
click at [268, 96] on div "Insights NEW" at bounding box center [265, 92] width 36 height 14
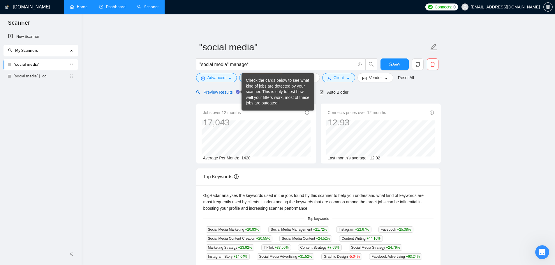
click at [232, 94] on span "Preview Results" at bounding box center [217, 92] width 42 height 5
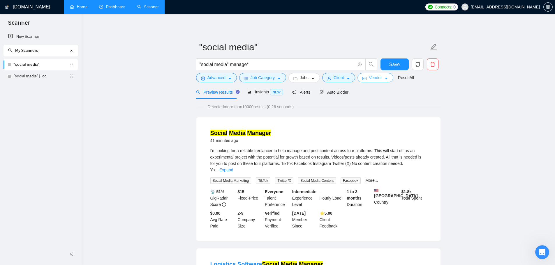
click at [375, 80] on span "Vendor" at bounding box center [375, 78] width 13 height 6
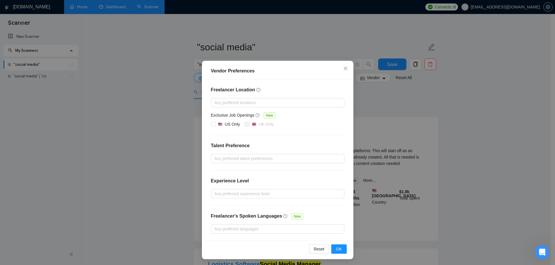
scroll to position [4, 0]
click at [231, 190] on div at bounding box center [274, 193] width 125 height 7
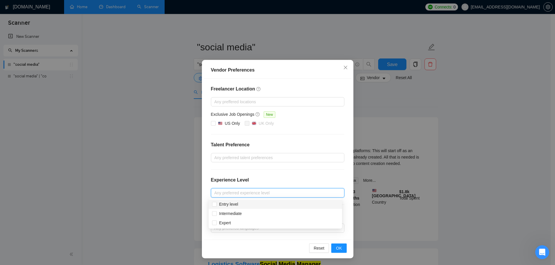
click at [221, 192] on div at bounding box center [274, 193] width 125 height 7
click at [343, 67] on icon "close" at bounding box center [345, 67] width 5 height 5
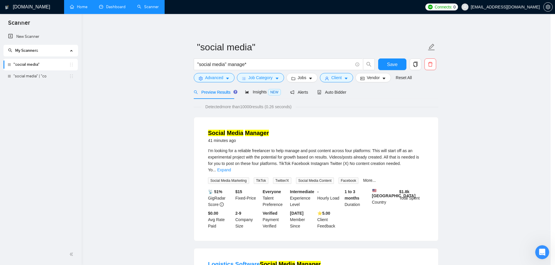
scroll to position [0, 0]
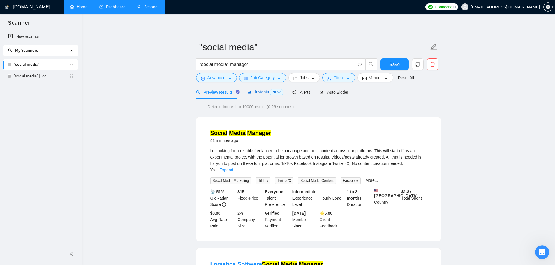
click at [255, 91] on span "Insights NEW" at bounding box center [265, 92] width 36 height 5
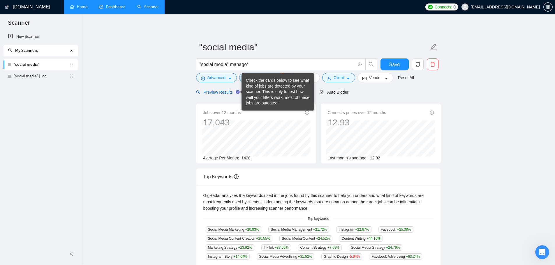
click at [228, 90] on span "Preview Results" at bounding box center [217, 92] width 42 height 5
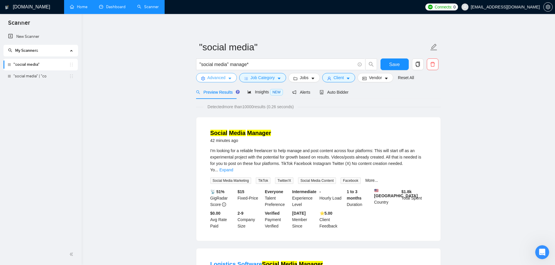
click at [223, 78] on span "Advanced" at bounding box center [216, 78] width 18 height 6
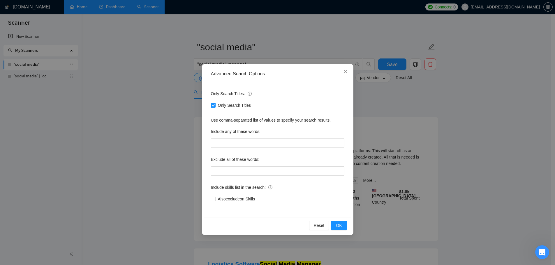
click at [217, 105] on span "Only Search Titles" at bounding box center [235, 105] width 38 height 6
click at [215, 105] on input "Only Search Titles" at bounding box center [213, 105] width 4 height 4
checkbox input "false"
click at [343, 225] on button "OK" at bounding box center [338, 225] width 15 height 9
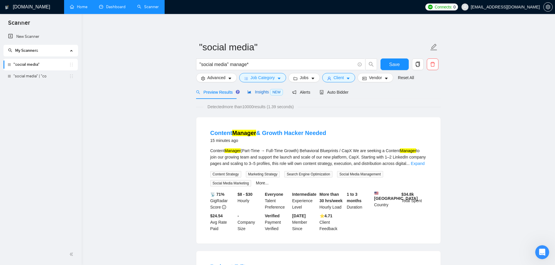
click at [258, 91] on span "Insights NEW" at bounding box center [265, 92] width 36 height 5
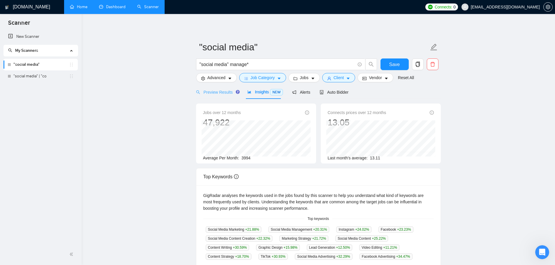
click at [219, 88] on div "Preview Results" at bounding box center [217, 92] width 42 height 14
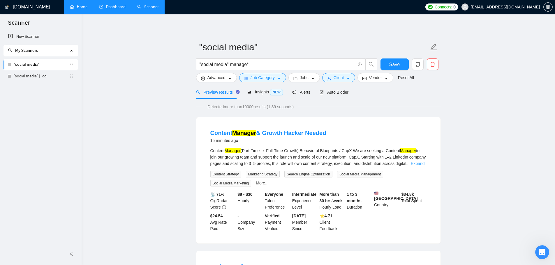
click at [411, 163] on link "Expand" at bounding box center [418, 163] width 14 height 5
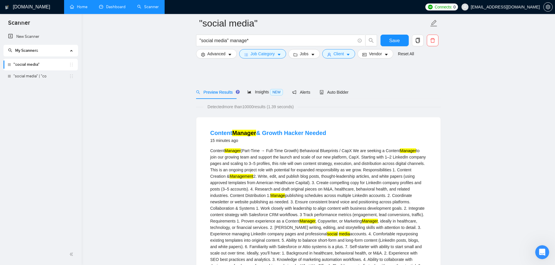
scroll to position [146, 0]
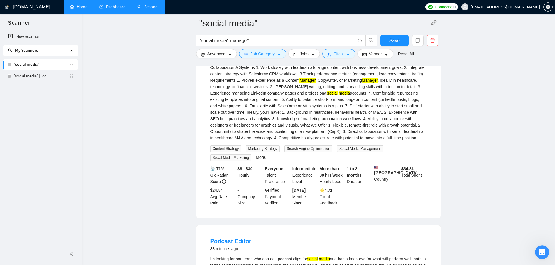
click at [372, 137] on div "Content Manager (Part-Time → Full-Time Growth) Behavioral Blueprints / CapX We …" at bounding box center [318, 74] width 216 height 135
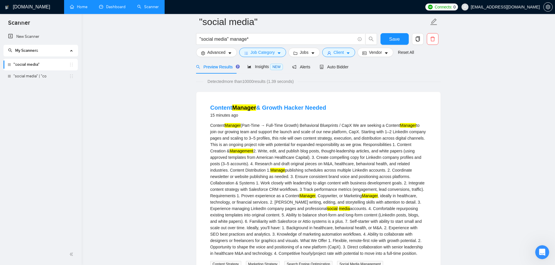
scroll to position [0, 0]
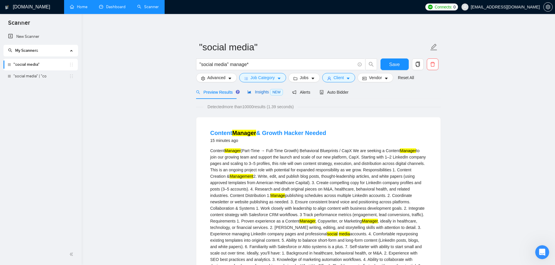
click at [266, 90] on span "Insights NEW" at bounding box center [265, 92] width 36 height 5
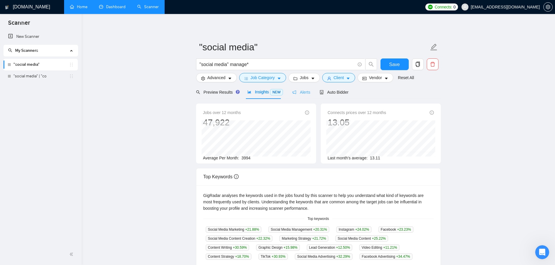
click at [301, 98] on div "Alerts" at bounding box center [301, 92] width 18 height 14
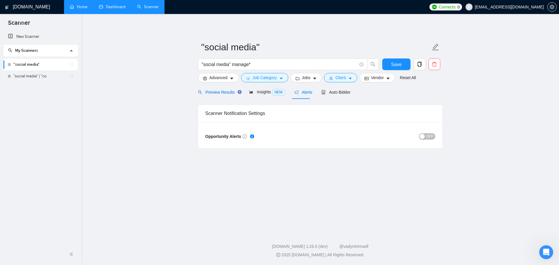
click at [209, 91] on span "Preview Results" at bounding box center [219, 92] width 42 height 5
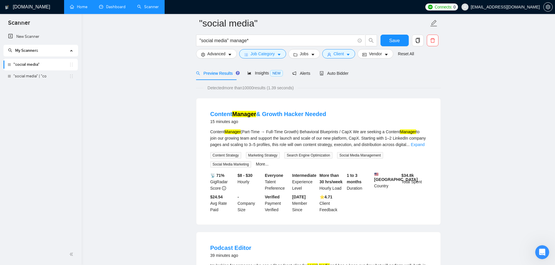
scroll to position [29, 0]
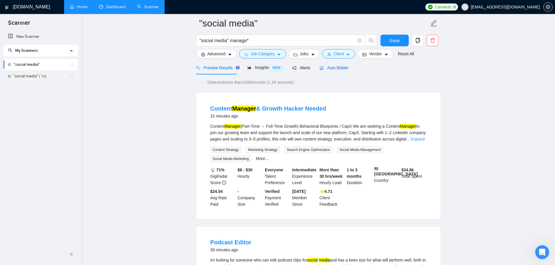
click at [326, 68] on span "Auto Bidder" at bounding box center [333, 68] width 29 height 5
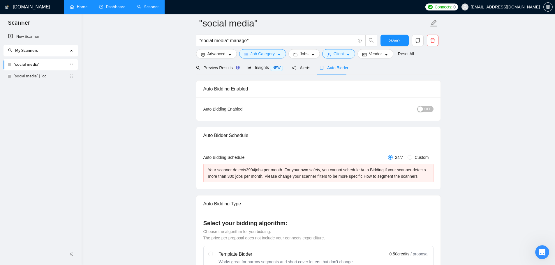
click at [426, 111] on span "OFF" at bounding box center [427, 109] width 7 height 6
click at [428, 111] on div "button" at bounding box center [430, 109] width 5 height 5
click at [426, 109] on span "OFF" at bounding box center [427, 109] width 7 height 6
click at [426, 107] on span "ON" at bounding box center [423, 109] width 5 height 6
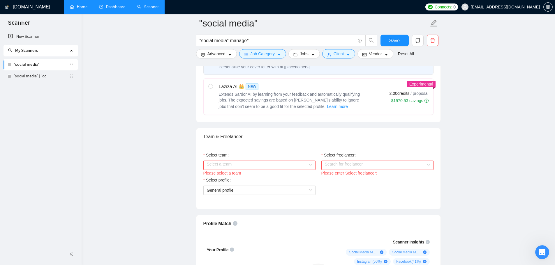
scroll to position [262, 0]
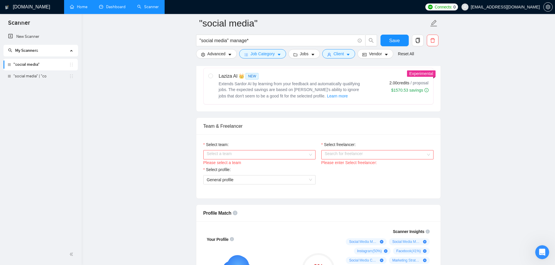
click at [237, 156] on input "Select team:" at bounding box center [257, 155] width 101 height 9
click at [230, 167] on div "Key Dons" at bounding box center [258, 166] width 105 height 6
click at [337, 153] on input "Select freelancer:" at bounding box center [375, 155] width 101 height 9
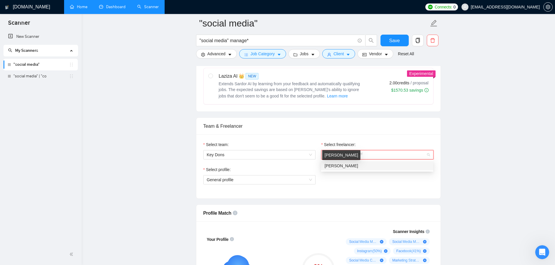
click at [337, 167] on span "[PERSON_NAME]" at bounding box center [340, 166] width 33 height 5
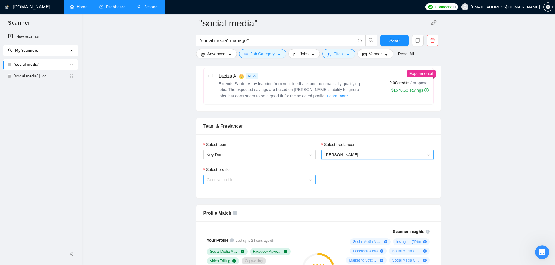
click at [232, 179] on span "General profile" at bounding box center [220, 180] width 27 height 5
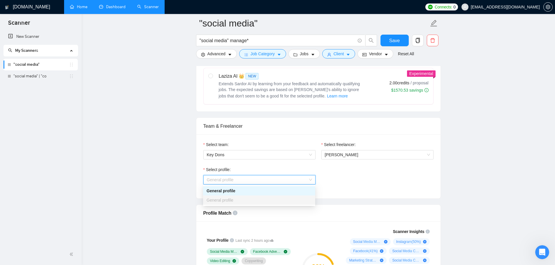
click at [232, 192] on div "General profile" at bounding box center [258, 191] width 105 height 6
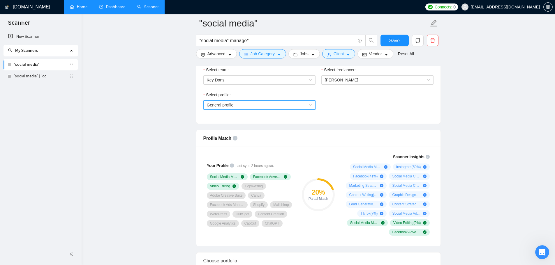
scroll to position [379, 0]
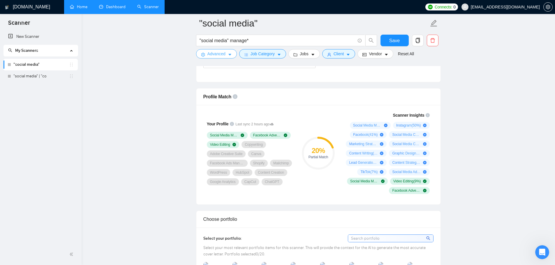
click at [222, 54] on span "Advanced" at bounding box center [216, 54] width 18 height 6
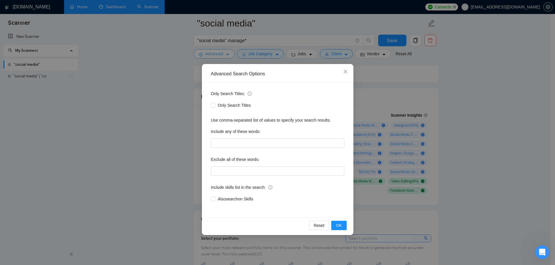
click at [222, 54] on div "Advanced Search Options Only Search Titles: Only Search Titles Use comma-separa…" at bounding box center [277, 132] width 555 height 265
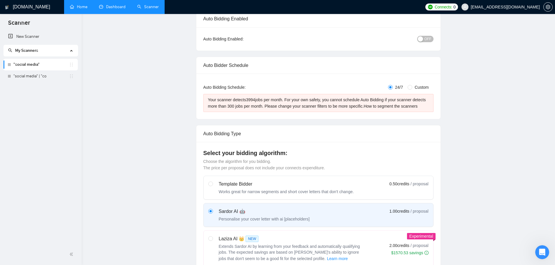
scroll to position [0, 0]
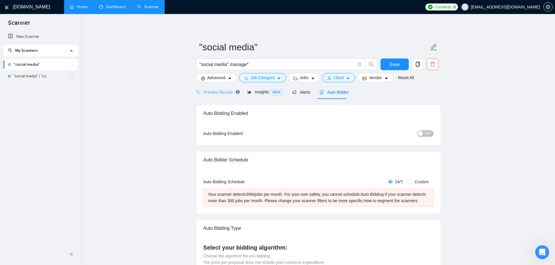
click at [221, 87] on div "Preview Results" at bounding box center [217, 92] width 42 height 14
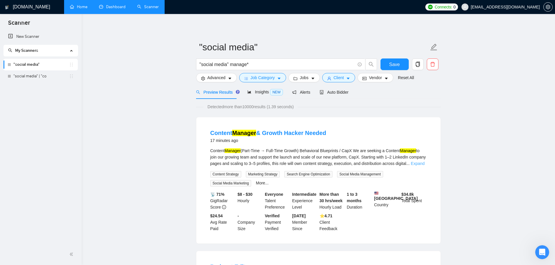
click at [423, 164] on link "Expand" at bounding box center [418, 163] width 14 height 5
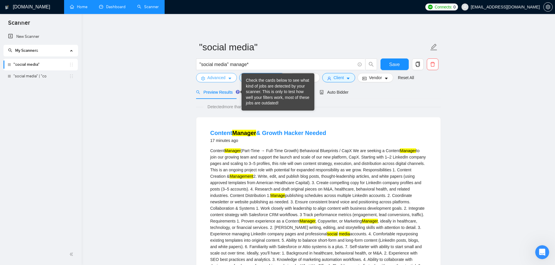
click at [211, 78] on span "Advanced" at bounding box center [216, 78] width 18 height 6
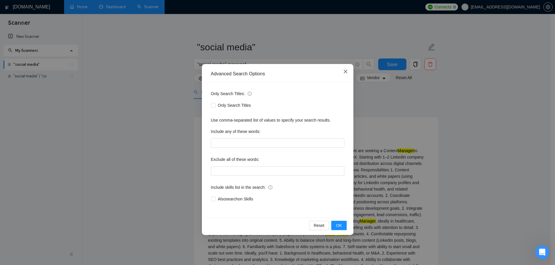
click at [342, 74] on span "Close" at bounding box center [346, 72] width 16 height 16
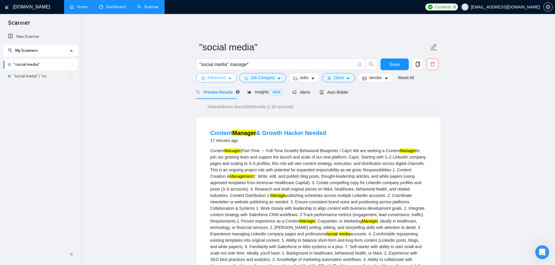
click at [217, 78] on span "Advanced" at bounding box center [216, 78] width 18 height 6
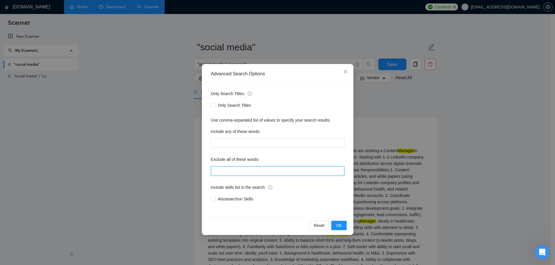
click at [234, 172] on input "text" at bounding box center [277, 171] width 133 height 9
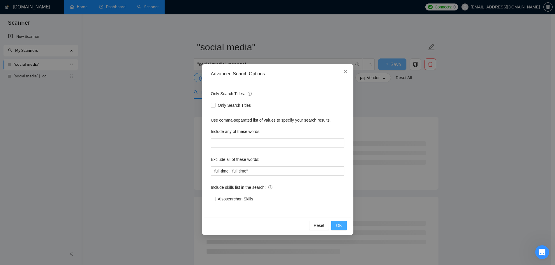
click at [343, 227] on button "OK" at bounding box center [338, 225] width 15 height 9
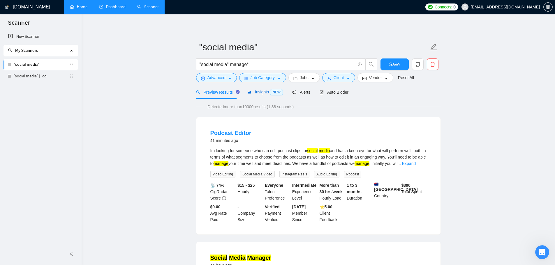
click at [262, 91] on span "Insights NEW" at bounding box center [265, 92] width 36 height 5
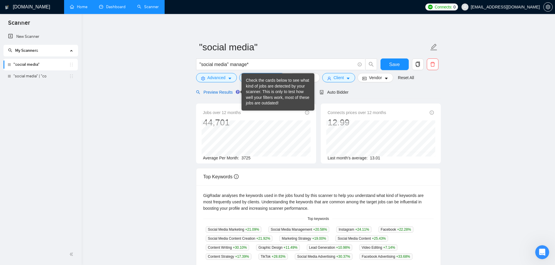
click at [213, 90] on span "Preview Results" at bounding box center [217, 92] width 42 height 5
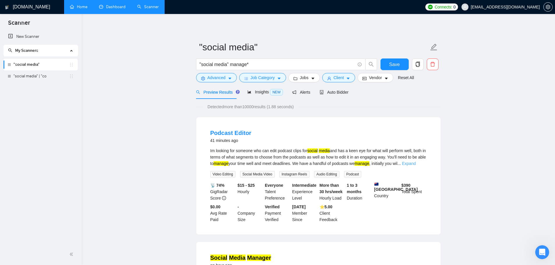
click at [413, 164] on link "Expand" at bounding box center [409, 163] width 14 height 5
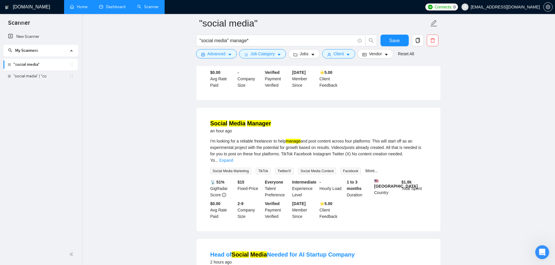
scroll to position [175, 0]
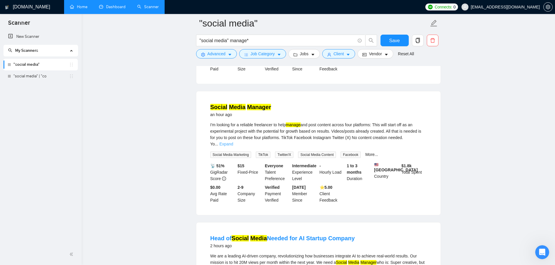
click at [233, 143] on link "Expand" at bounding box center [226, 144] width 14 height 5
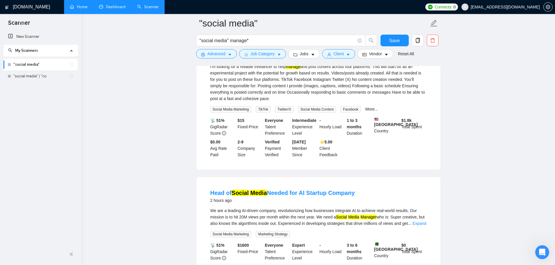
scroll to position [262, 0]
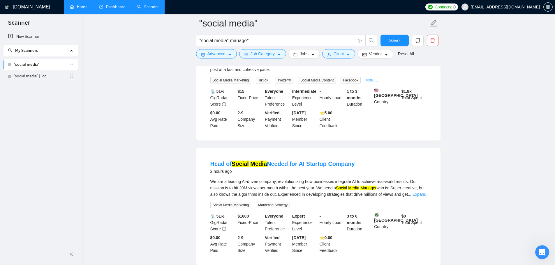
click at [368, 82] on link "More..." at bounding box center [371, 80] width 13 height 5
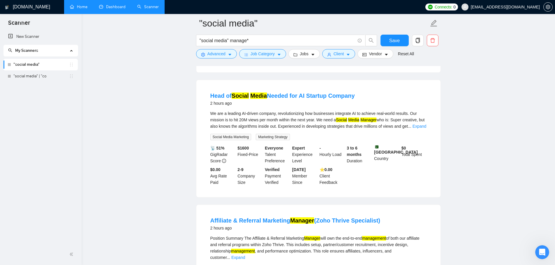
scroll to position [349, 0]
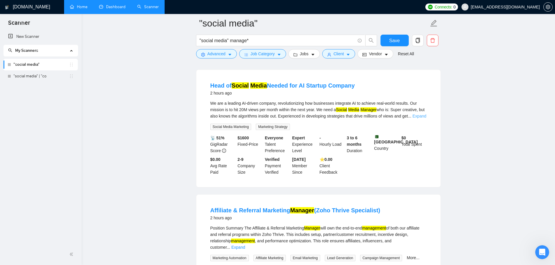
click at [417, 119] on link "Expand" at bounding box center [419, 116] width 14 height 5
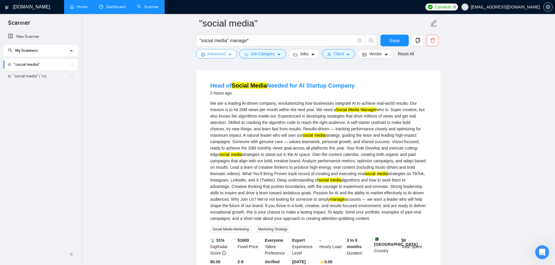
click at [232, 54] on button "Advanced" at bounding box center [216, 53] width 41 height 9
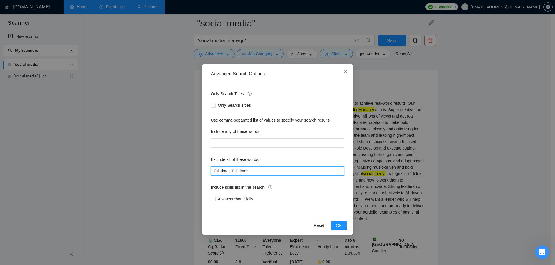
click at [259, 172] on input "full-time, "full time"" at bounding box center [277, 171] width 133 height 9
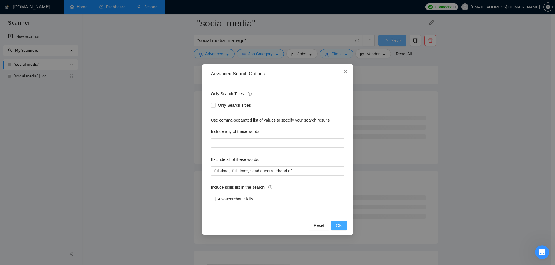
click at [336, 227] on span "OK" at bounding box center [339, 225] width 6 height 6
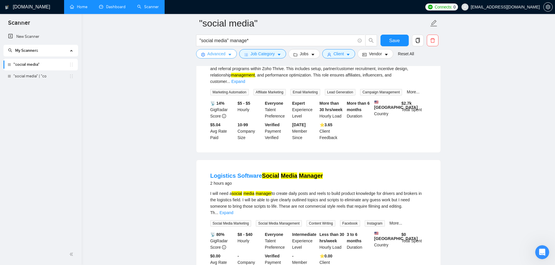
click at [218, 52] on span "Advanced" at bounding box center [216, 54] width 18 height 6
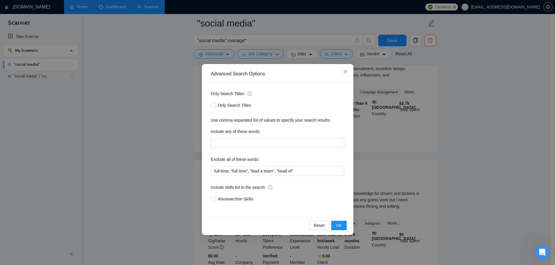
click at [153, 141] on div "Advanced Search Options Only Search Titles: Only Search Titles Use comma-separa…" at bounding box center [277, 132] width 555 height 265
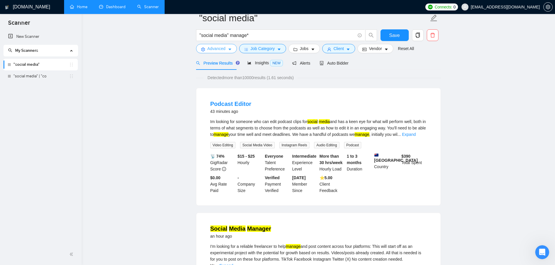
scroll to position [0, 0]
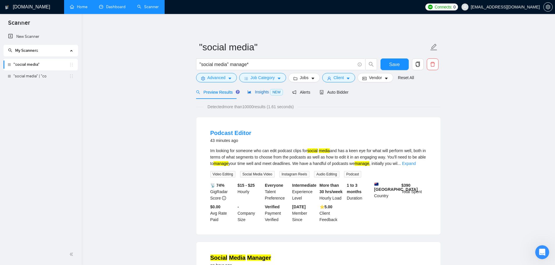
click at [259, 91] on span "Insights NEW" at bounding box center [265, 92] width 36 height 5
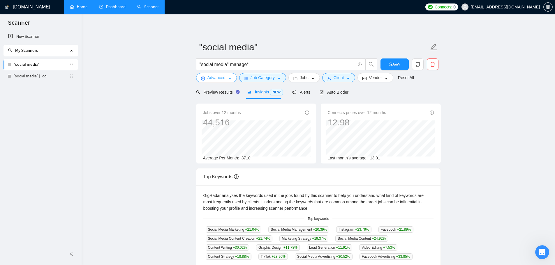
click at [222, 77] on span "Advanced" at bounding box center [216, 78] width 18 height 6
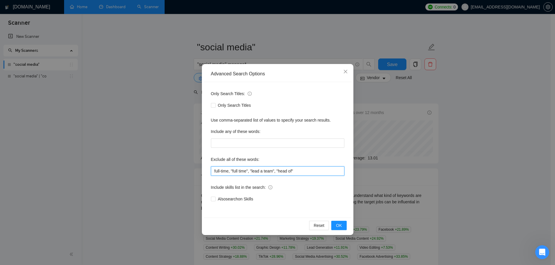
drag, startPoint x: 250, startPoint y: 171, endPoint x: 296, endPoint y: 177, distance: 46.3
click at [296, 177] on div "Only Search Titles: Only Search Titles Use comma-separated list of values to sp…" at bounding box center [277, 150] width 147 height 136
click at [339, 225] on span "OK" at bounding box center [339, 225] width 6 height 6
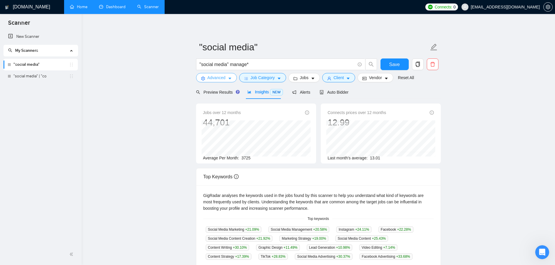
click at [218, 81] on button "Advanced" at bounding box center [216, 77] width 41 height 9
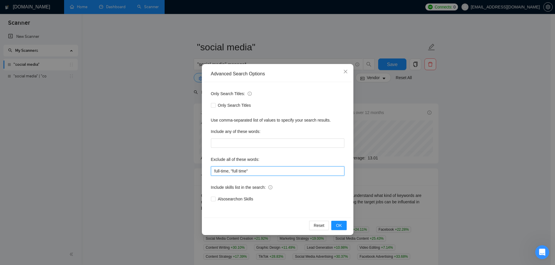
click at [257, 172] on input "full-time, "full time"" at bounding box center [277, 171] width 133 height 9
paste input ""lead a team", "head of""
click at [252, 171] on input "full-time, "full time", "lead a team", "head of"" at bounding box center [277, 171] width 133 height 9
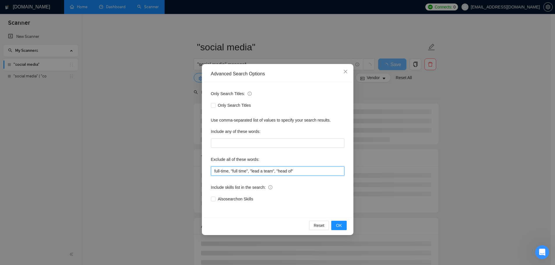
click at [299, 170] on input "full-time, "full time", "lead a team", "head of"" at bounding box center [277, 171] width 133 height 9
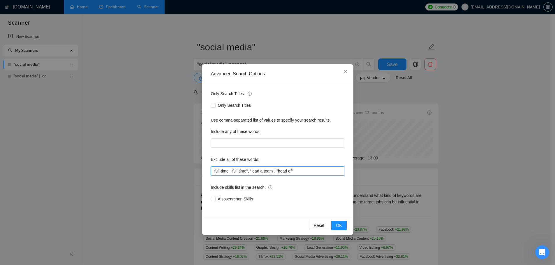
click at [279, 172] on input "full-time, "full time", "lead a team", "head of"" at bounding box center [277, 171] width 133 height 9
click at [275, 170] on input "full-time, "full time", "lead a team", "head of"" at bounding box center [277, 171] width 133 height 9
click at [252, 172] on input "full-time, "full time", "lead a team", "head of"" at bounding box center [277, 171] width 133 height 9
click at [338, 222] on span "OK" at bounding box center [339, 225] width 6 height 6
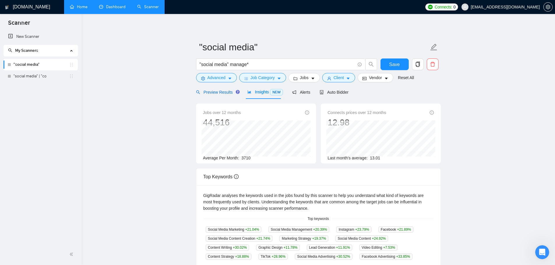
click at [213, 90] on span "Preview Results" at bounding box center [217, 92] width 42 height 5
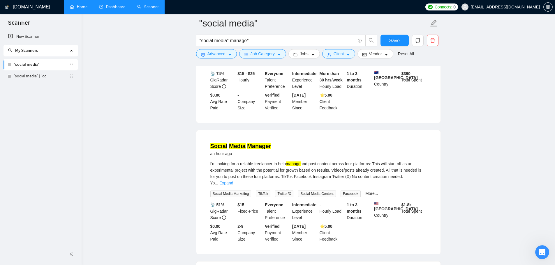
scroll to position [146, 0]
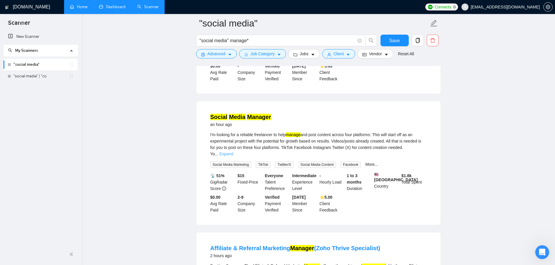
click at [233, 152] on link "Expand" at bounding box center [226, 154] width 14 height 5
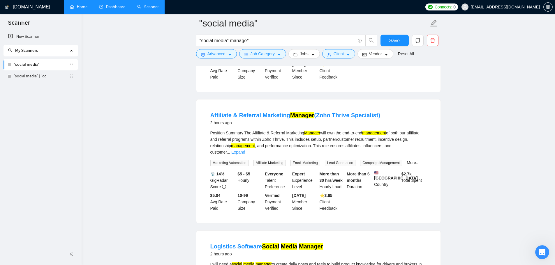
scroll to position [291, 0]
click at [245, 152] on link "Expand" at bounding box center [238, 152] width 14 height 5
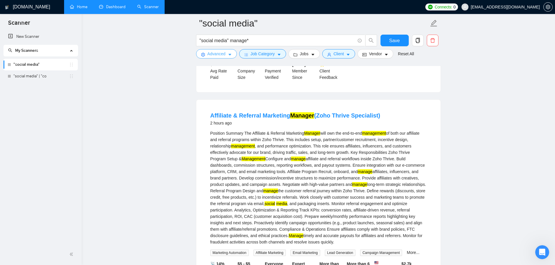
click at [218, 54] on span "Advanced" at bounding box center [216, 54] width 18 height 6
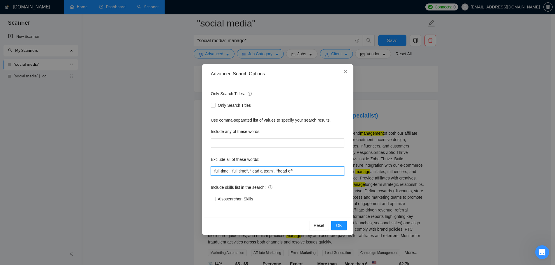
click at [300, 168] on input "full-time, "full time", "lead a team", "head of"" at bounding box center [277, 171] width 133 height 9
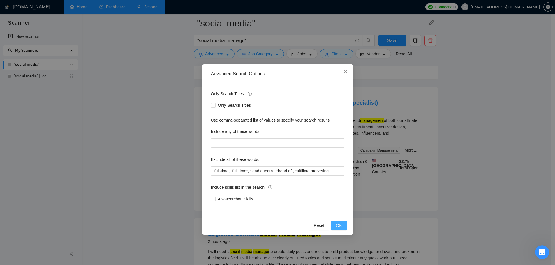
click at [340, 229] on button "OK" at bounding box center [338, 225] width 15 height 9
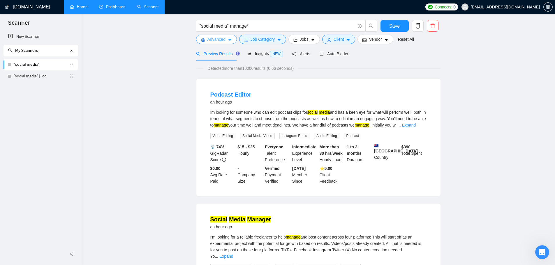
scroll to position [0, 0]
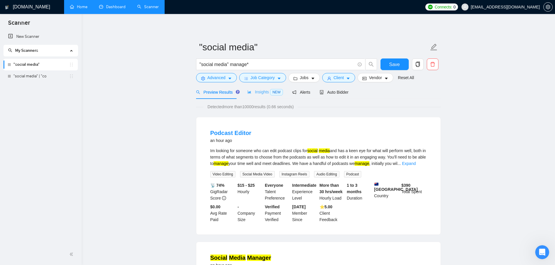
drag, startPoint x: 253, startPoint y: 86, endPoint x: 255, endPoint y: 90, distance: 3.8
click at [253, 86] on div "Insights NEW" at bounding box center [265, 92] width 36 height 14
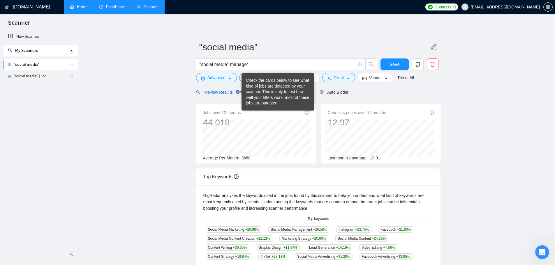
click at [227, 90] on span "Preview Results" at bounding box center [217, 92] width 42 height 5
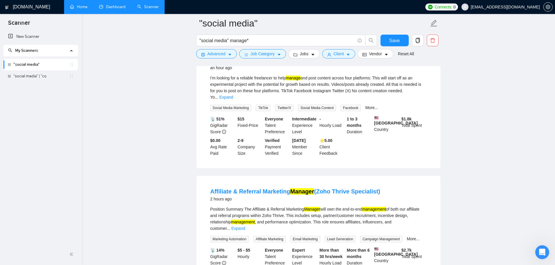
scroll to position [291, 0]
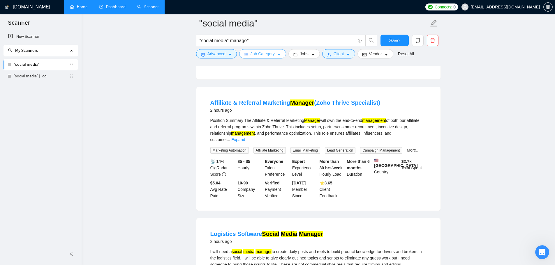
click at [264, 56] on span "Job Category" at bounding box center [262, 54] width 24 height 6
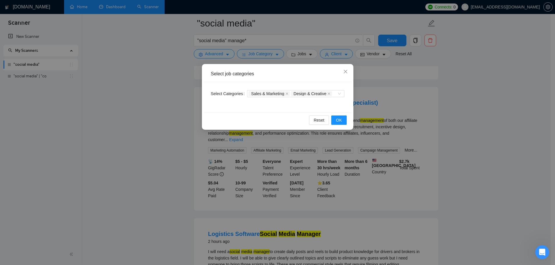
click at [263, 58] on div "Select job categories Select Categories Sales & Marketing Design & Creative Res…" at bounding box center [277, 132] width 555 height 265
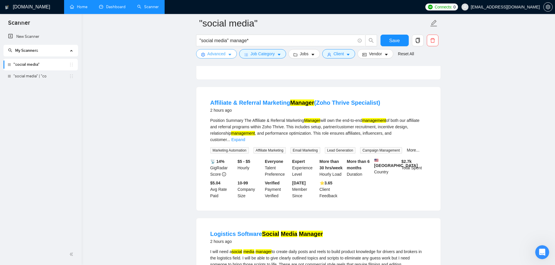
click at [211, 56] on span "Advanced" at bounding box center [216, 54] width 18 height 6
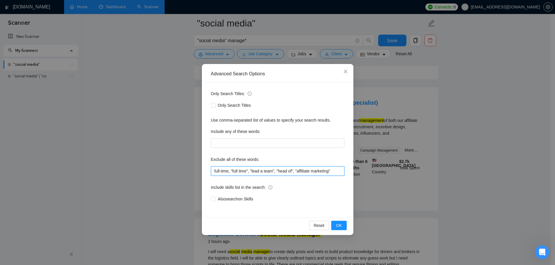
drag, startPoint x: 334, startPoint y: 172, endPoint x: 297, endPoint y: 169, distance: 37.4
click at [297, 169] on input "full-time, "full time", "lead a team", "head of", "affiliate marketing"" at bounding box center [277, 171] width 133 height 9
click at [341, 226] on span "OK" at bounding box center [339, 225] width 6 height 6
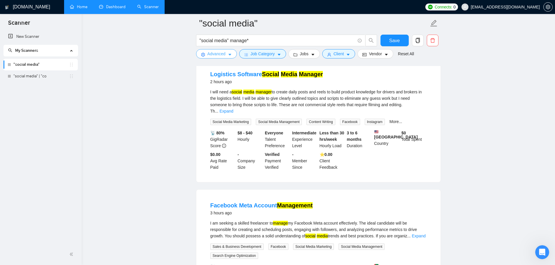
scroll to position [320, 0]
click at [233, 108] on link "Expand" at bounding box center [227, 110] width 14 height 5
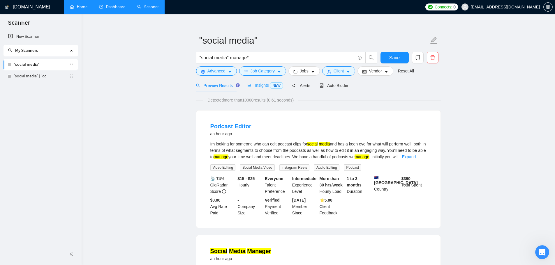
scroll to position [0, 0]
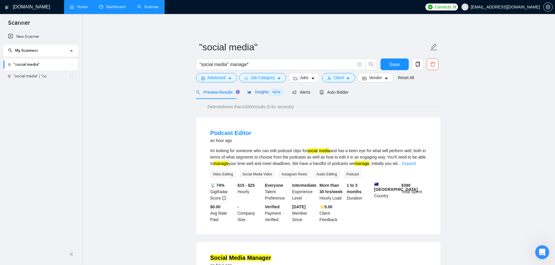
click at [259, 93] on span "Insights NEW" at bounding box center [265, 92] width 36 height 5
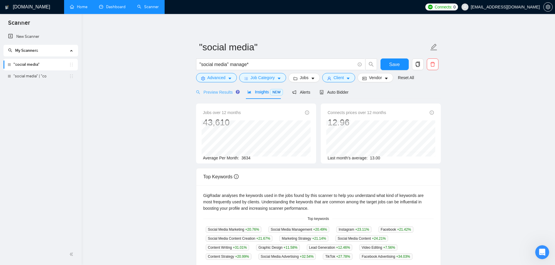
click at [217, 96] on div "Preview Results" at bounding box center [217, 92] width 42 height 14
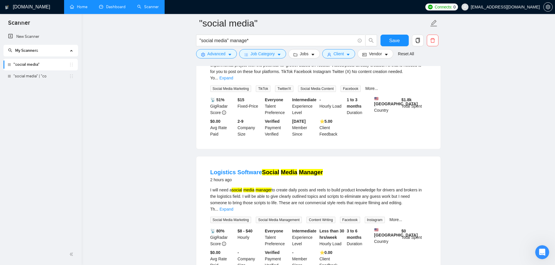
scroll to position [291, 0]
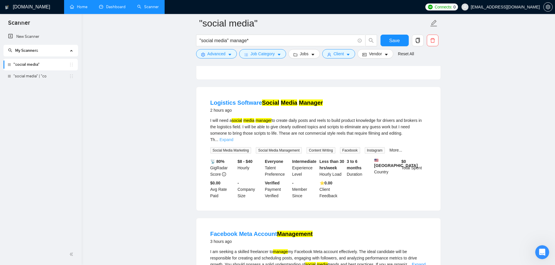
click at [233, 137] on link "Expand" at bounding box center [227, 139] width 14 height 5
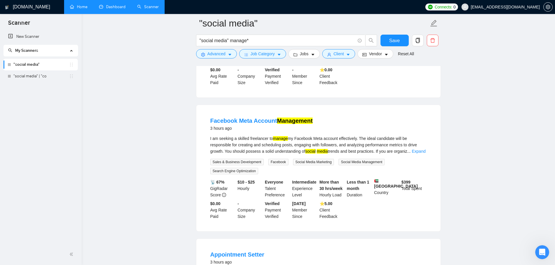
scroll to position [437, 0]
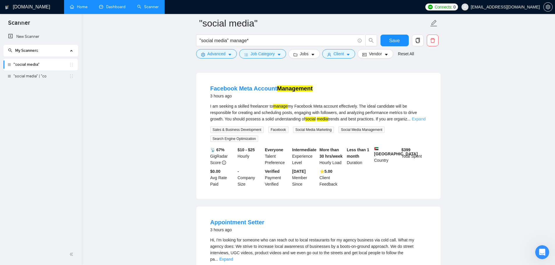
click at [420, 121] on link "Expand" at bounding box center [419, 119] width 14 height 5
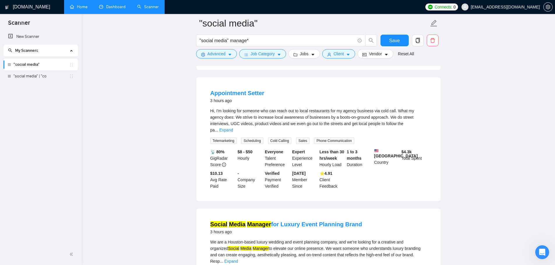
scroll to position [582, 0]
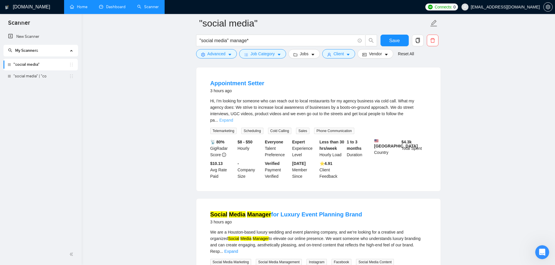
click at [233, 123] on link "Expand" at bounding box center [226, 120] width 14 height 5
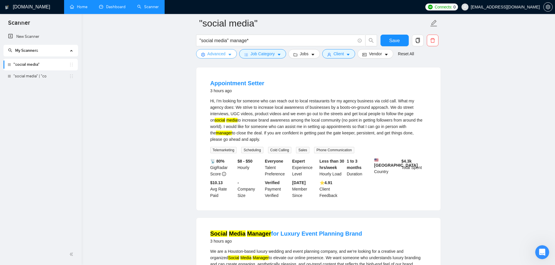
click at [222, 56] on span "Advanced" at bounding box center [216, 54] width 18 height 6
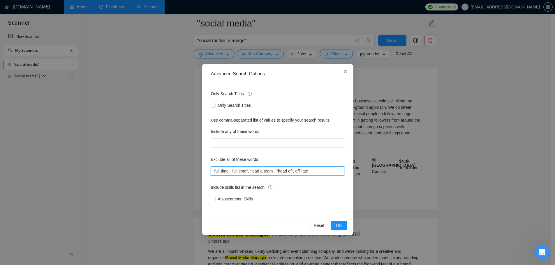
click at [316, 172] on input "full-time, "full time", "lead a team", "head of", affiliate" at bounding box center [277, 171] width 133 height 9
type input "full-time, "full time", "lead a team", "head of", affiliate, "cold call""
click at [347, 228] on div "Reset OK" at bounding box center [277, 225] width 147 height 15
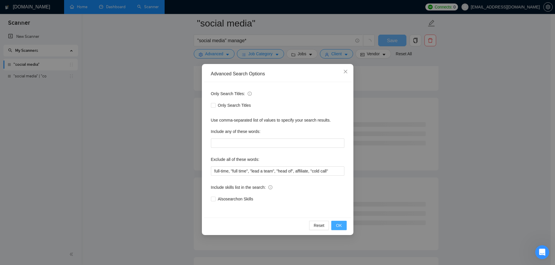
click at [343, 228] on button "OK" at bounding box center [338, 225] width 15 height 9
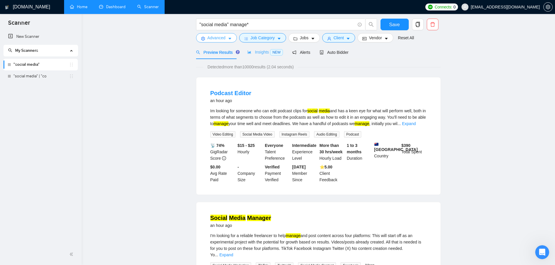
scroll to position [0, 0]
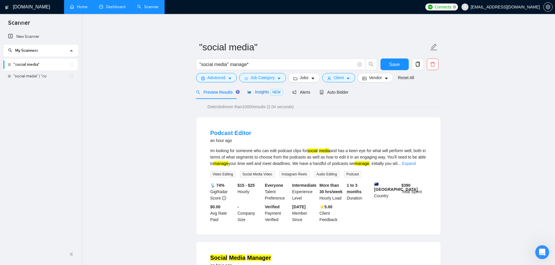
click at [260, 94] on span "Insights NEW" at bounding box center [265, 92] width 36 height 5
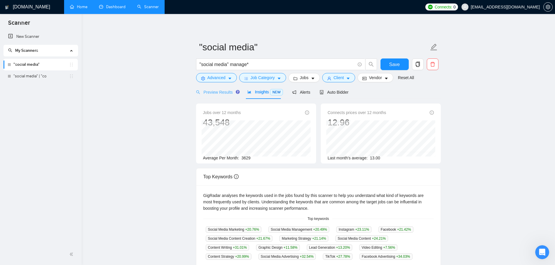
click at [235, 91] on div "Tooltip anchor" at bounding box center [237, 91] width 5 height 5
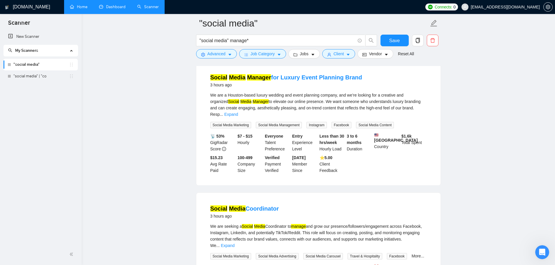
scroll to position [582, 0]
click at [238, 112] on link "Expand" at bounding box center [231, 114] width 14 height 5
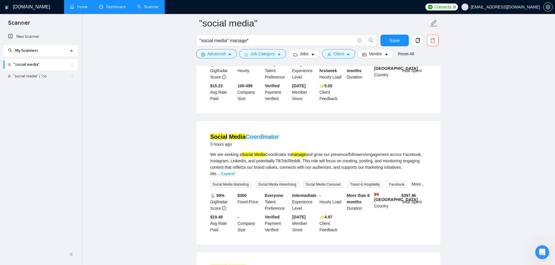
scroll to position [757, 0]
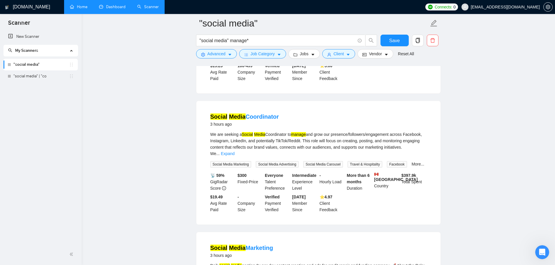
click at [415, 156] on div "We are seeking a Social Media Coordinator to manage and grow our presence/follo…" at bounding box center [318, 144] width 216 height 26
click at [234, 155] on link "Expand" at bounding box center [228, 153] width 14 height 5
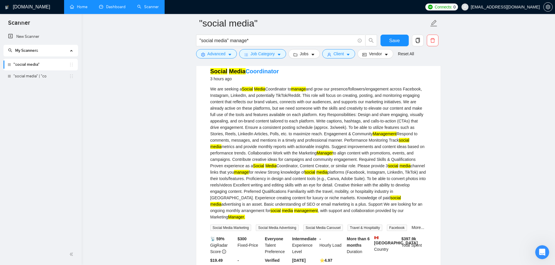
scroll to position [815, 0]
